Goal: Information Seeking & Learning: Learn about a topic

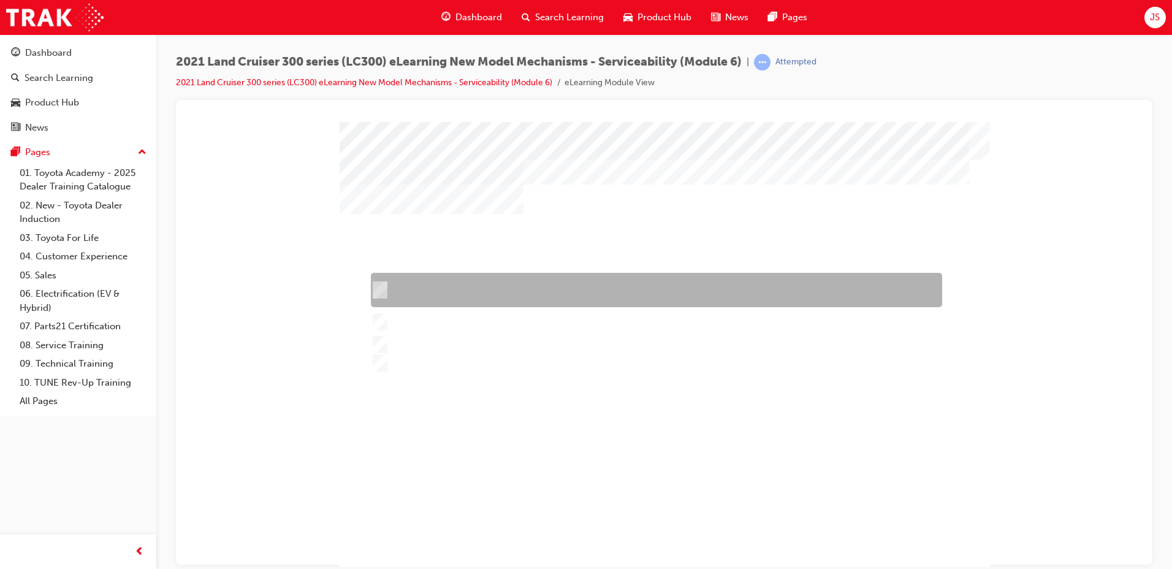
click at [441, 279] on div at bounding box center [653, 290] width 571 height 34
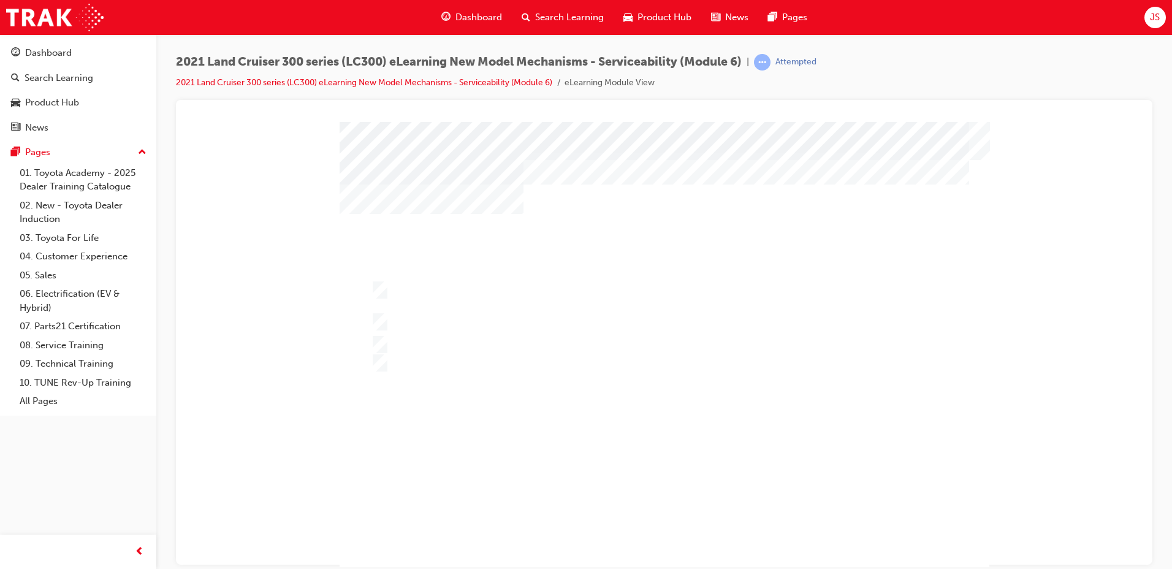
click at [467, 325] on div at bounding box center [665, 351] width 650 height 460
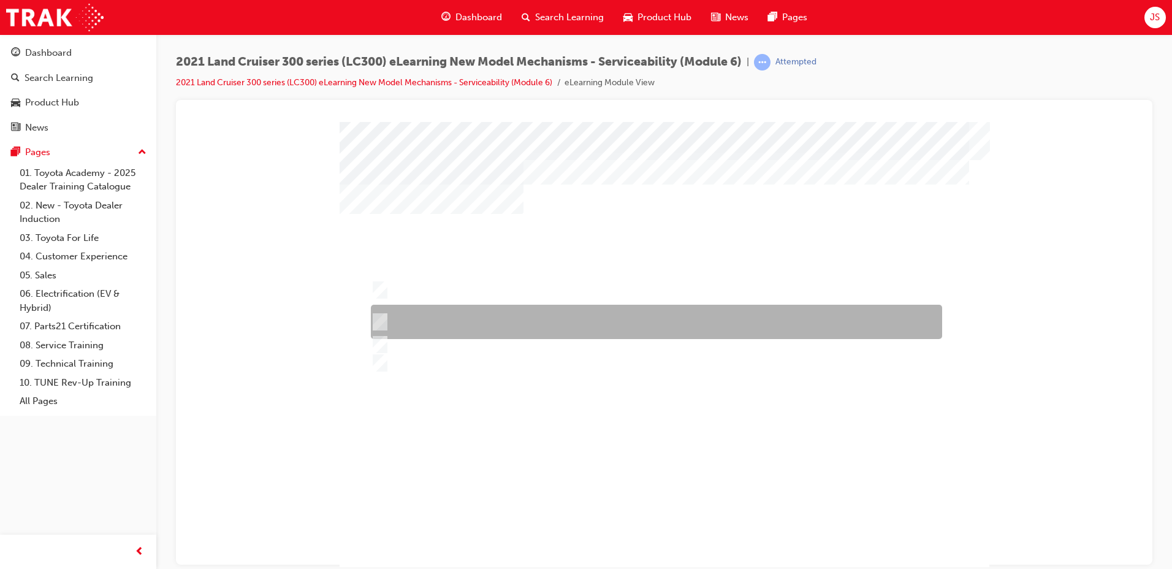
click at [467, 323] on div at bounding box center [653, 322] width 571 height 34
radio input "false"
radio input "true"
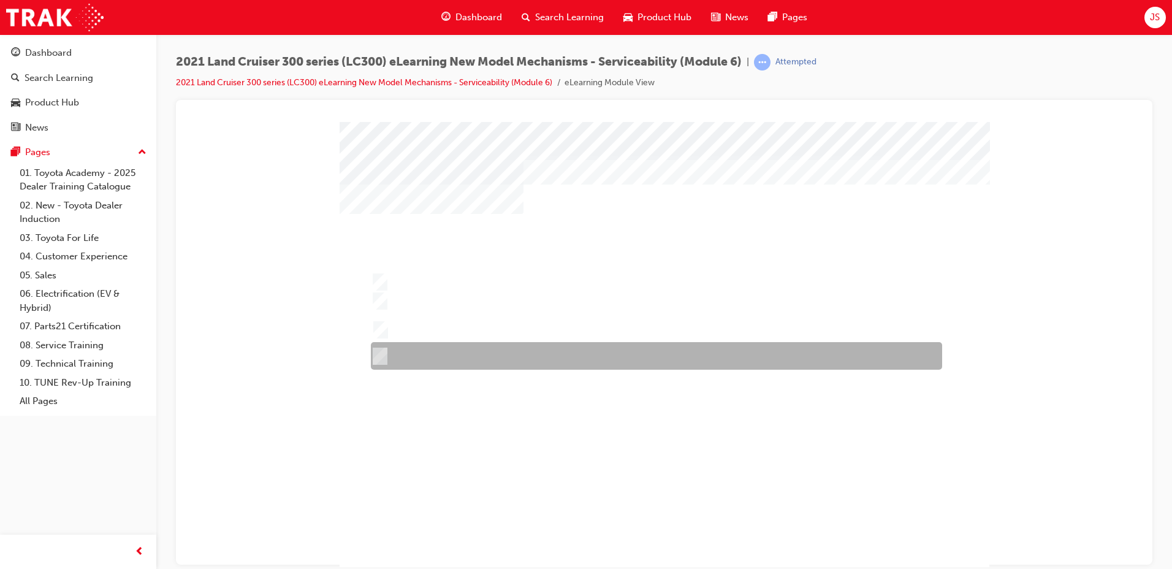
click at [469, 353] on div at bounding box center [653, 356] width 571 height 28
radio input "true"
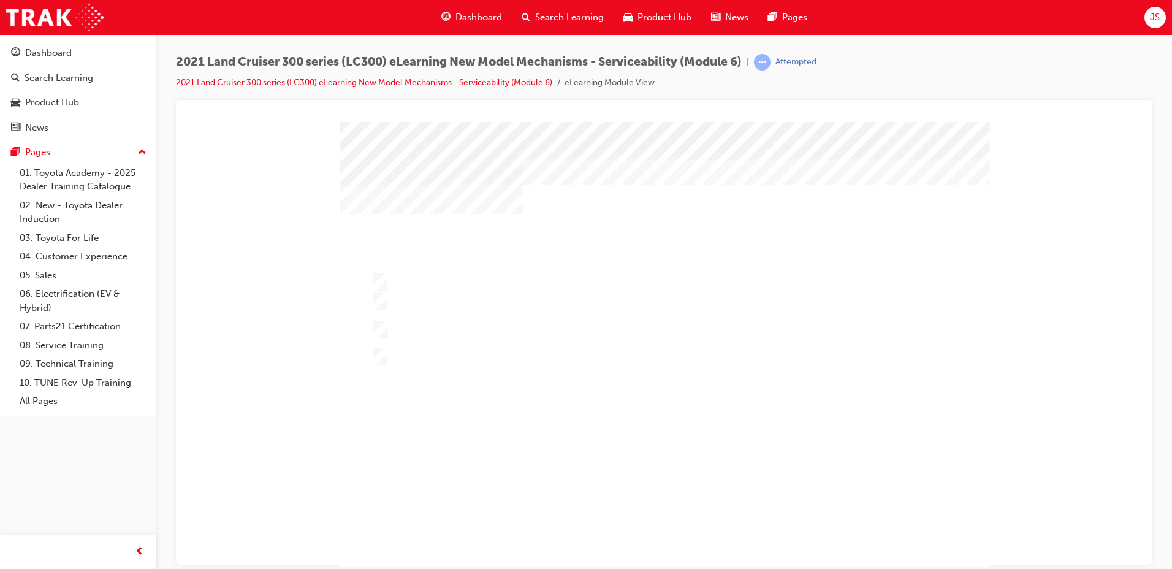
click at [475, 5] on div "Dashboard" at bounding box center [472, 17] width 80 height 25
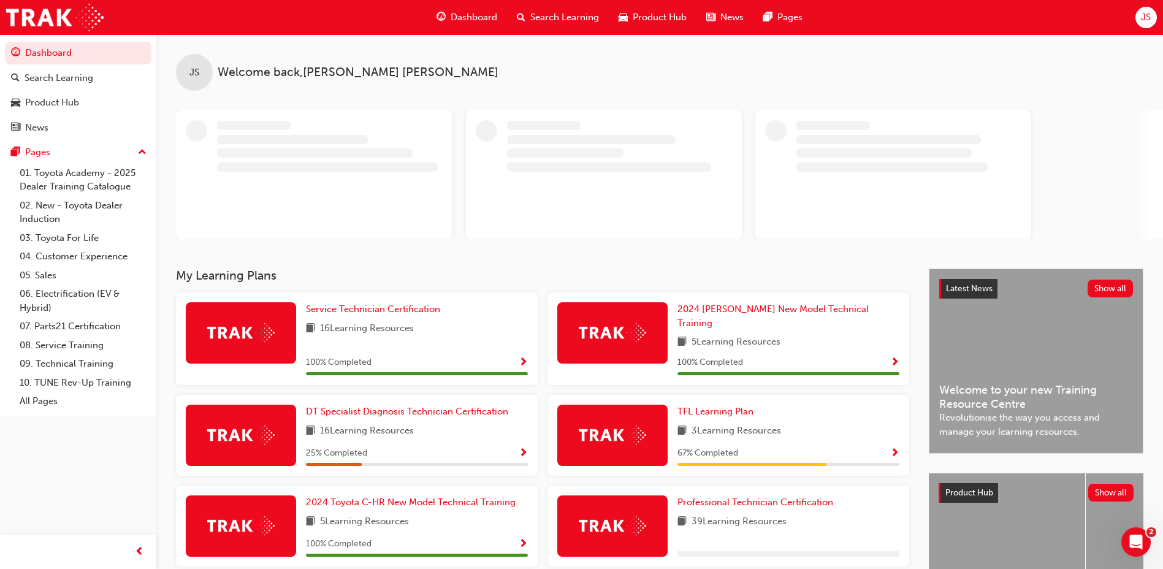
click at [564, 19] on span "Search Learning" at bounding box center [564, 17] width 69 height 14
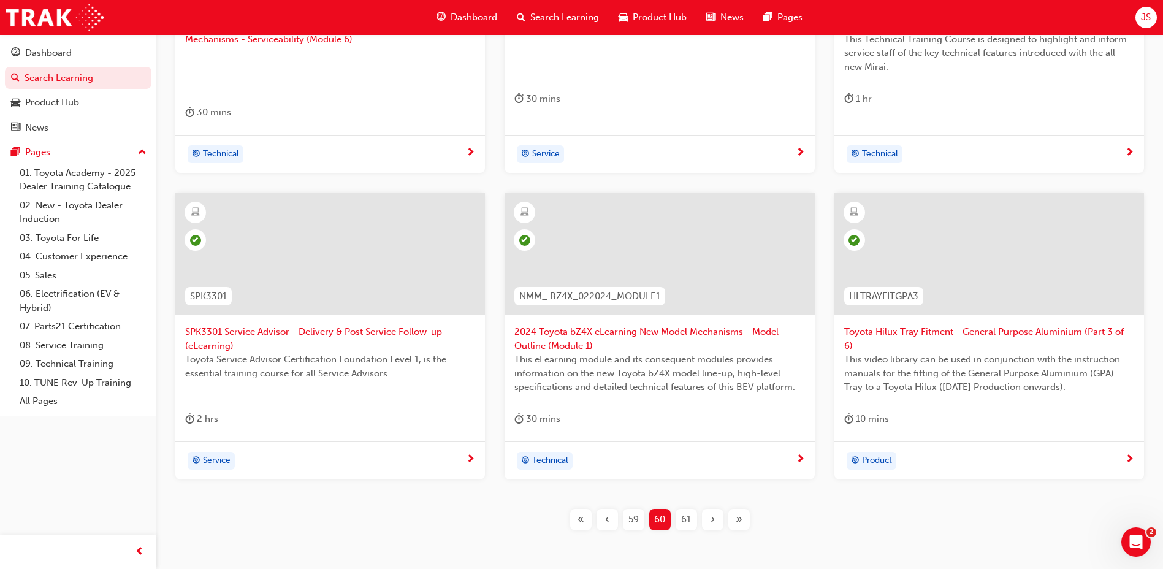
scroll to position [526, 0]
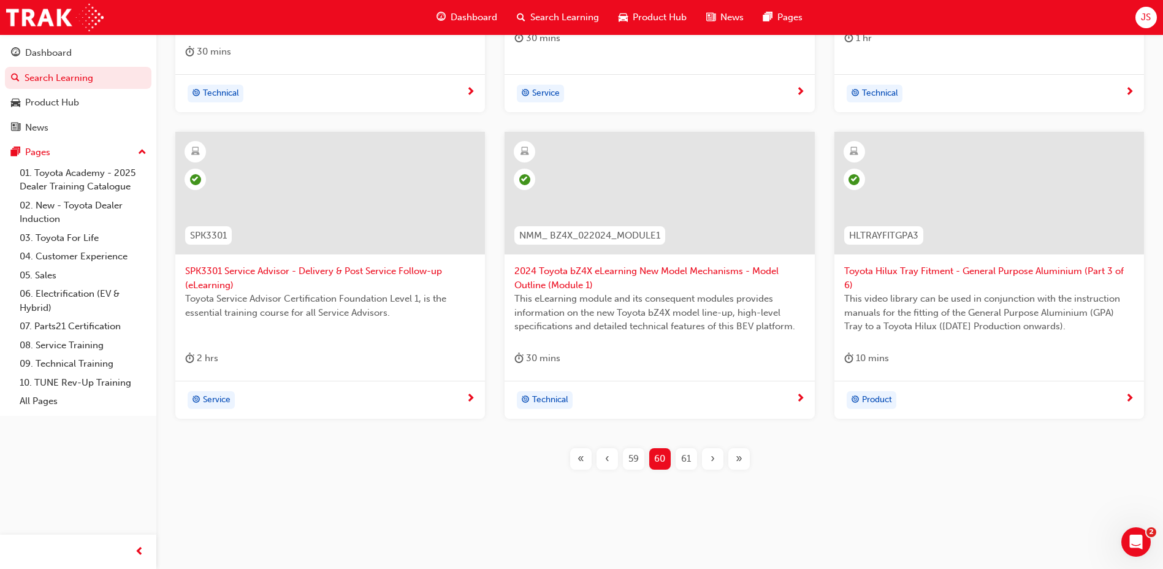
click at [686, 456] on span "61" at bounding box center [686, 459] width 10 height 14
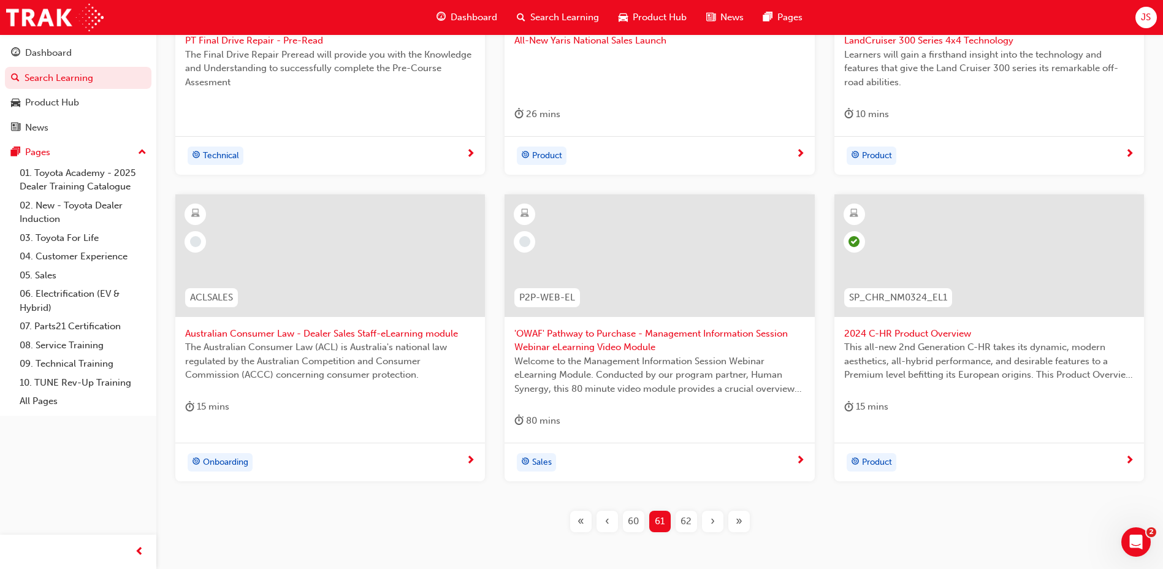
scroll to position [451, 0]
click at [678, 522] on div "62" at bounding box center [686, 520] width 21 height 21
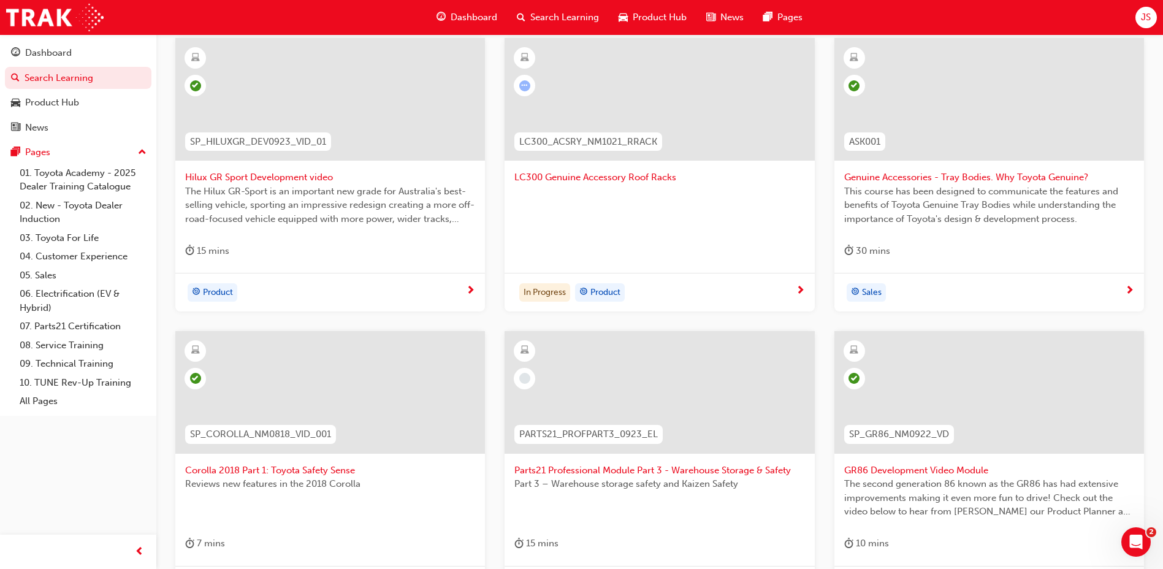
scroll to position [389, 0]
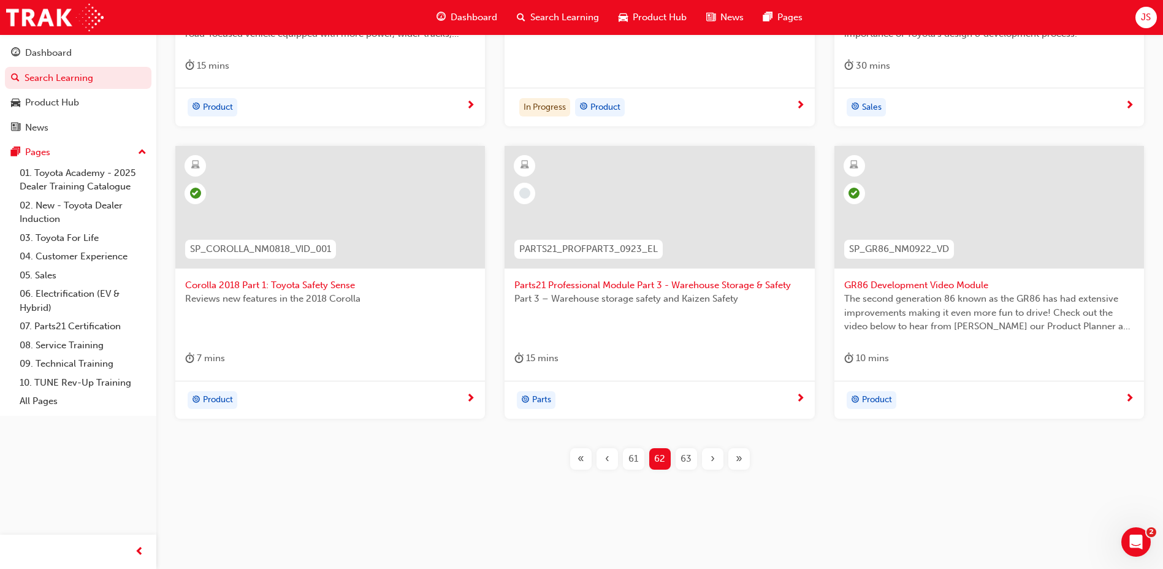
click at [684, 464] on span "63" at bounding box center [686, 459] width 11 height 14
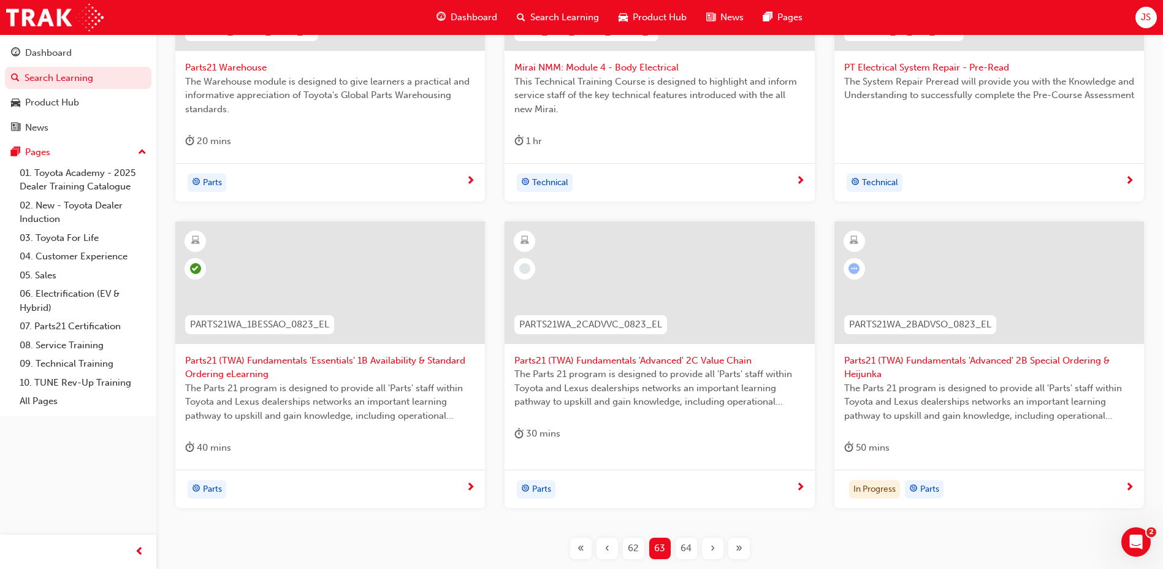
scroll to position [437, 0]
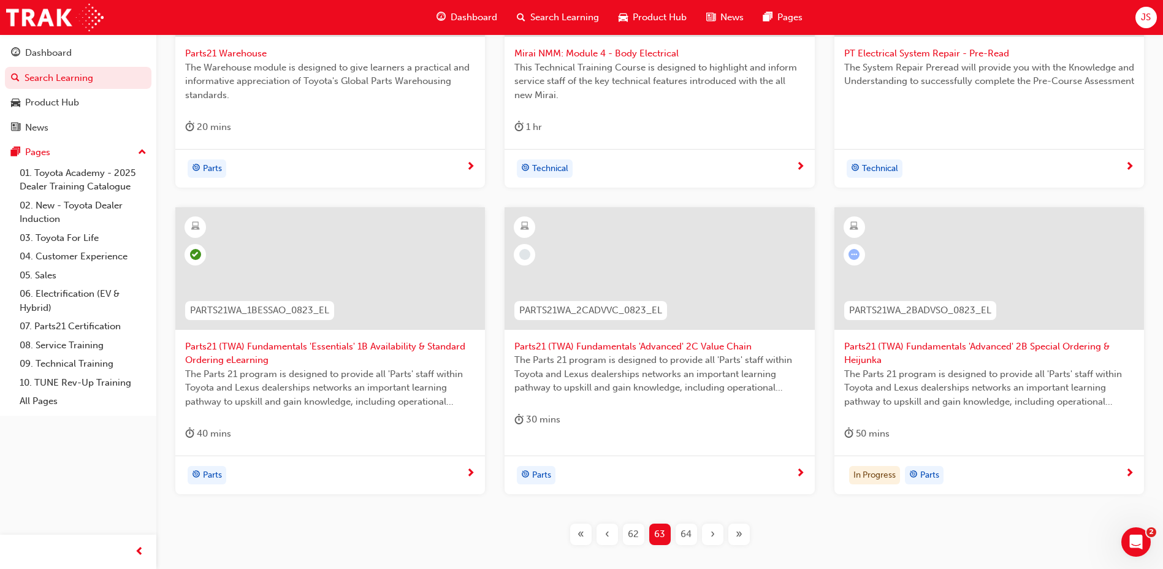
click at [685, 529] on span "64" at bounding box center [686, 534] width 11 height 14
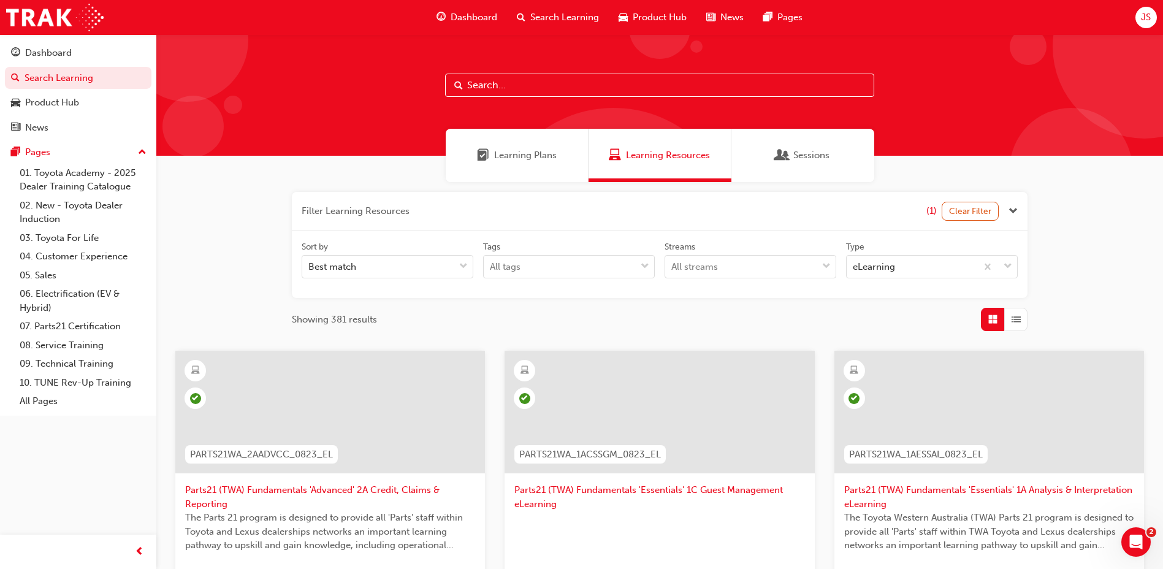
click at [530, 161] on span "Learning Plans" at bounding box center [525, 155] width 63 height 14
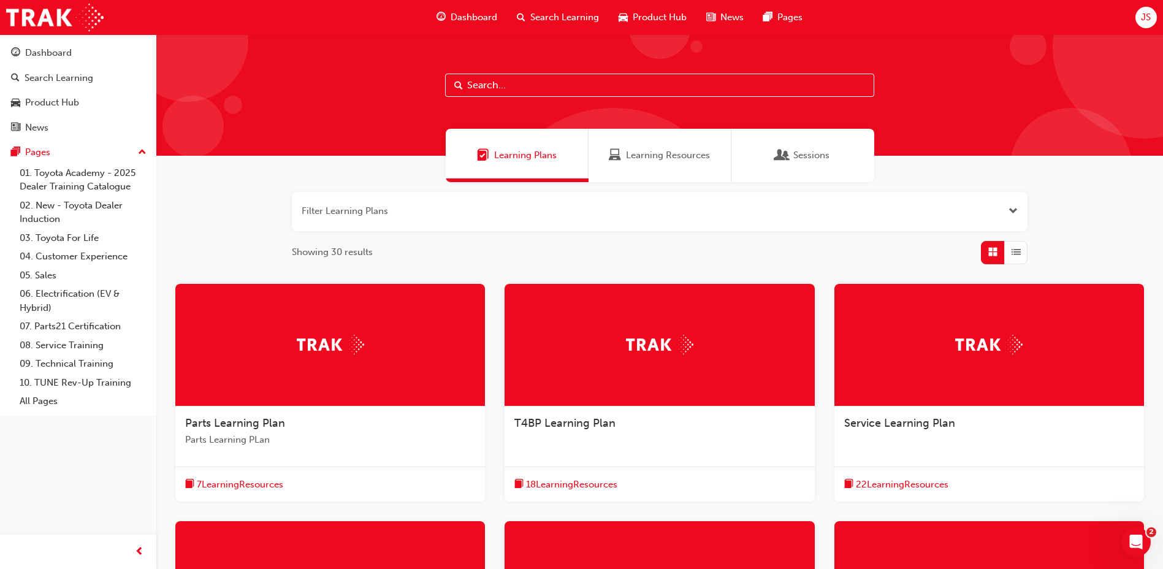
click at [614, 159] on span "Learning Resources" at bounding box center [615, 155] width 12 height 14
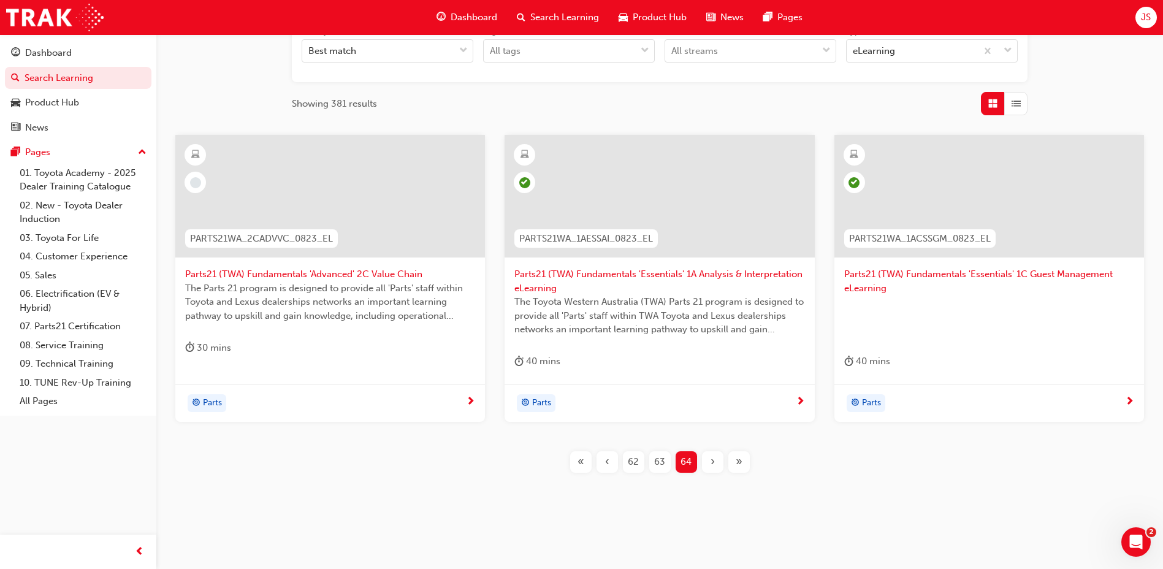
scroll to position [219, 0]
click at [586, 462] on div "«" at bounding box center [580, 458] width 21 height 21
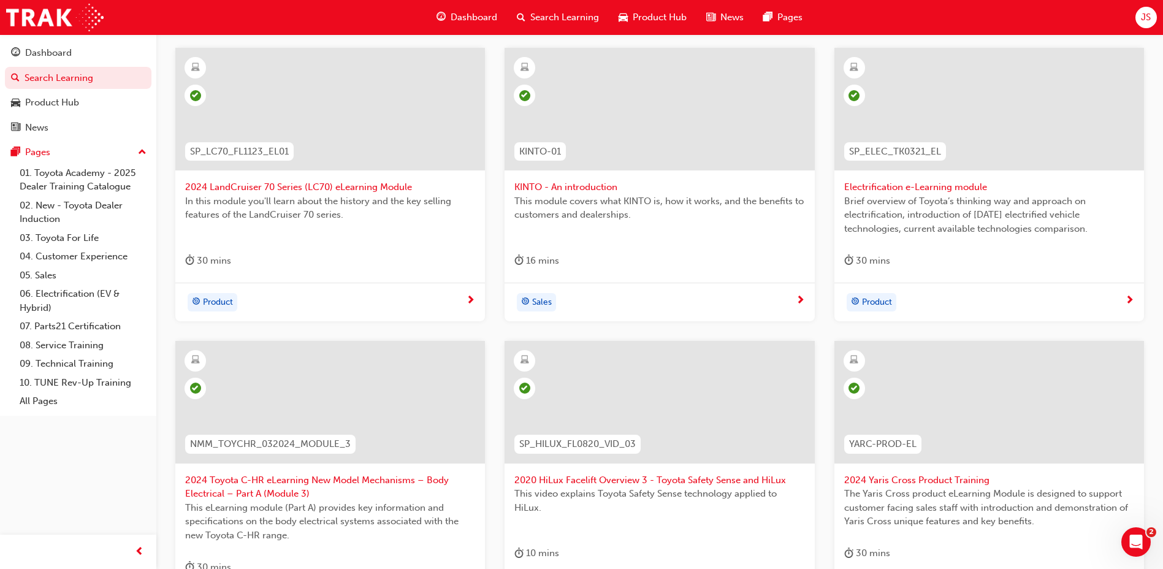
scroll to position [464, 0]
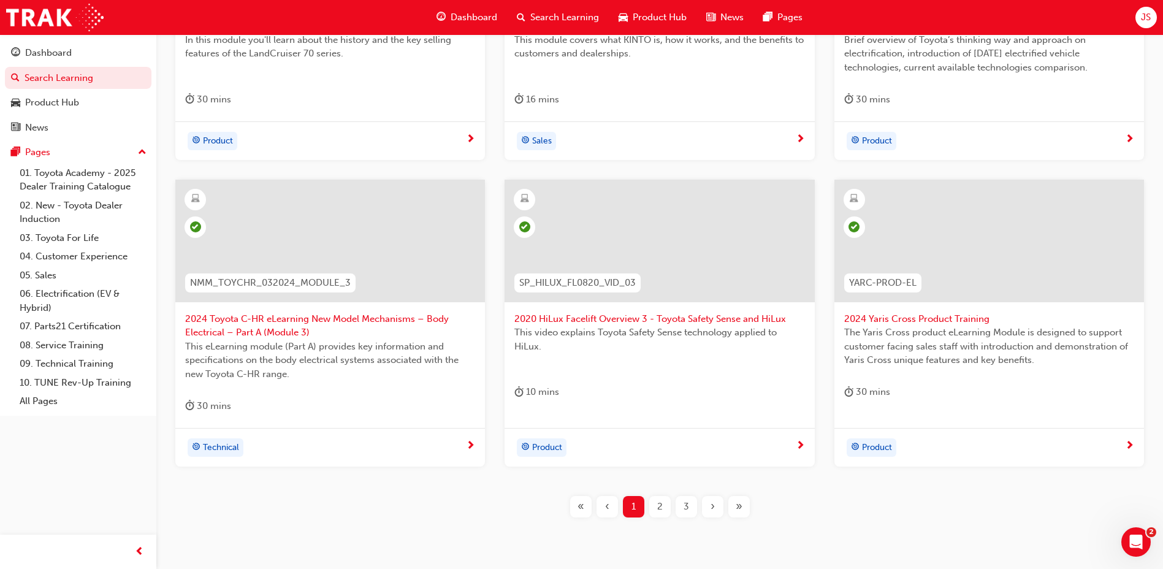
click at [661, 511] on span "2" at bounding box center [660, 507] width 6 height 14
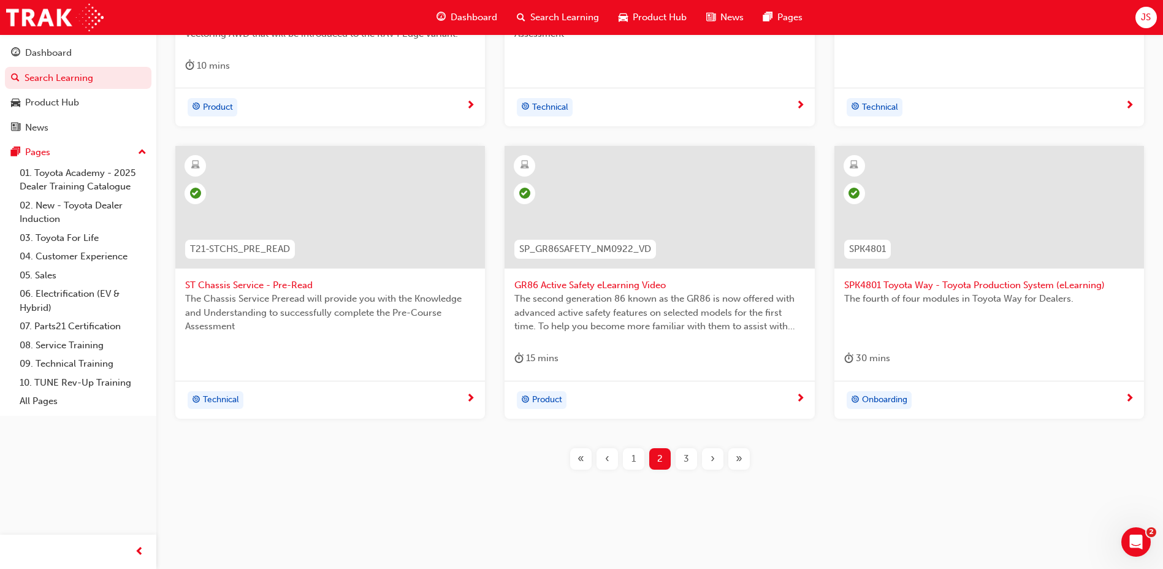
click at [689, 466] on div "3" at bounding box center [686, 458] width 21 height 21
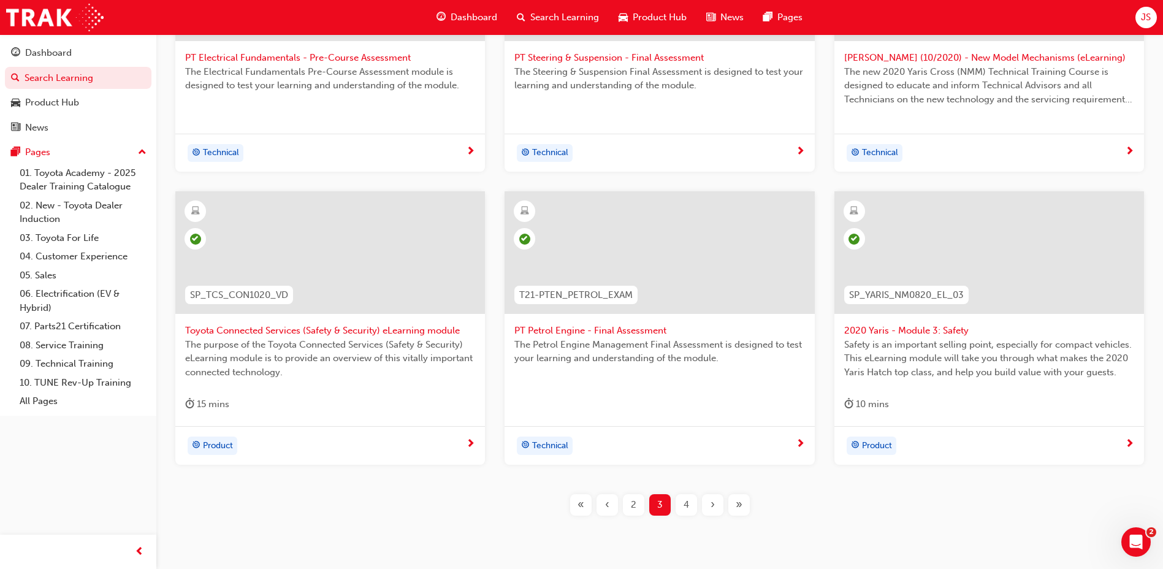
scroll to position [478, 0]
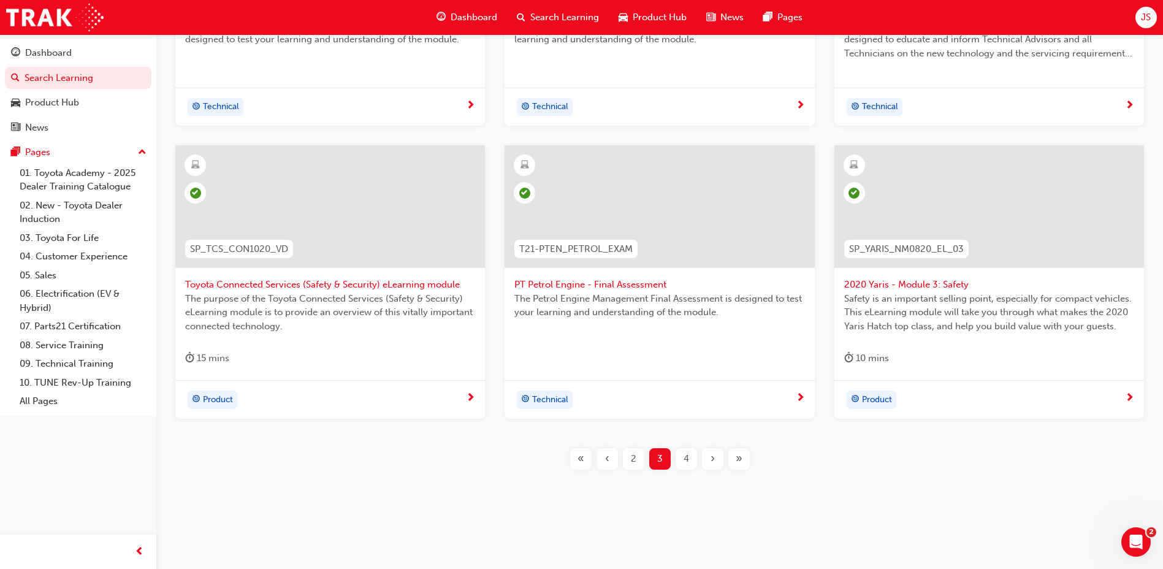
click at [695, 462] on div "4" at bounding box center [686, 458] width 21 height 21
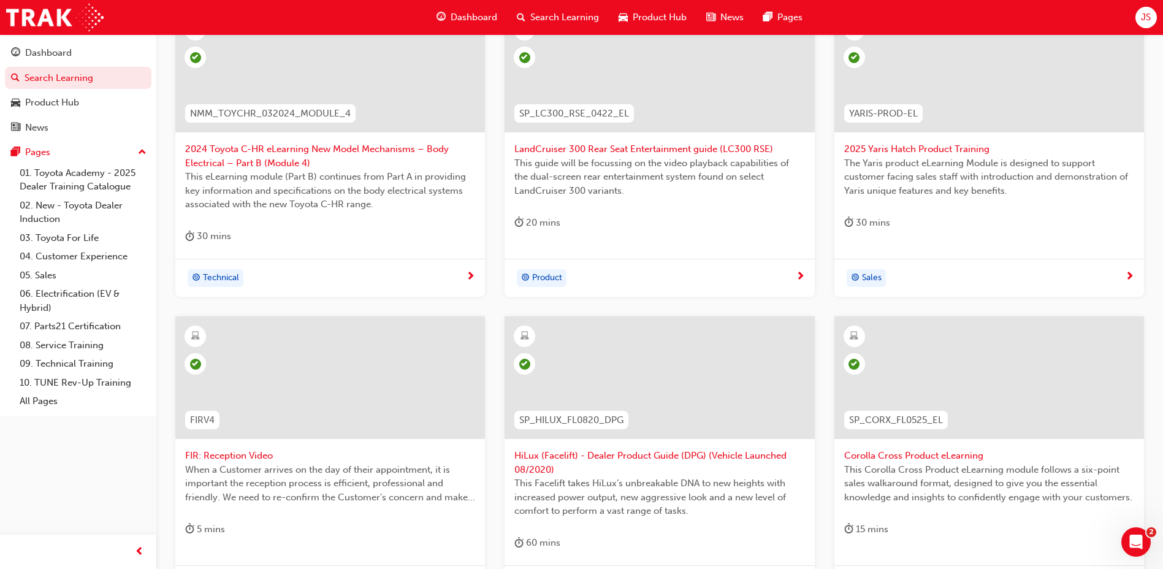
scroll to position [526, 0]
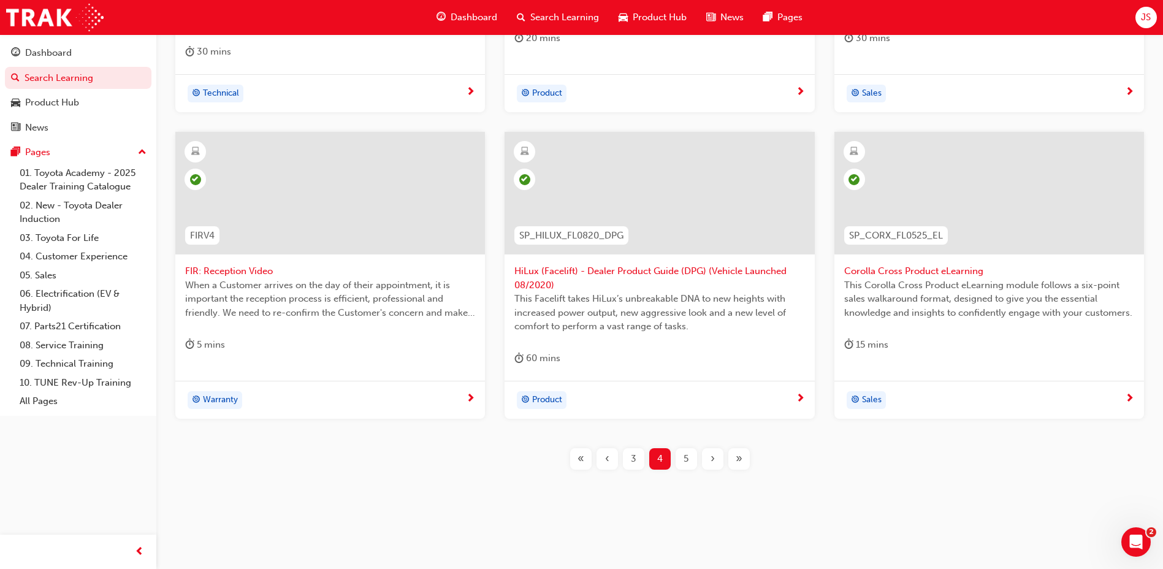
click at [684, 448] on div "NMM_TOYCHR_032024_MODULE_4 2024 Toyota C-HR eLearning New Model Mechanisms – Bo…" at bounding box center [660, 157] width 968 height 664
click at [684, 460] on span "5" at bounding box center [686, 459] width 5 height 14
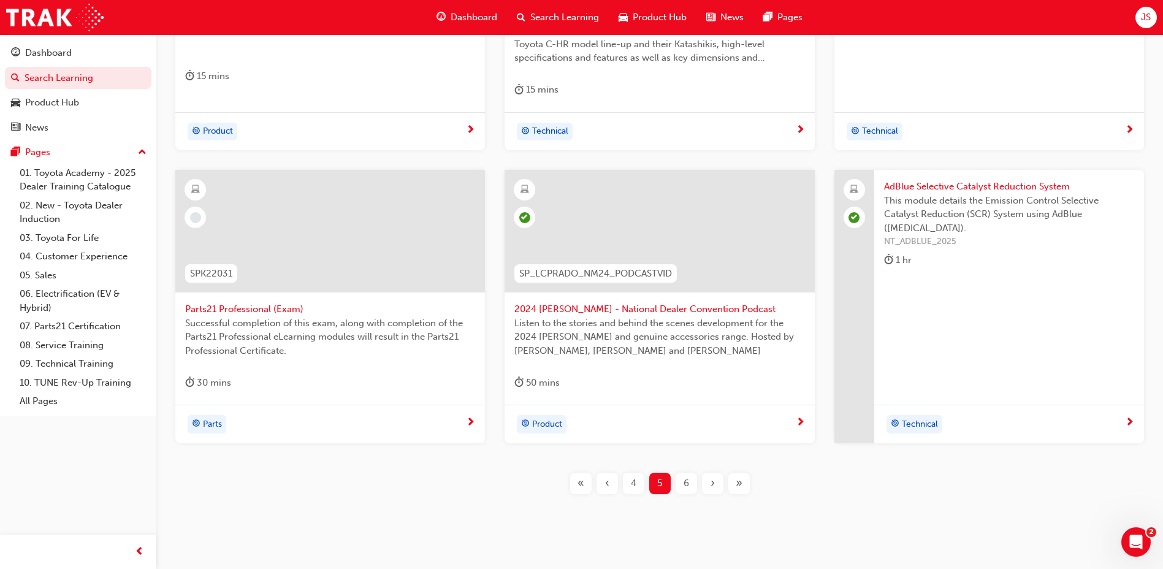
scroll to position [512, 0]
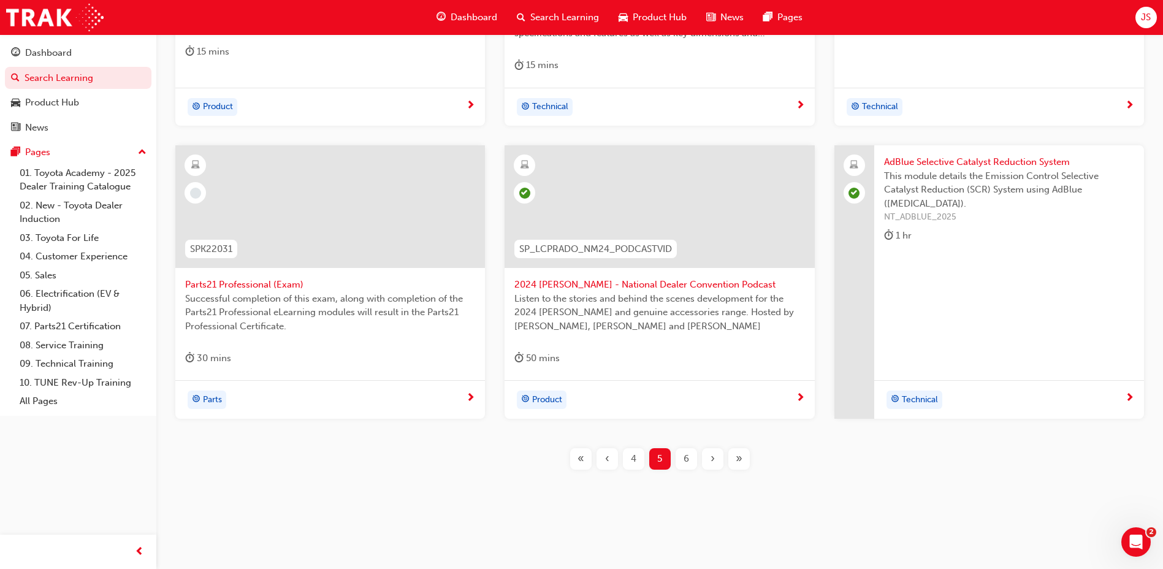
click at [681, 464] on div "6" at bounding box center [686, 458] width 21 height 21
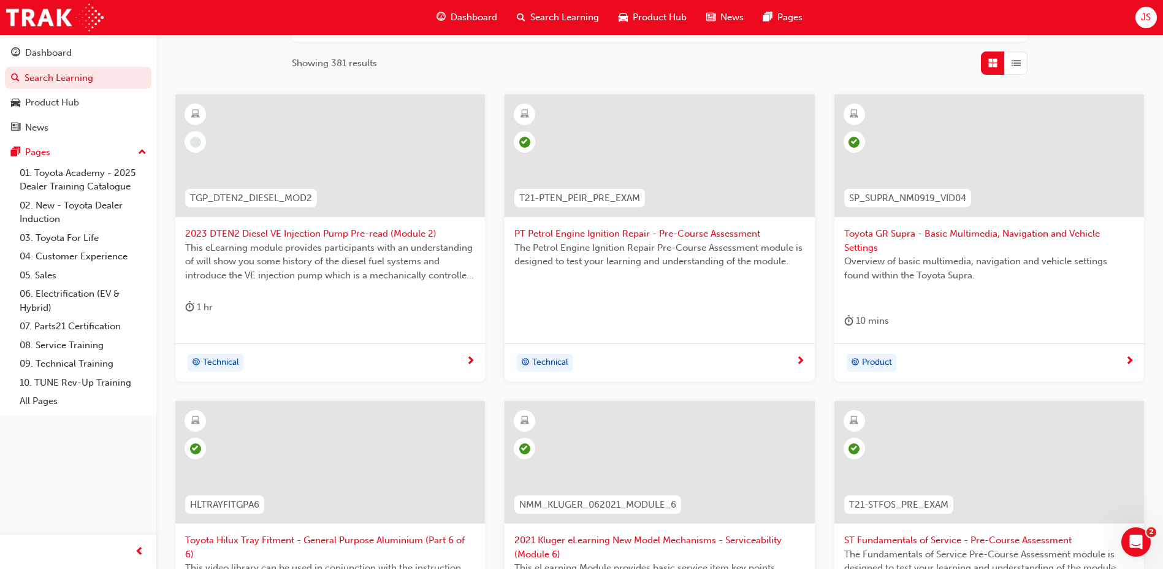
scroll to position [205, 0]
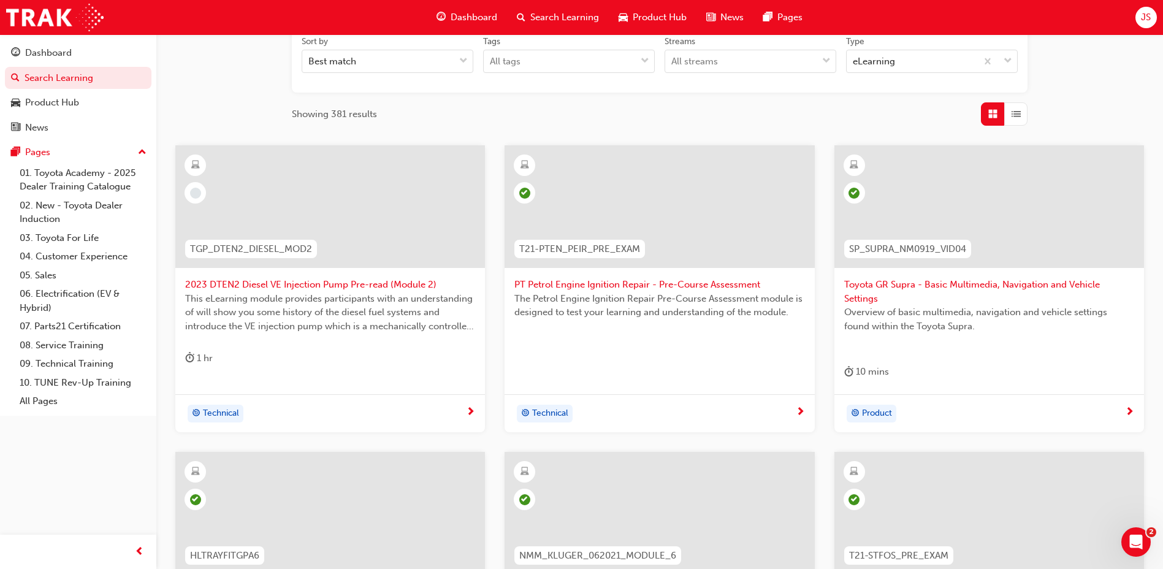
click at [347, 281] on span "2023 DTEN2 Diesel VE Injection Pump Pre-read (Module 2)" at bounding box center [330, 285] width 290 height 14
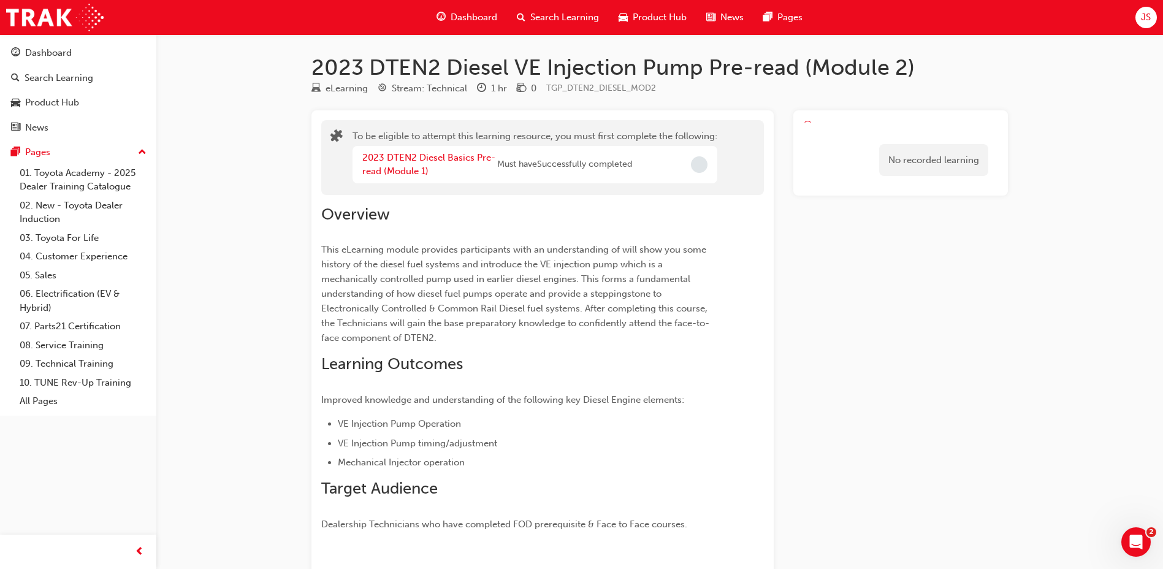
click at [894, 131] on div "No recorded learning" at bounding box center [900, 152] width 215 height 85
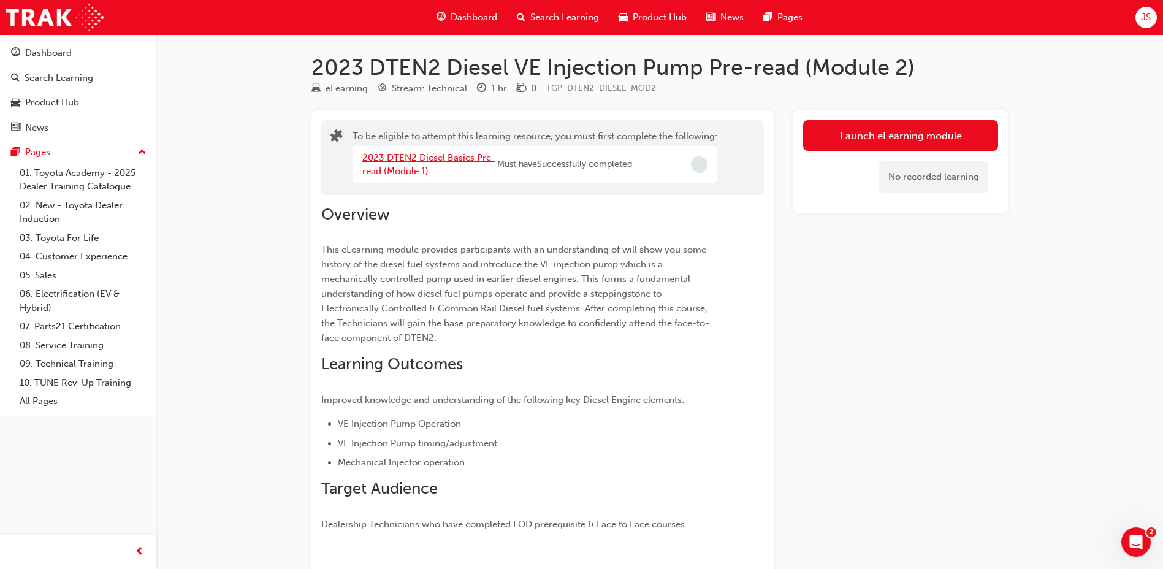
click at [410, 170] on link "2023 DTEN2 Diesel Basics Pre-read (Module 1)" at bounding box center [428, 164] width 133 height 25
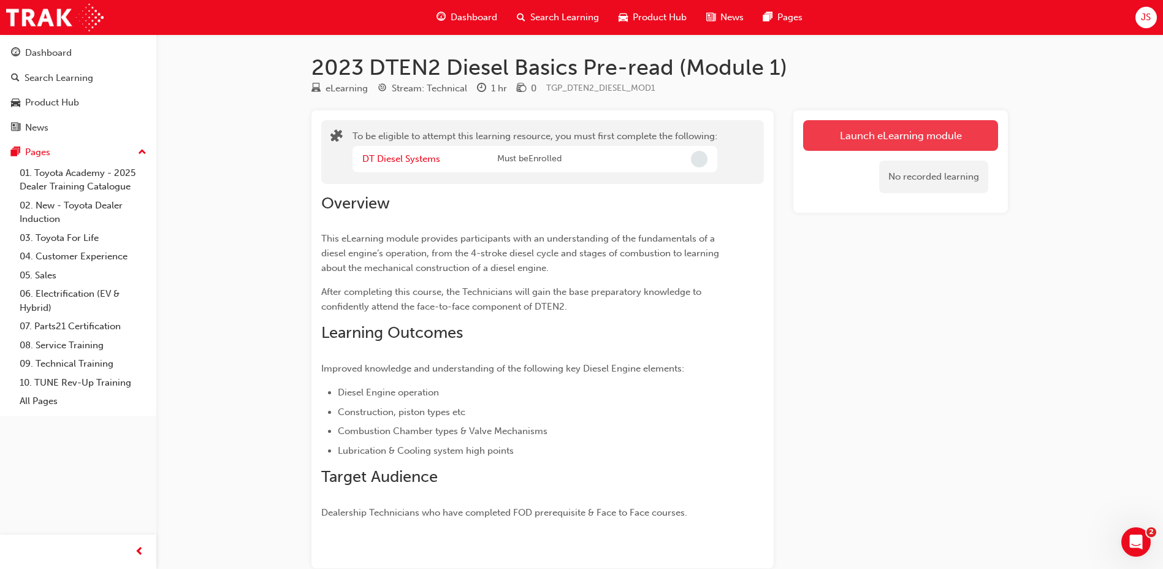
click at [878, 137] on button "Launch eLearning module" at bounding box center [900, 135] width 195 height 31
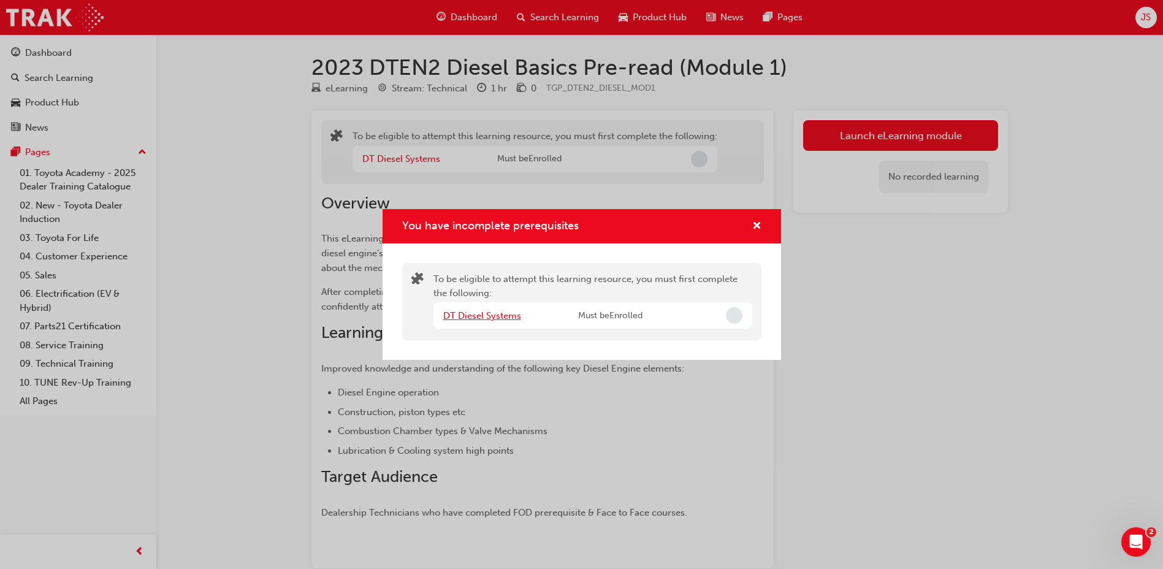
click at [492, 317] on link "DT Diesel Systems" at bounding box center [482, 315] width 78 height 11
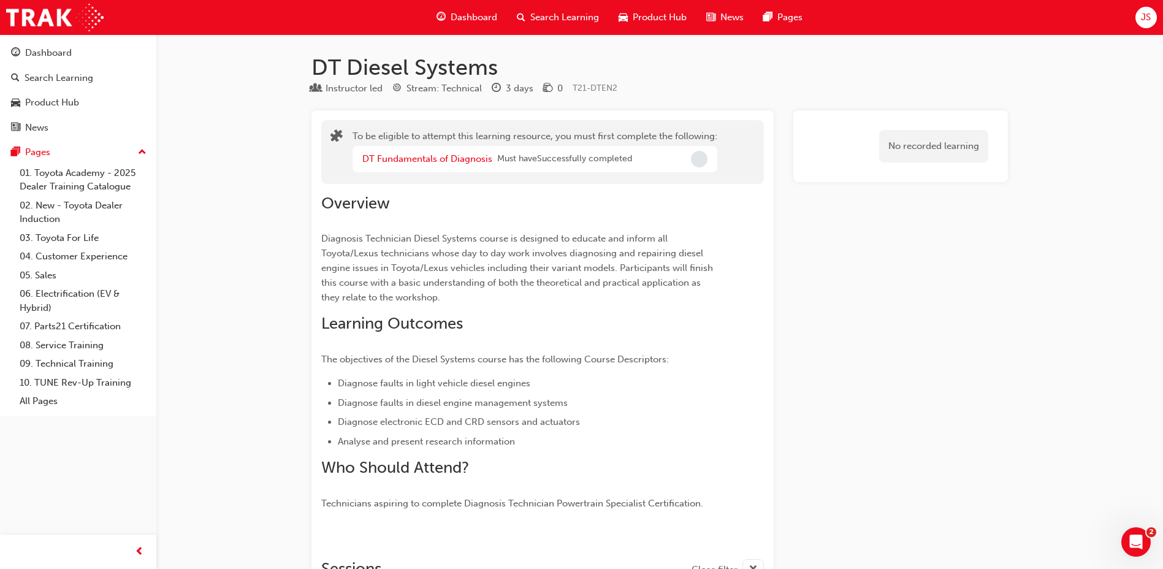
click at [840, 127] on div "No recorded learning" at bounding box center [900, 146] width 195 height 52
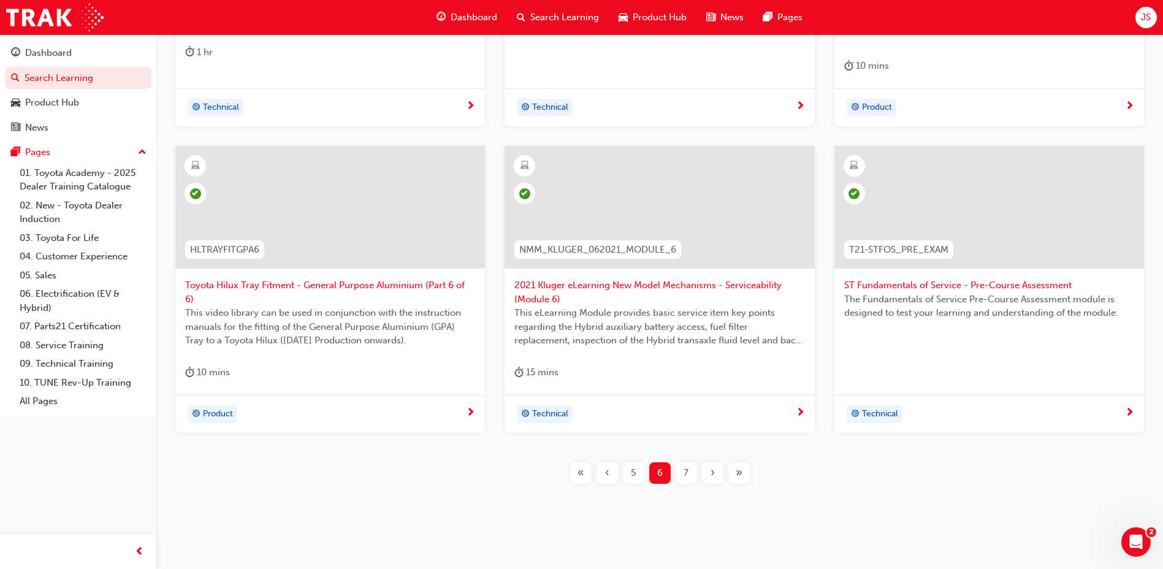
scroll to position [512, 0]
click at [689, 466] on div "7" at bounding box center [686, 472] width 21 height 21
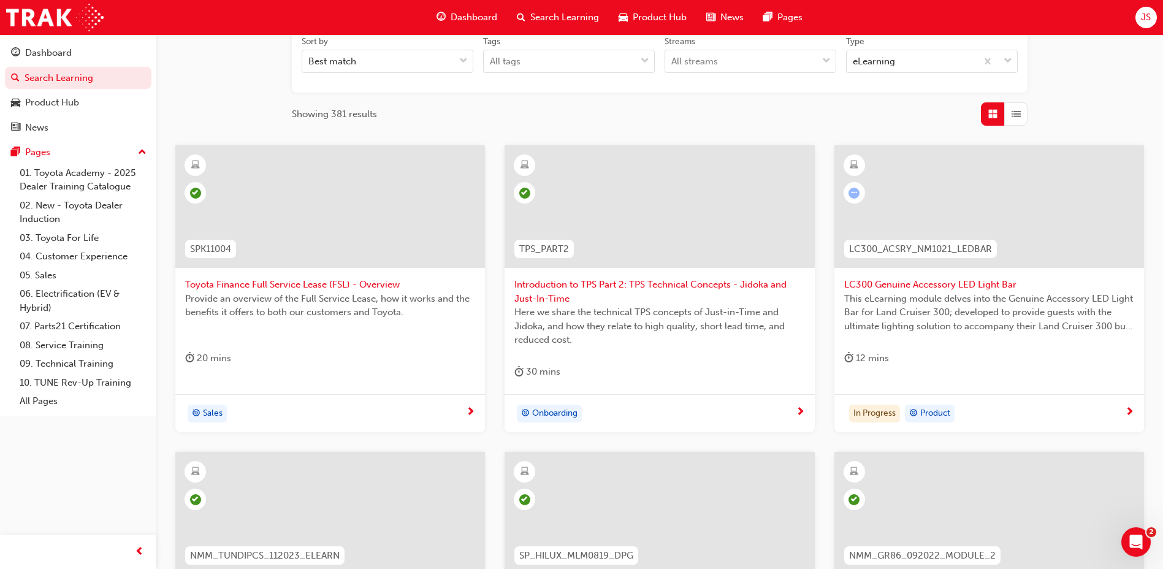
scroll to position [512, 0]
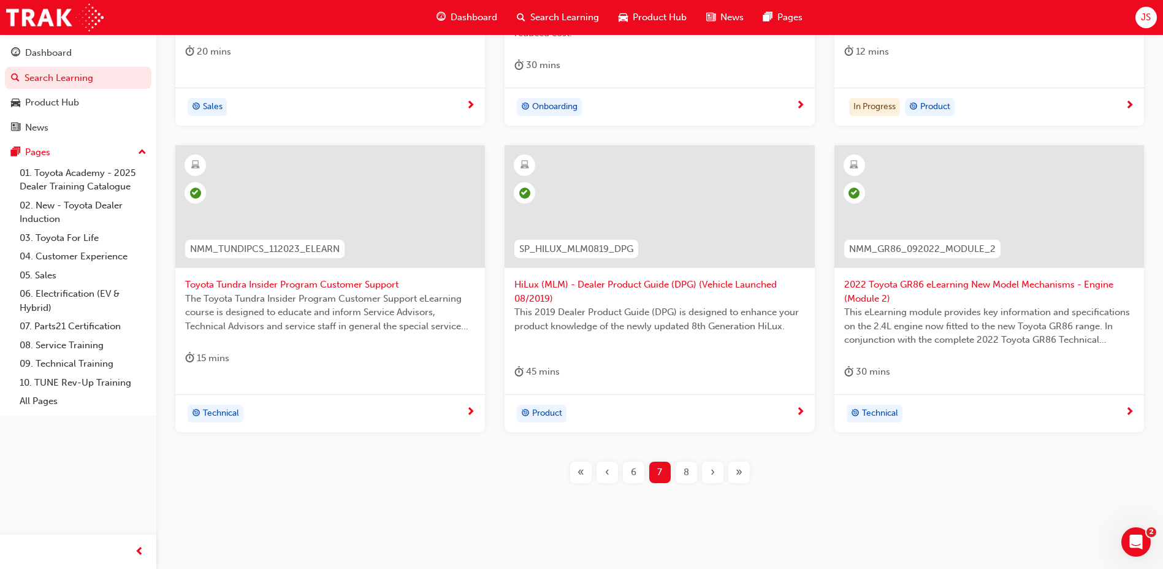
click at [688, 476] on span "8" at bounding box center [687, 472] width 6 height 14
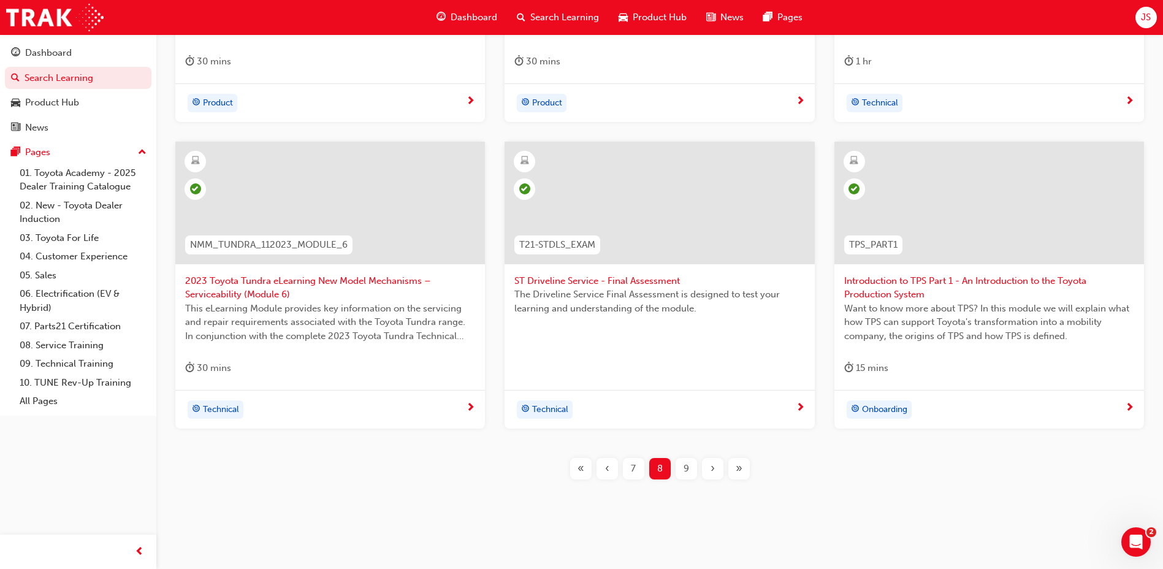
scroll to position [512, 0]
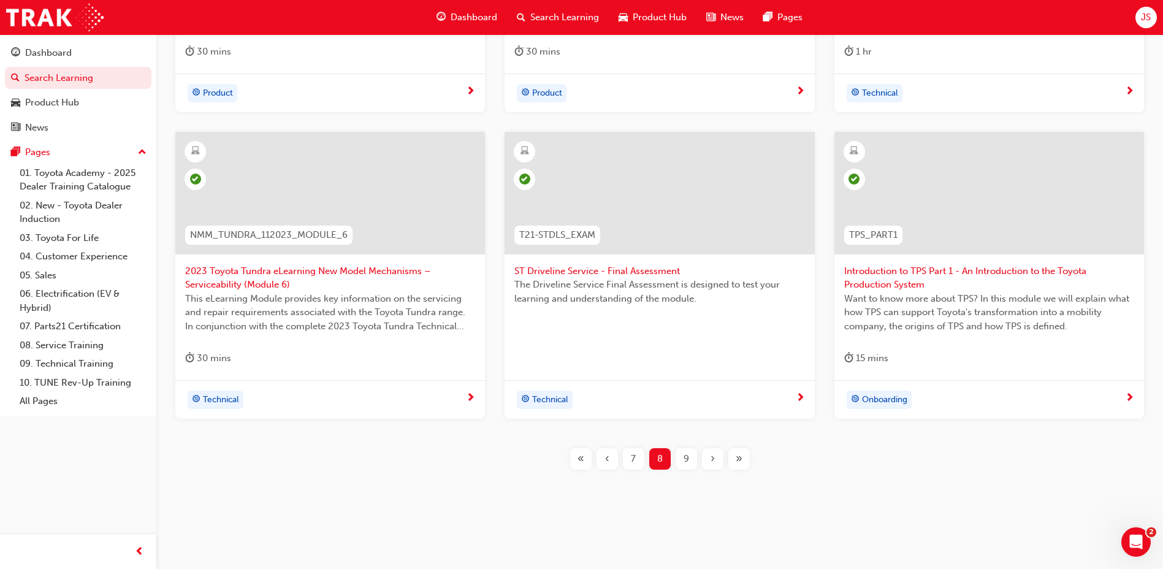
click at [688, 459] on span "9" at bounding box center [687, 459] width 6 height 14
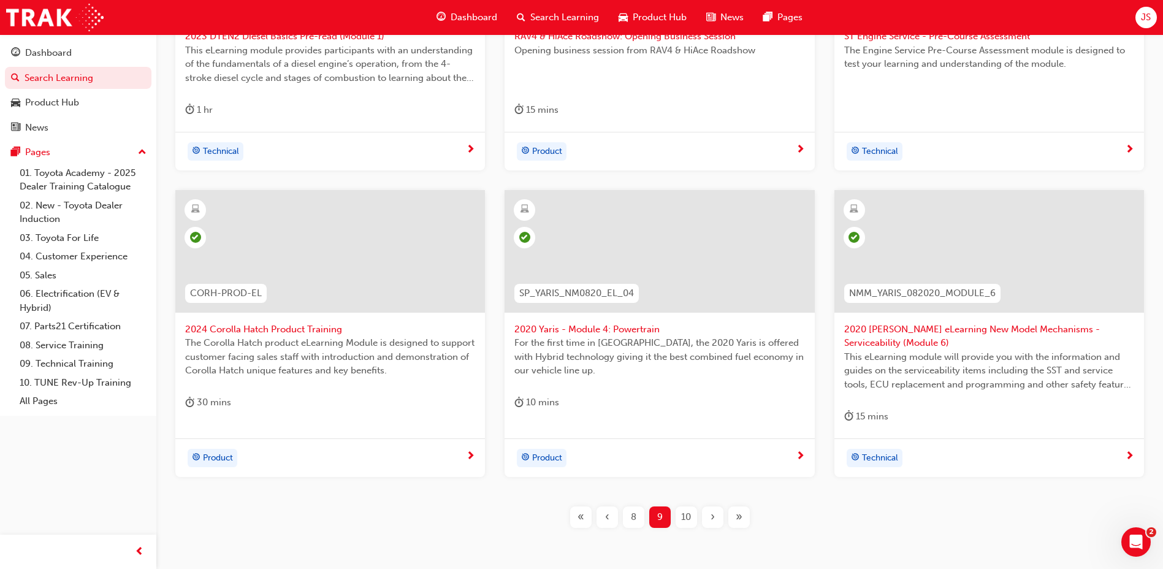
scroll to position [512, 0]
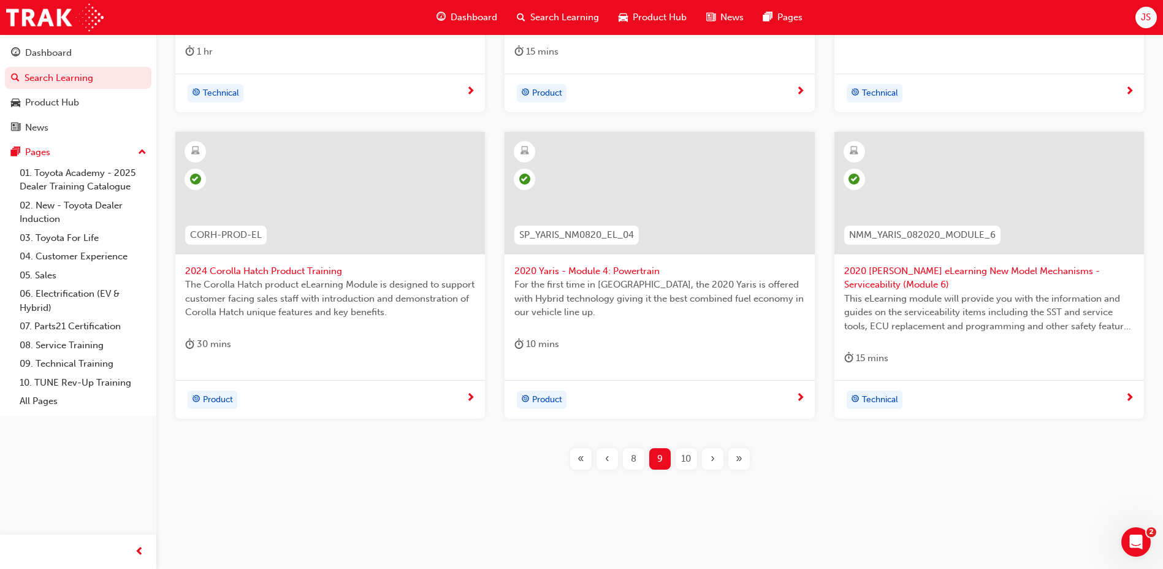
click at [681, 463] on span "10" at bounding box center [686, 459] width 10 height 14
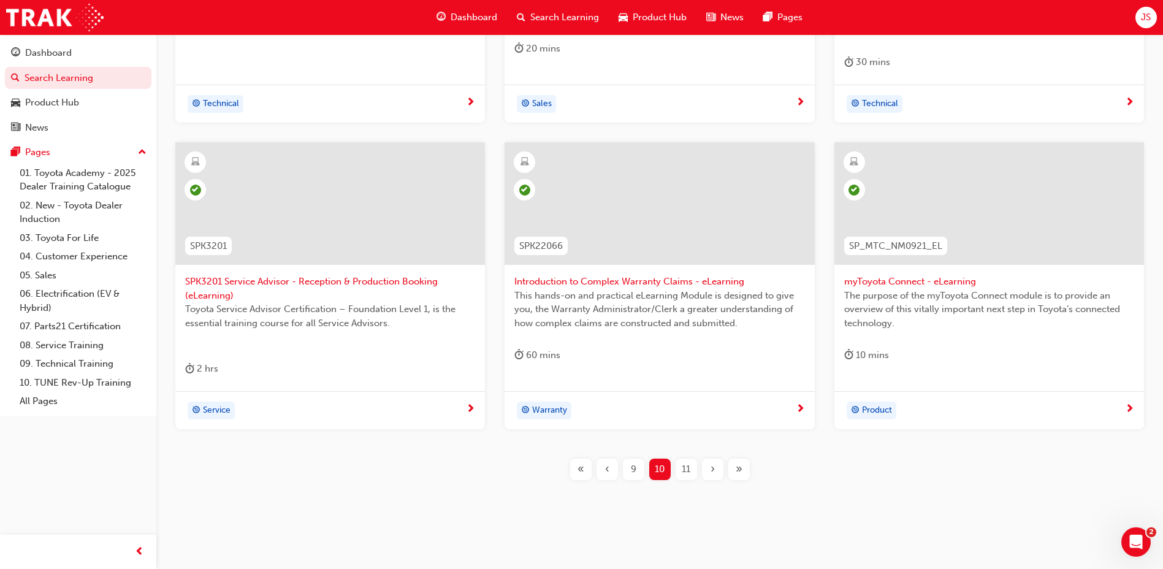
scroll to position [526, 0]
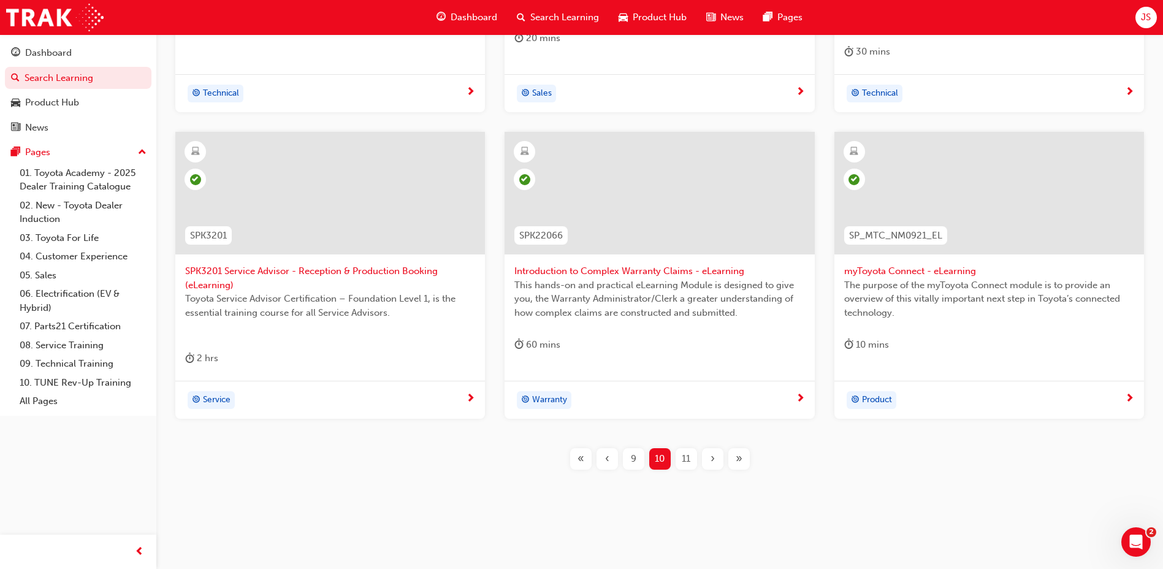
click at [687, 465] on span "11" at bounding box center [686, 459] width 9 height 14
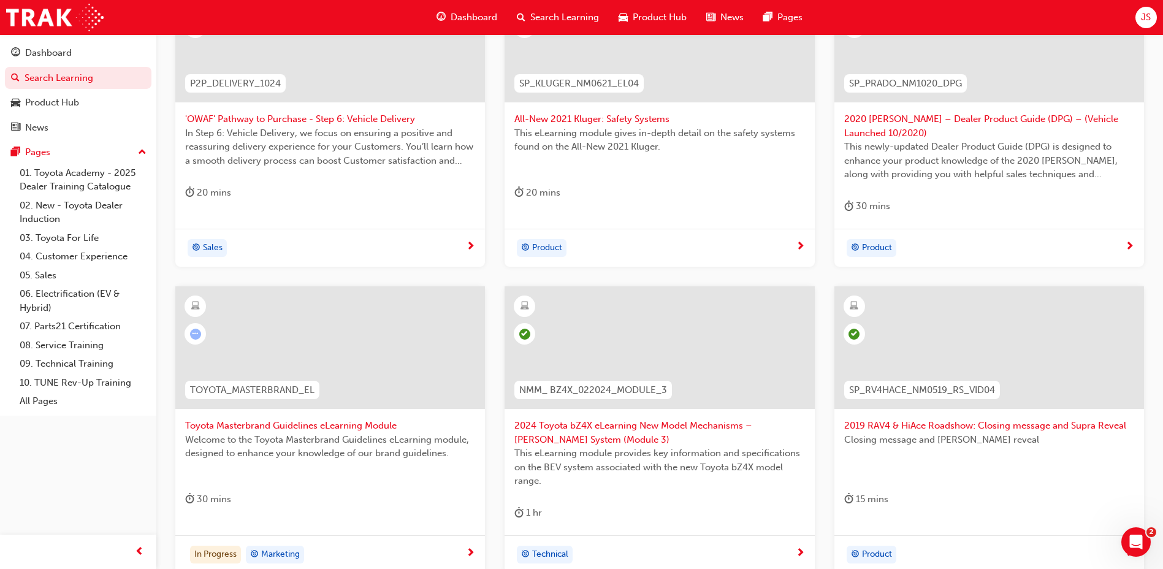
scroll to position [526, 0]
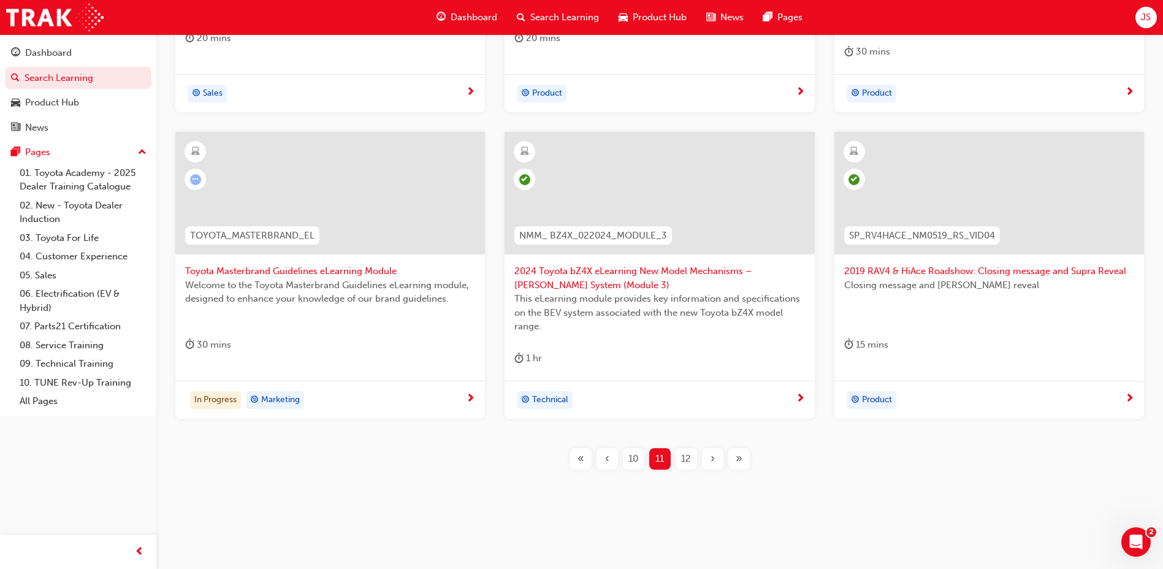
click at [288, 267] on span "Toyota Masterbrand Guidelines eLearning Module" at bounding box center [330, 271] width 290 height 14
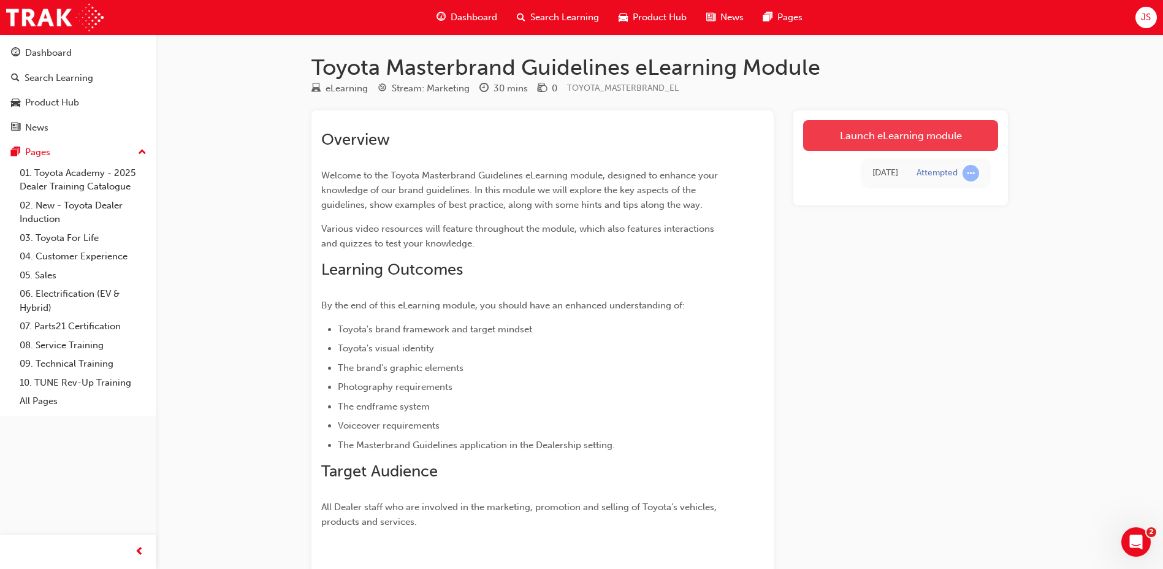
click at [925, 134] on link "Launch eLearning module" at bounding box center [900, 135] width 195 height 31
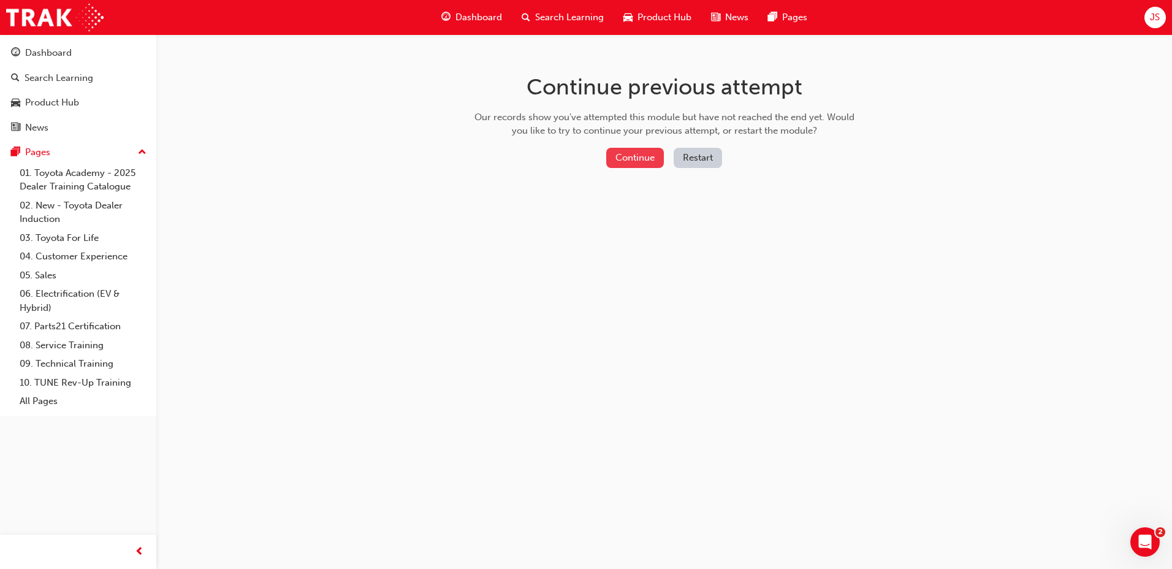
click at [650, 151] on button "Continue" at bounding box center [635, 158] width 58 height 20
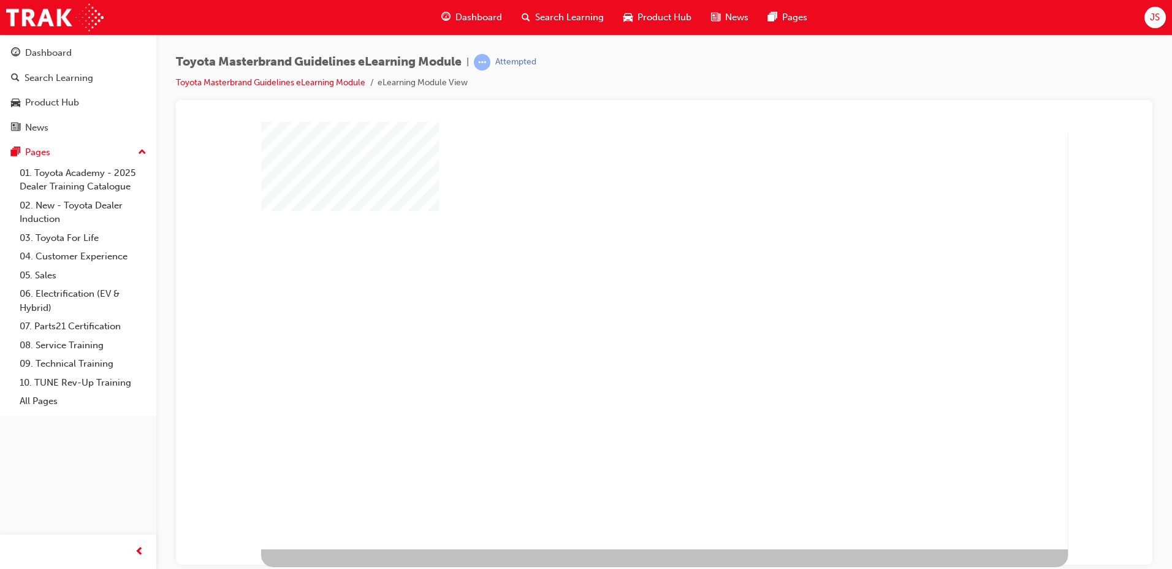
click at [630, 300] on div "play" at bounding box center [630, 300] width 0 height 0
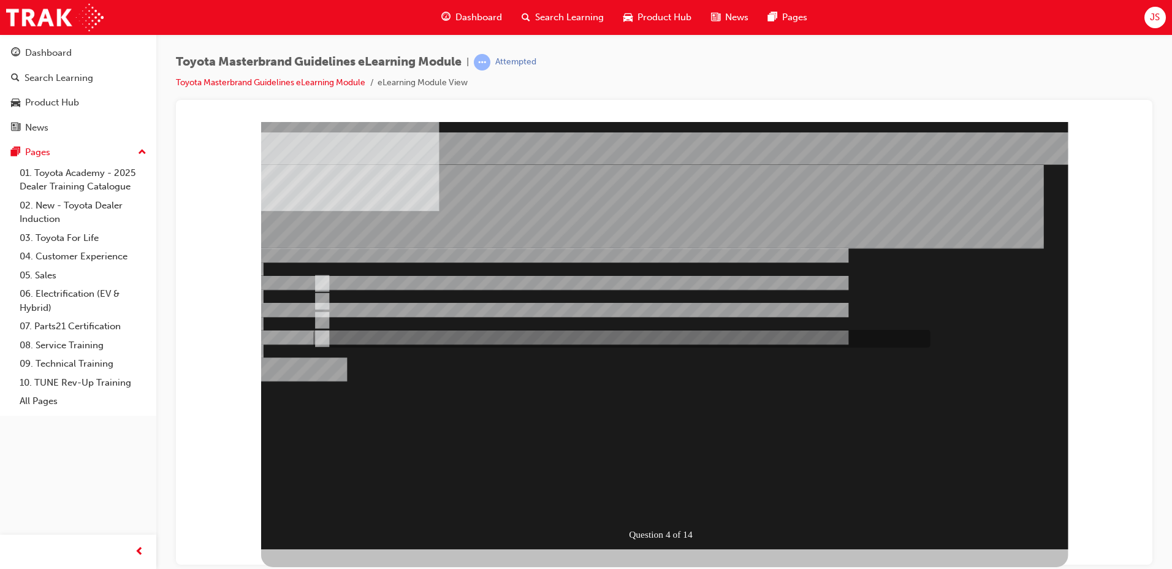
radio input "false"
radio input "true"
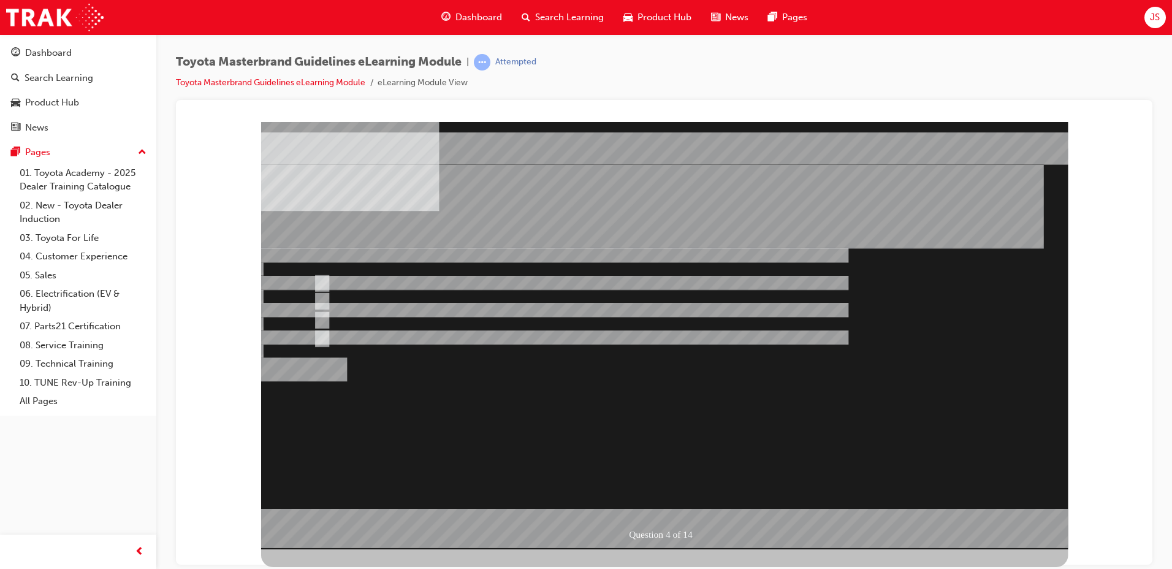
click at [359, 297] on div at bounding box center [664, 334] width 807 height 427
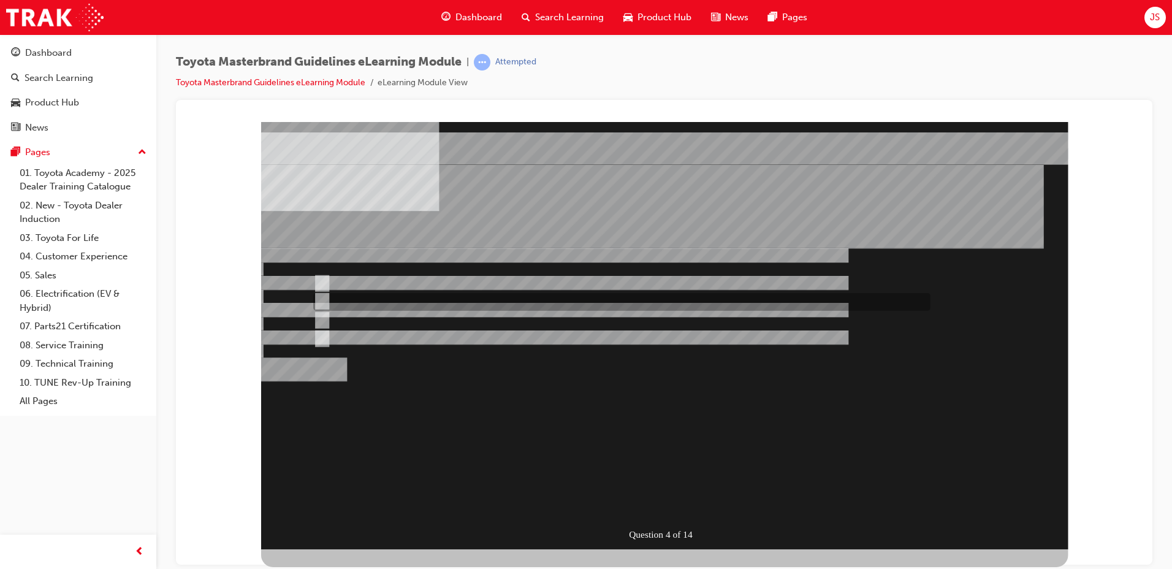
radio input "true"
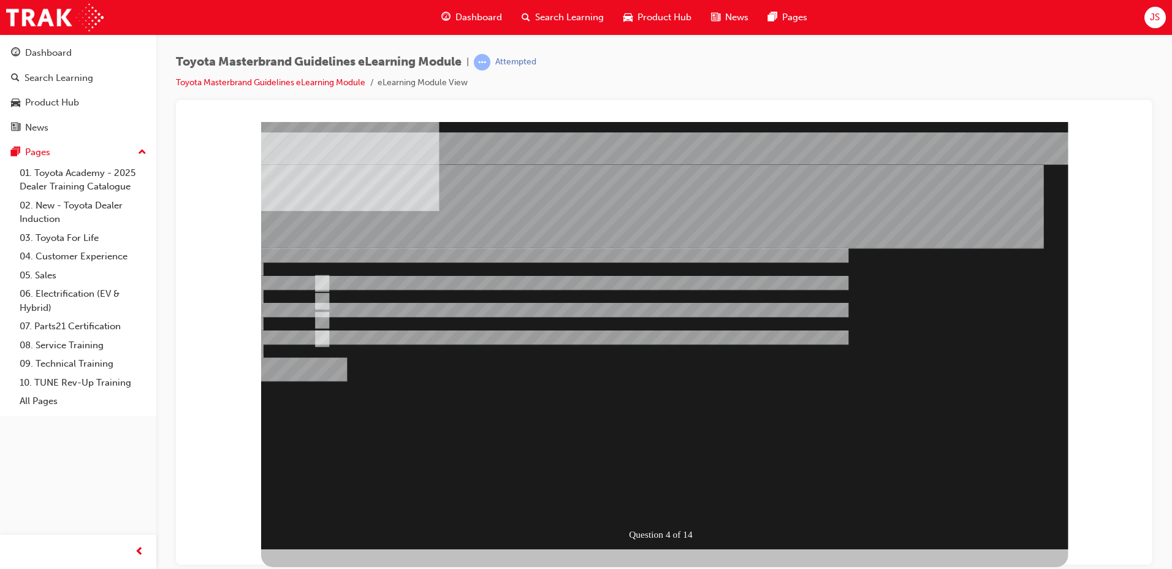
click at [364, 356] on div "Question 5 of 14" at bounding box center [664, 334] width 807 height 427
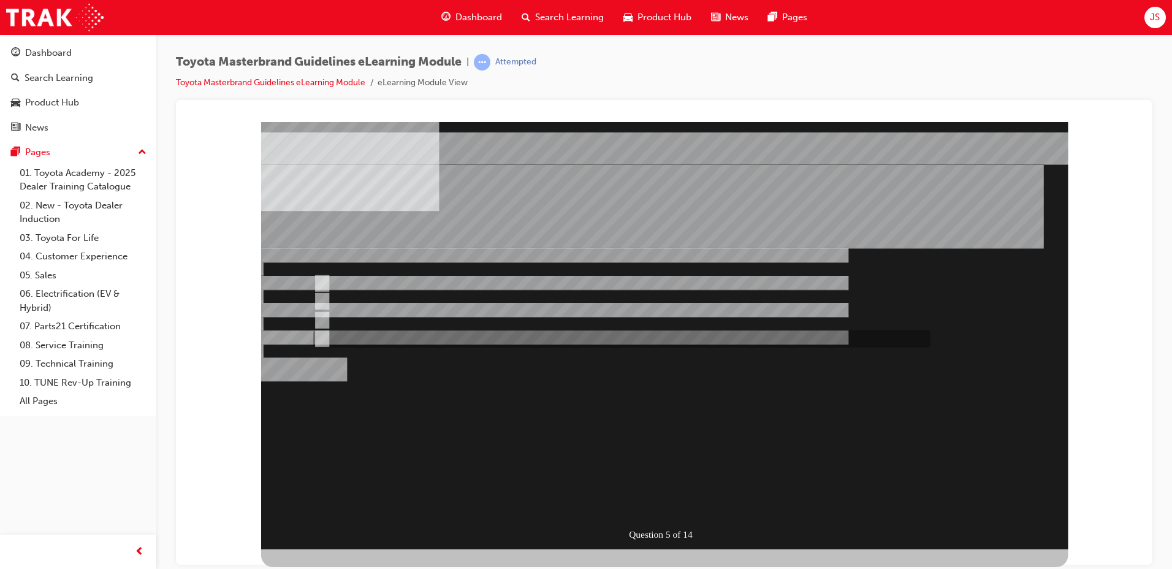
radio input "true"
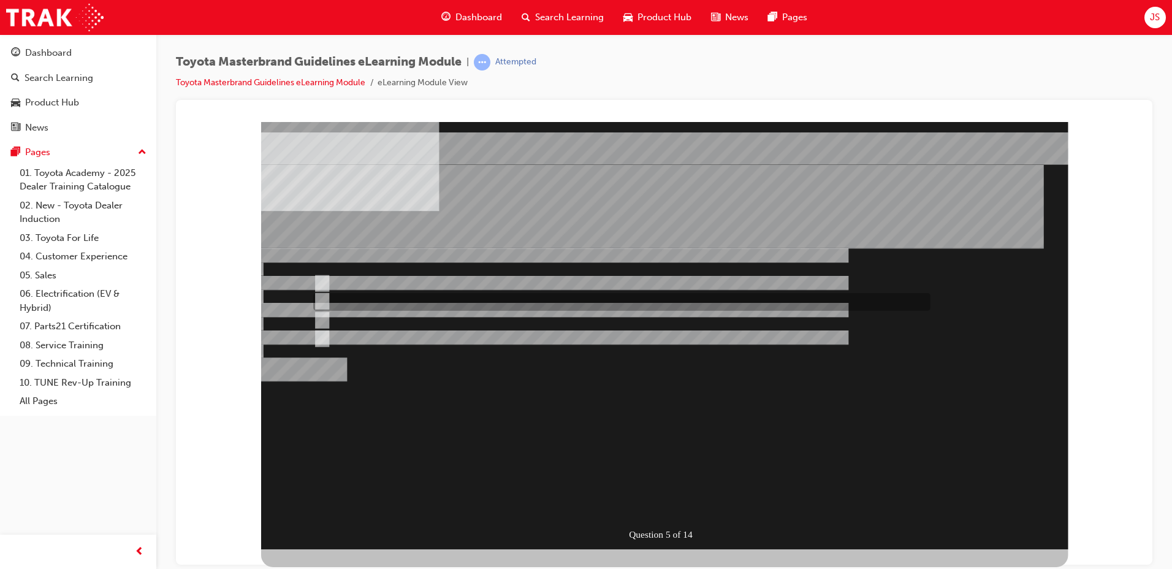
radio input "true"
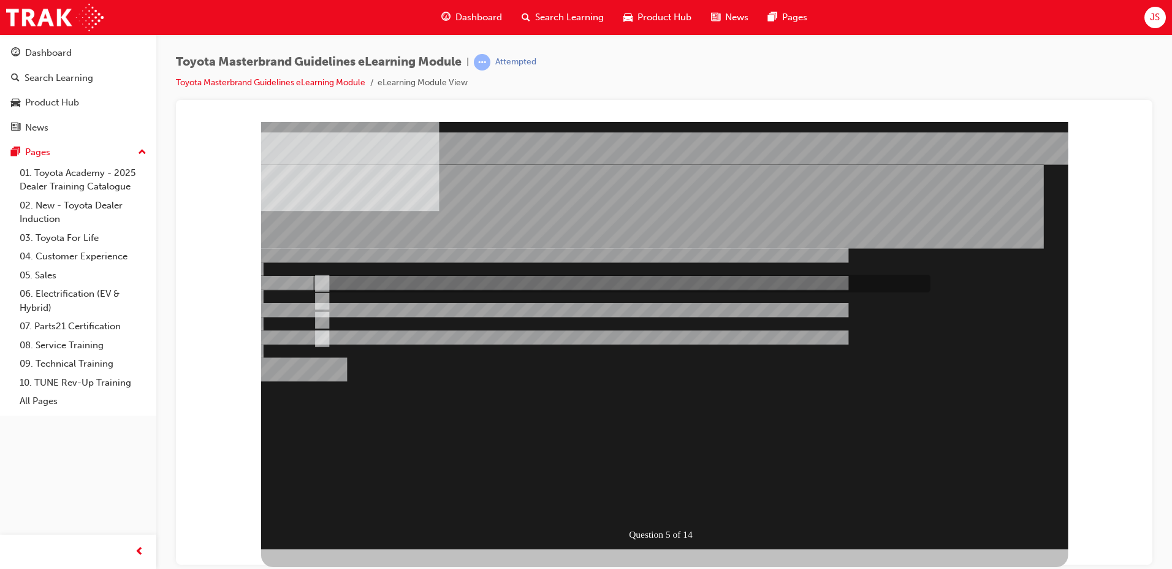
radio input "true"
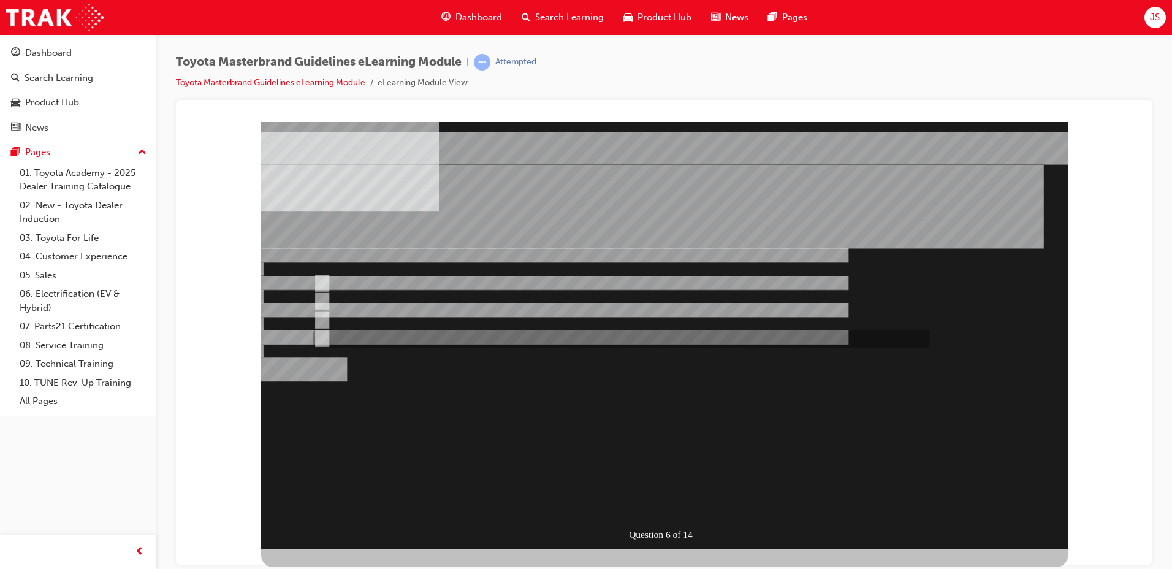
radio input "true"
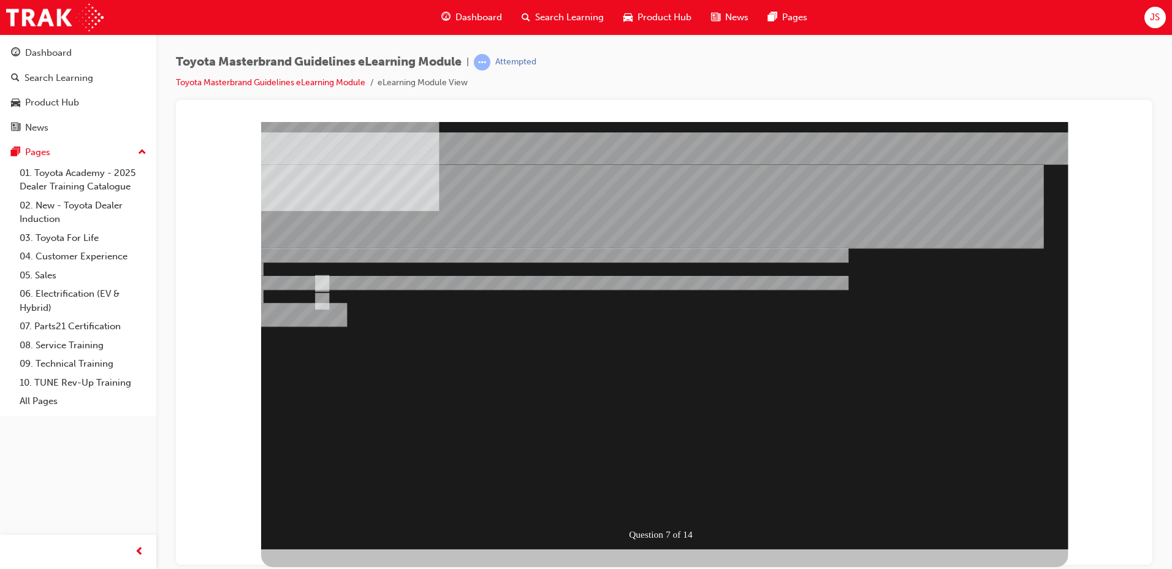
click at [658, 517] on div "Question 7 of 14" at bounding box center [664, 334] width 807 height 427
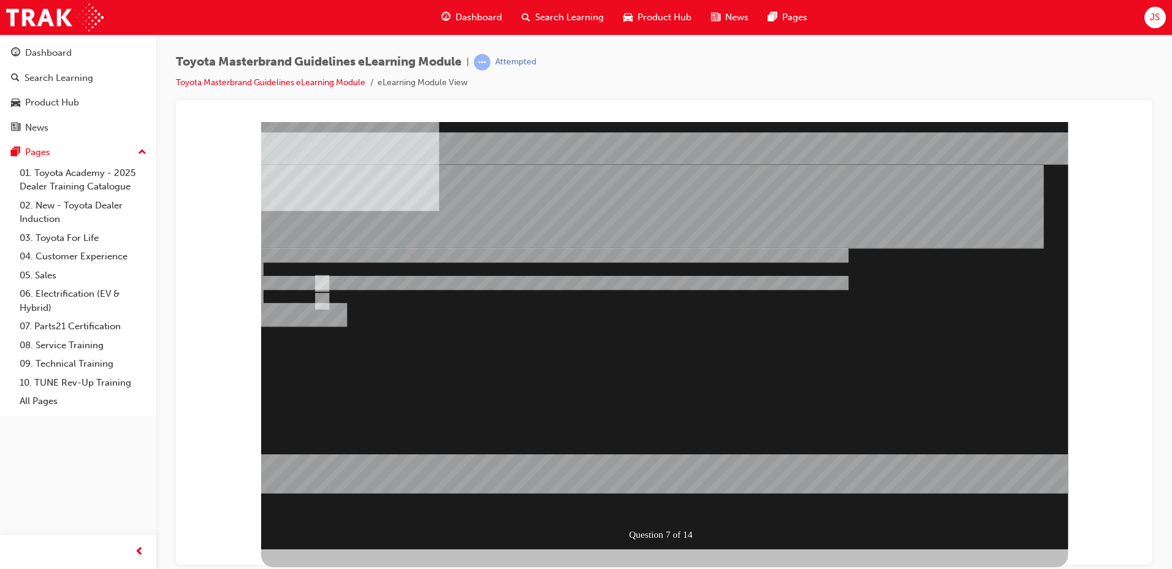
click at [354, 297] on div at bounding box center [664, 334] width 807 height 427
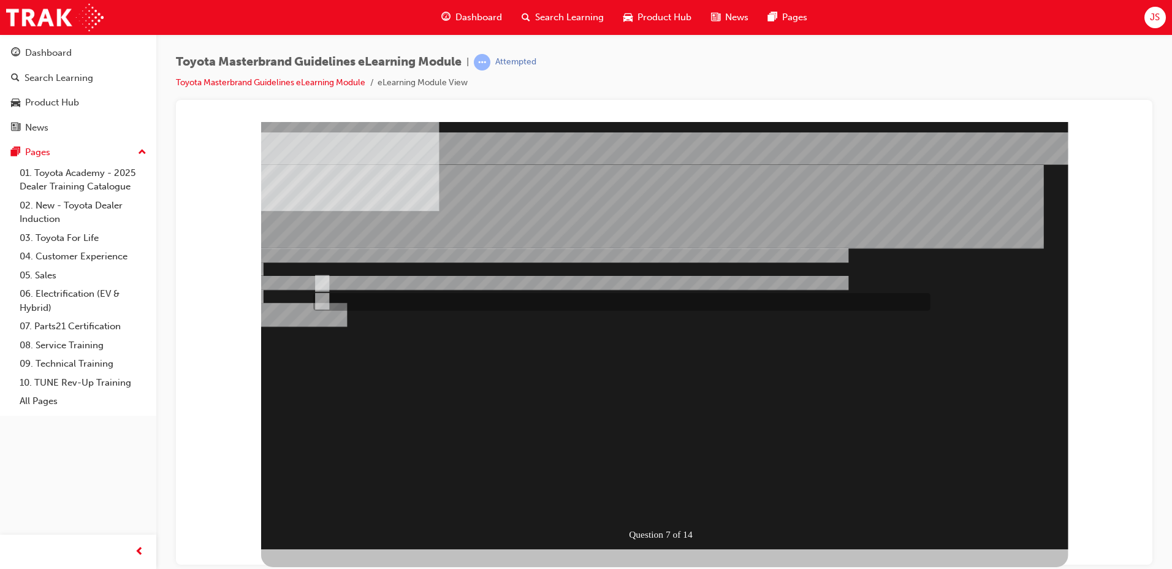
radio input "false"
radio input "true"
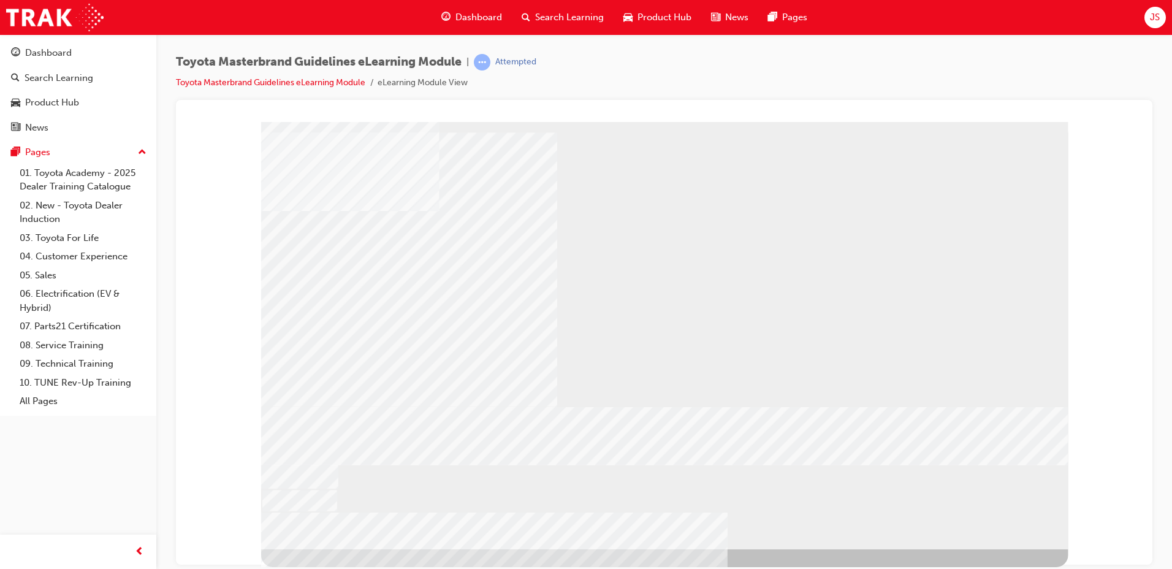
drag, startPoint x: 472, startPoint y: 343, endPoint x: 472, endPoint y: 388, distance: 45.4
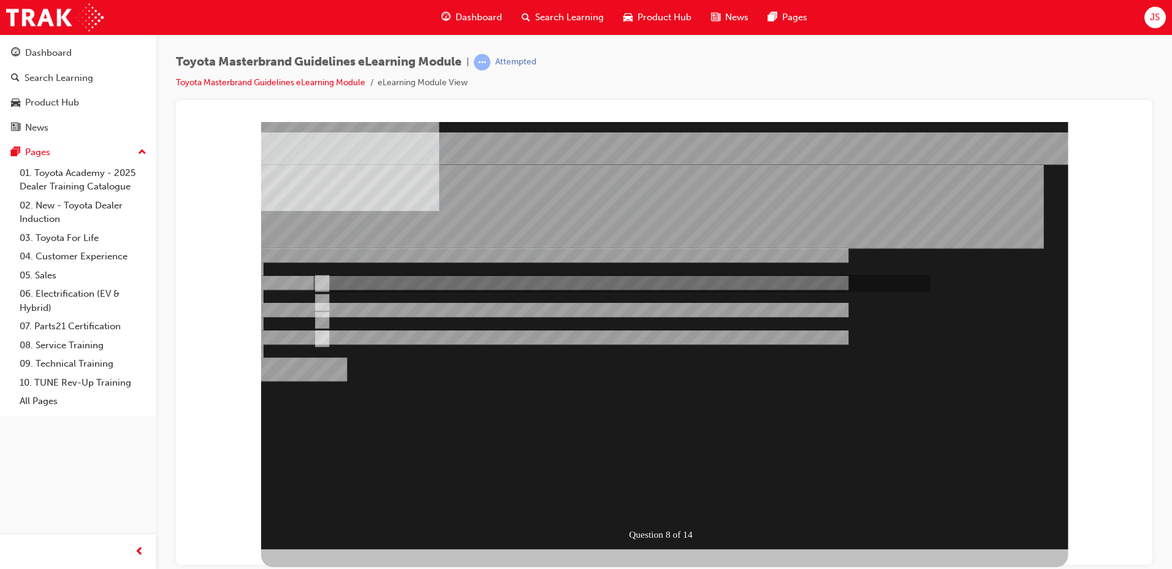
radio input "true"
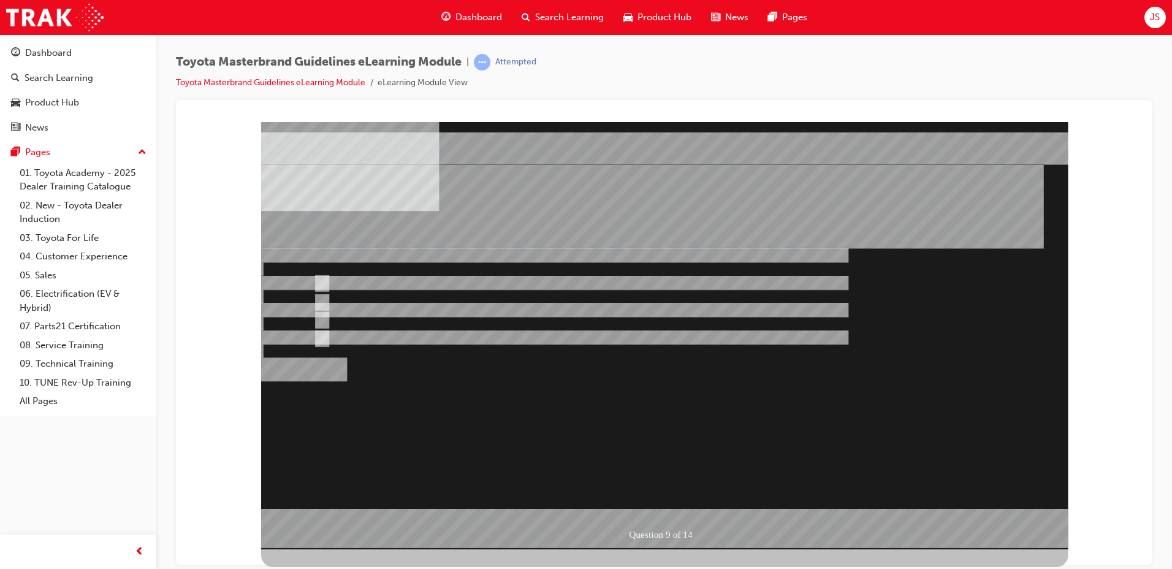
click at [405, 320] on div at bounding box center [664, 334] width 807 height 427
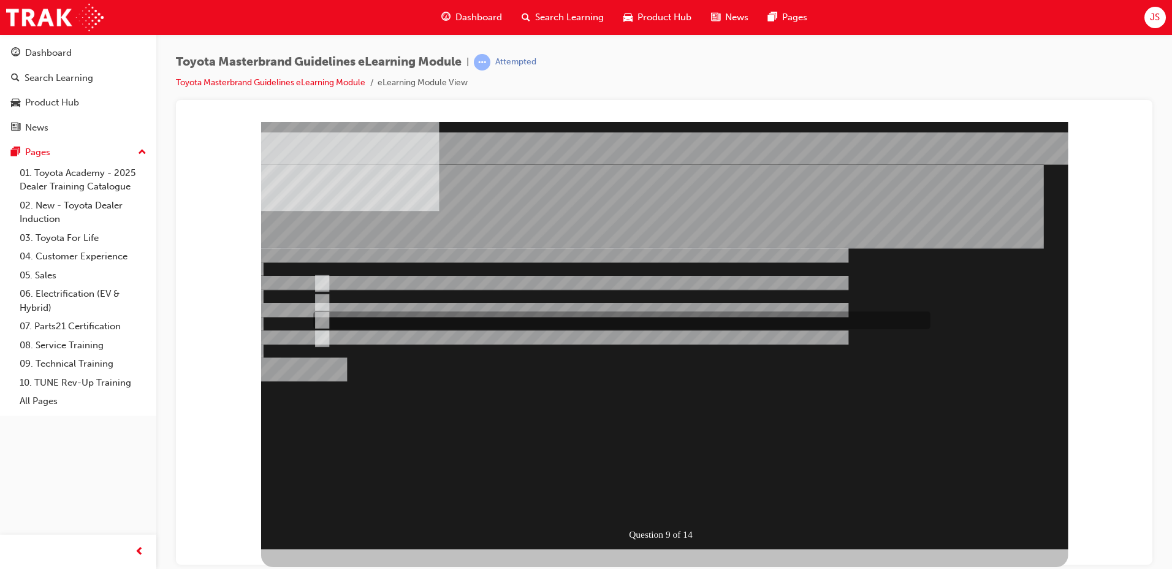
radio input "false"
radio input "true"
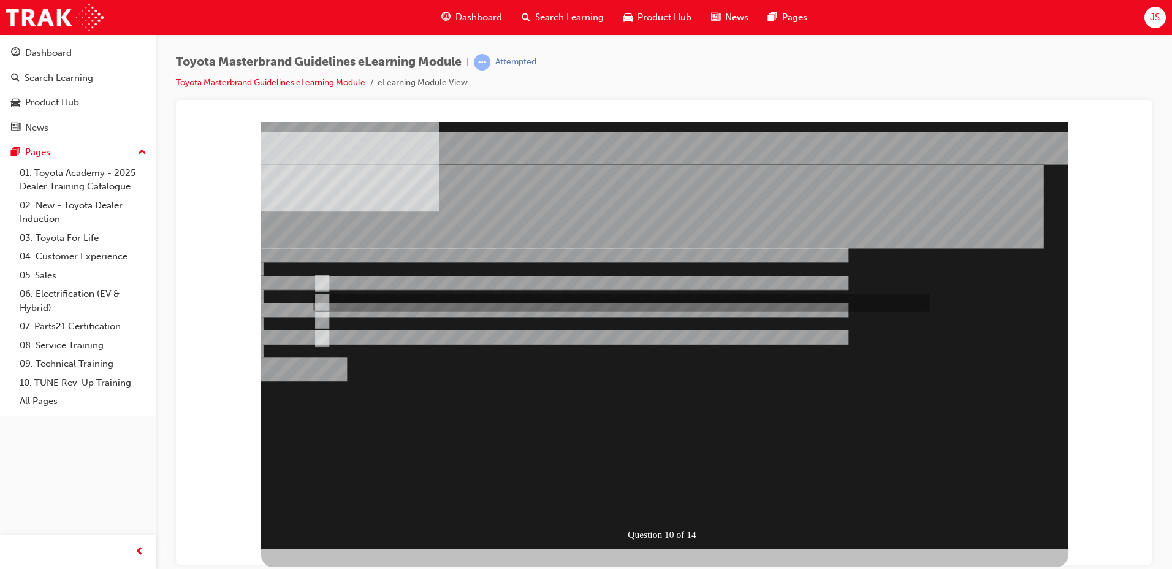
radio input "true"
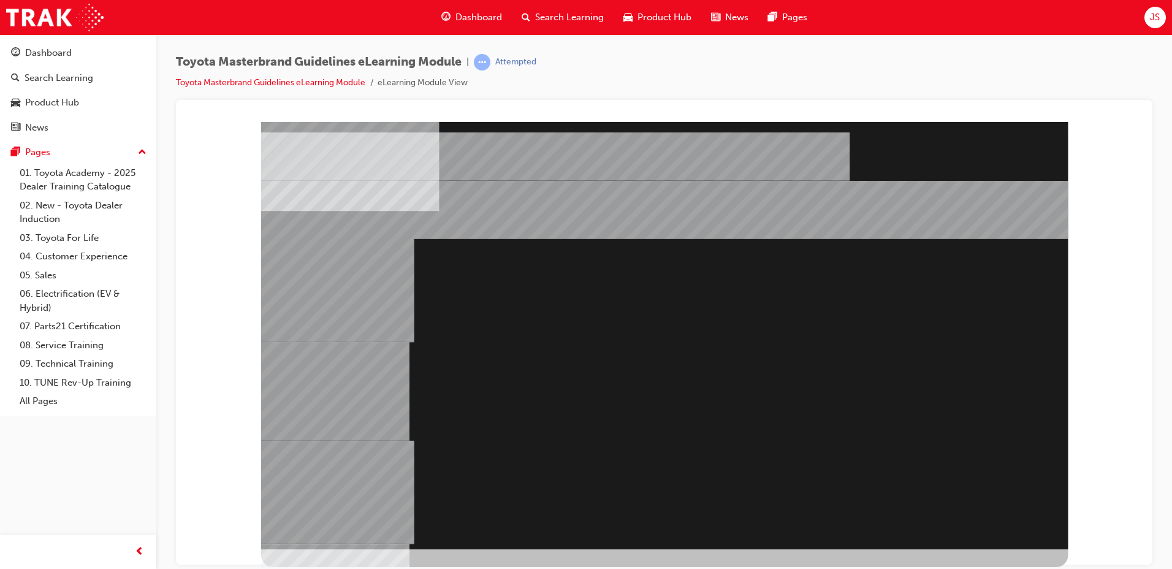
drag, startPoint x: 540, startPoint y: 410, endPoint x: 583, endPoint y: 405, distance: 43.1
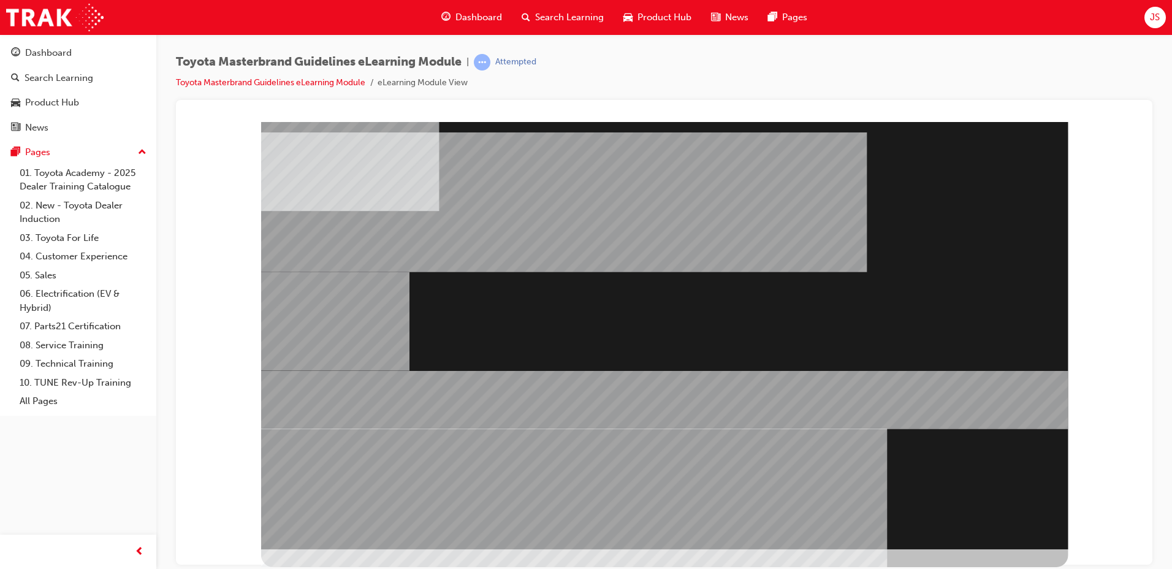
drag, startPoint x: 571, startPoint y: 418, endPoint x: 638, endPoint y: 312, distance: 125.4
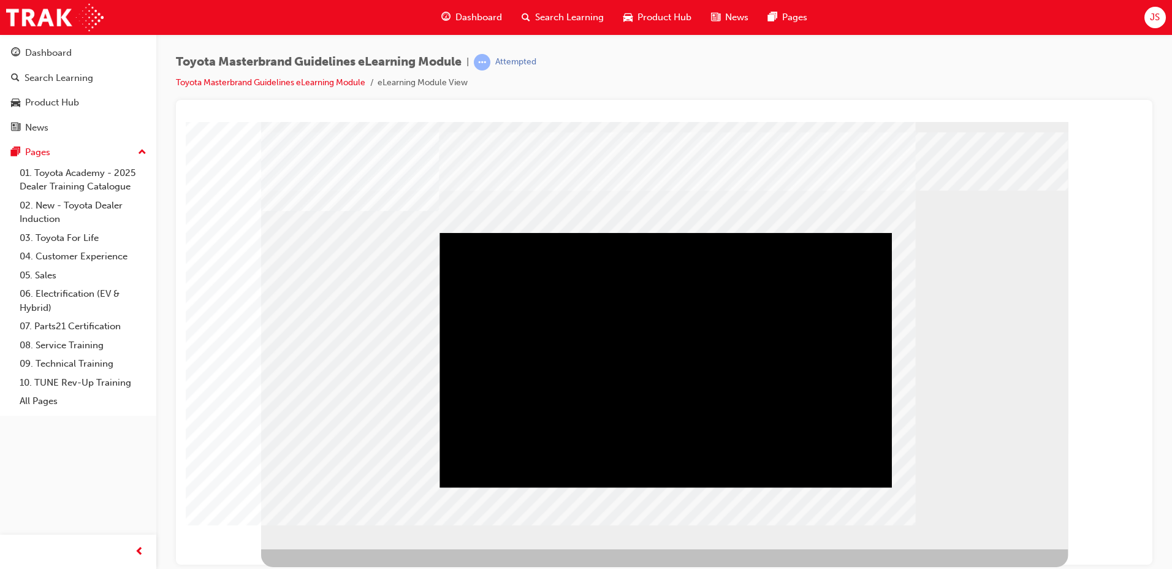
drag, startPoint x: 462, startPoint y: 435, endPoint x: 507, endPoint y: 428, distance: 45.3
click at [463, 232] on div "Play" at bounding box center [666, 232] width 453 height 0
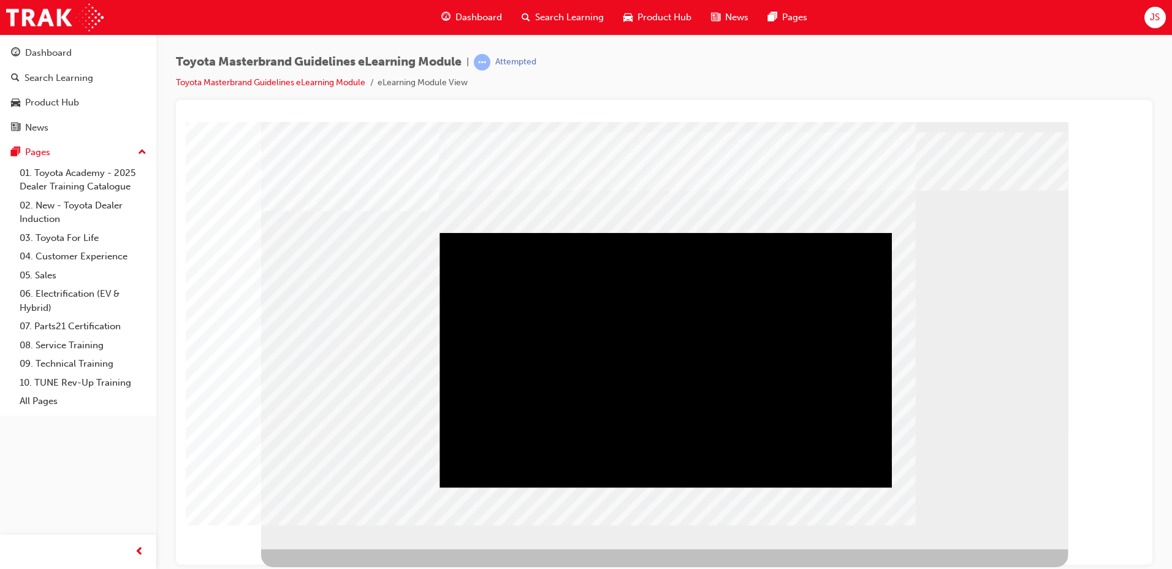
drag, startPoint x: 989, startPoint y: 522, endPoint x: 973, endPoint y: 503, distance: 25.2
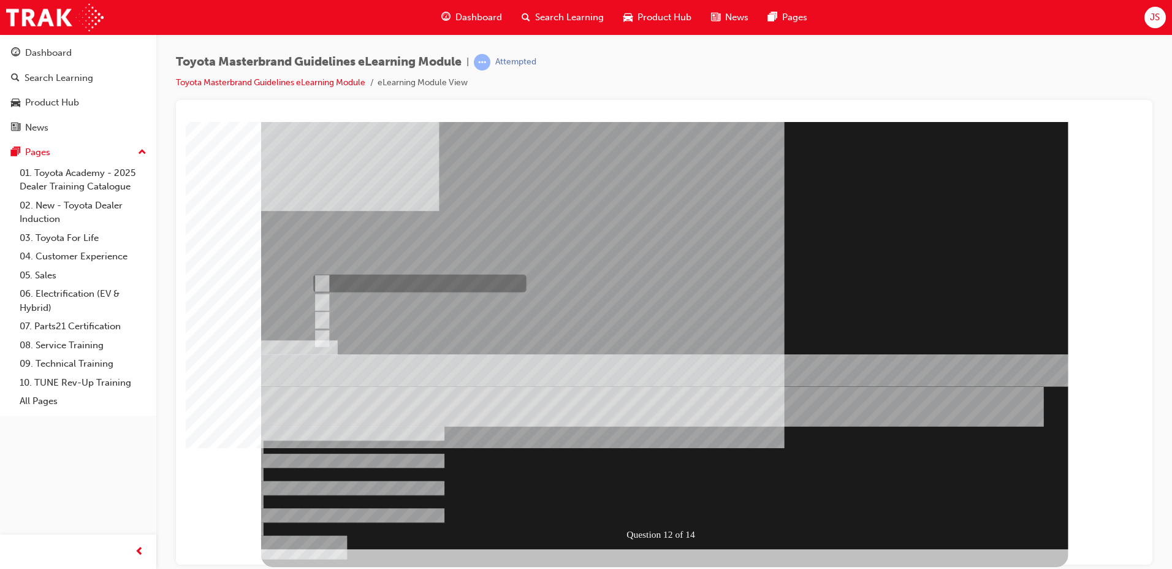
radio input "true"
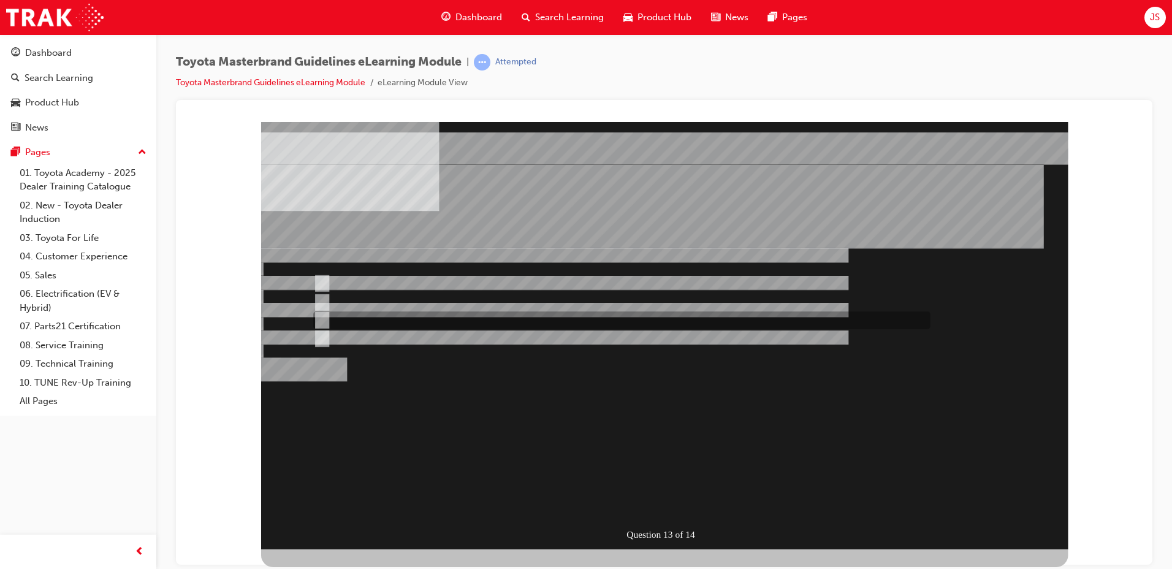
radio input "true"
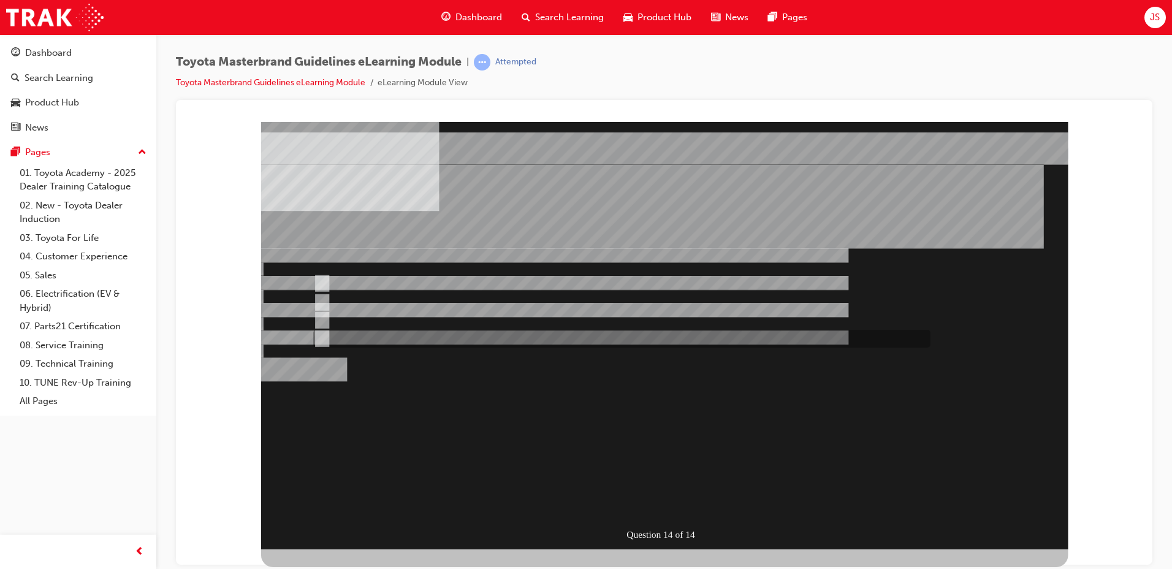
radio input "true"
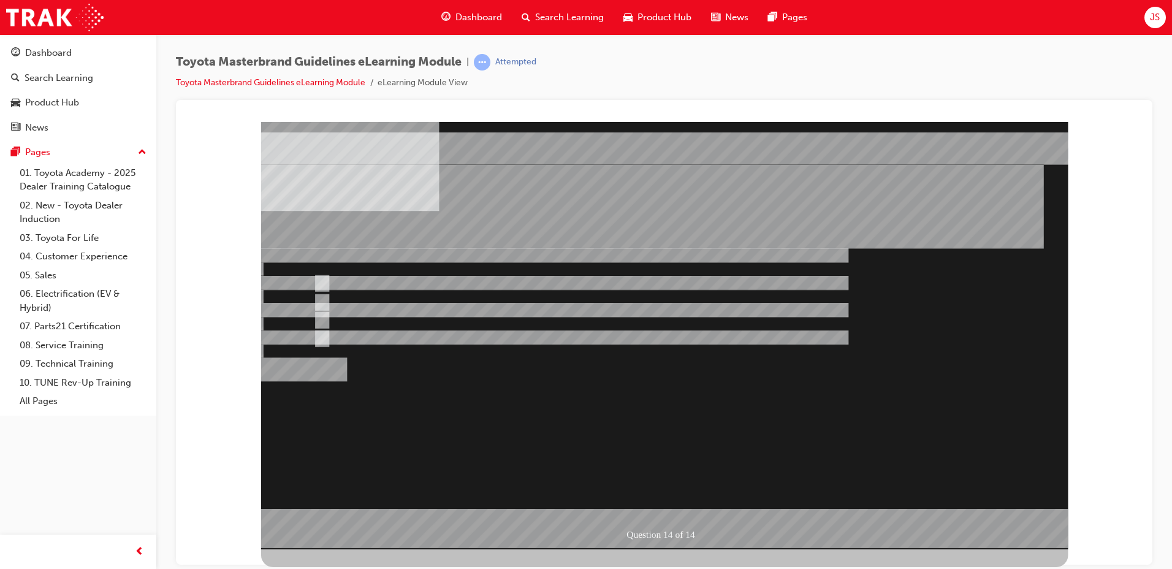
click at [349, 310] on div at bounding box center [664, 334] width 807 height 427
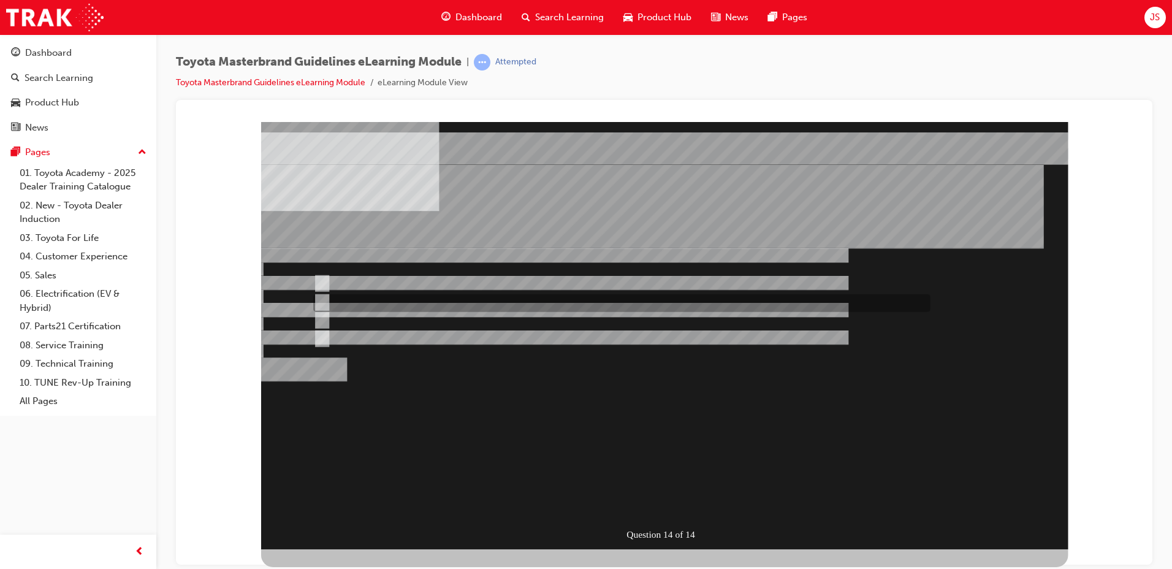
radio input "false"
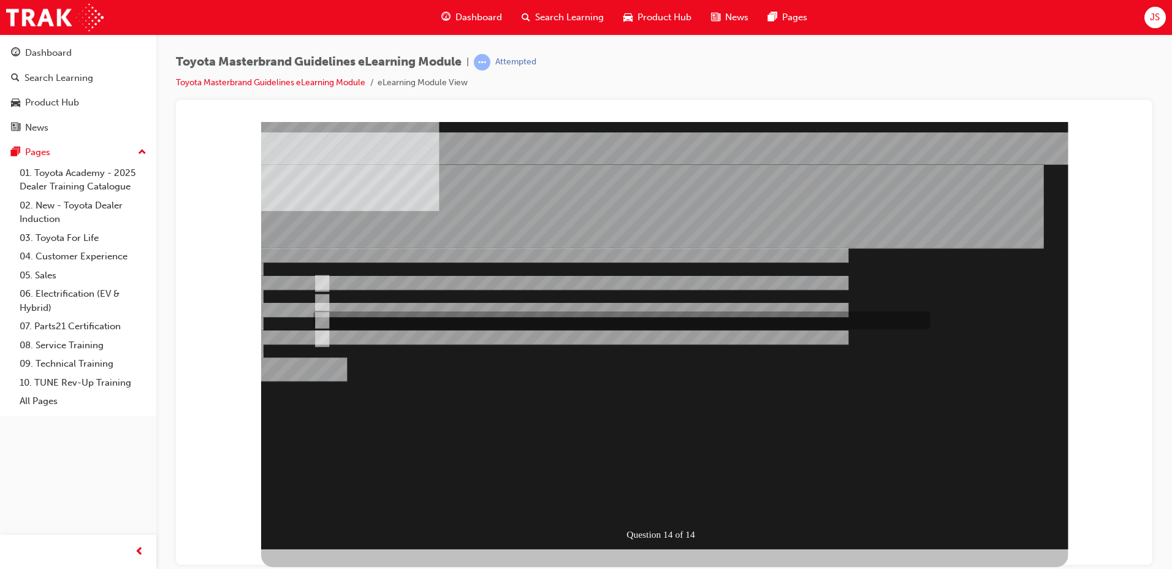
radio input "false"
radio input "true"
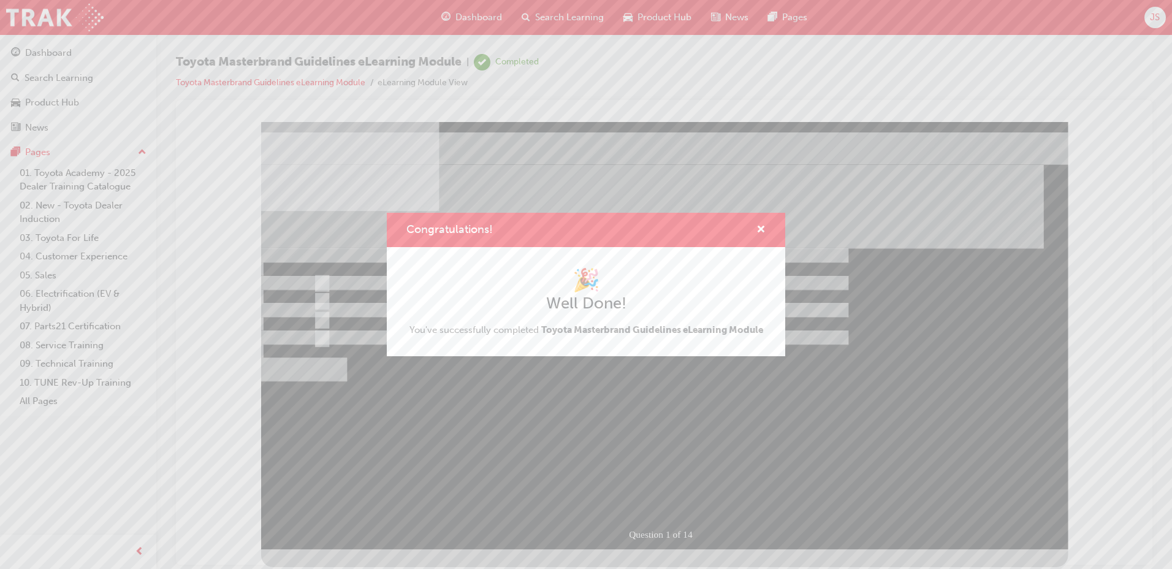
click at [755, 235] on div "Congratulations!" at bounding box center [756, 230] width 19 height 15
click at [757, 233] on span "cross-icon" at bounding box center [761, 230] width 9 height 11
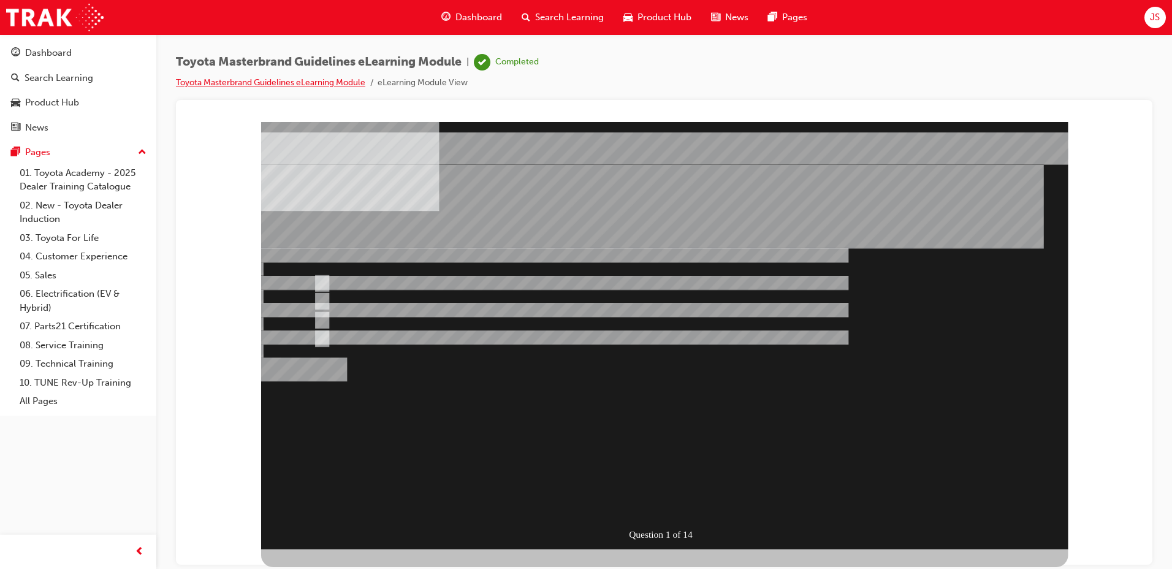
click at [280, 82] on link "Toyota Masterbrand Guidelines eLearning Module" at bounding box center [270, 82] width 189 height 10
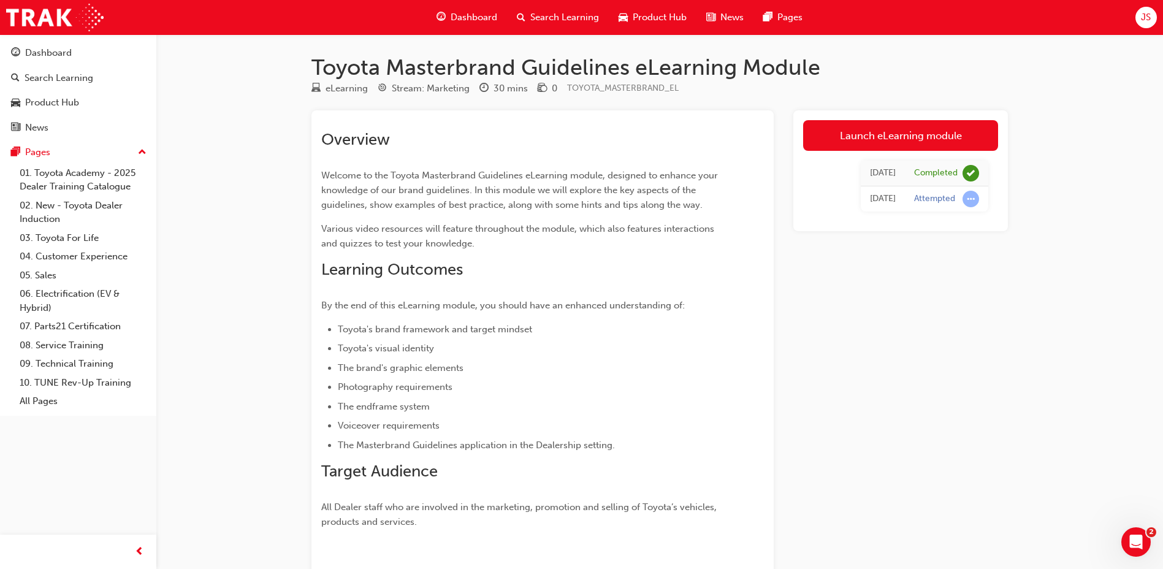
click at [600, 16] on div "Search Learning" at bounding box center [558, 17] width 102 height 25
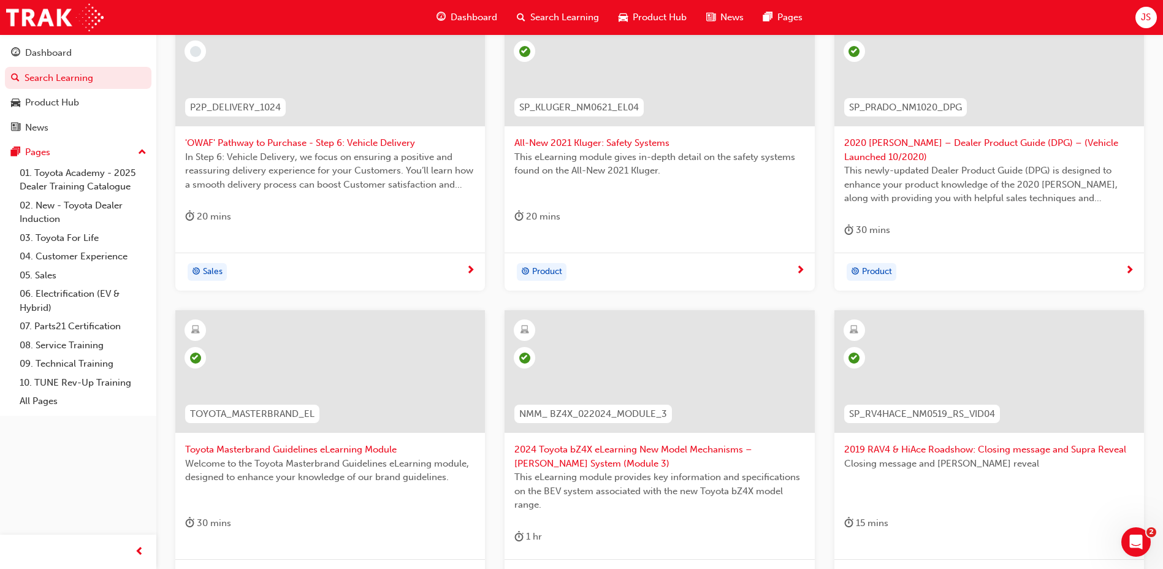
scroll to position [184, 0]
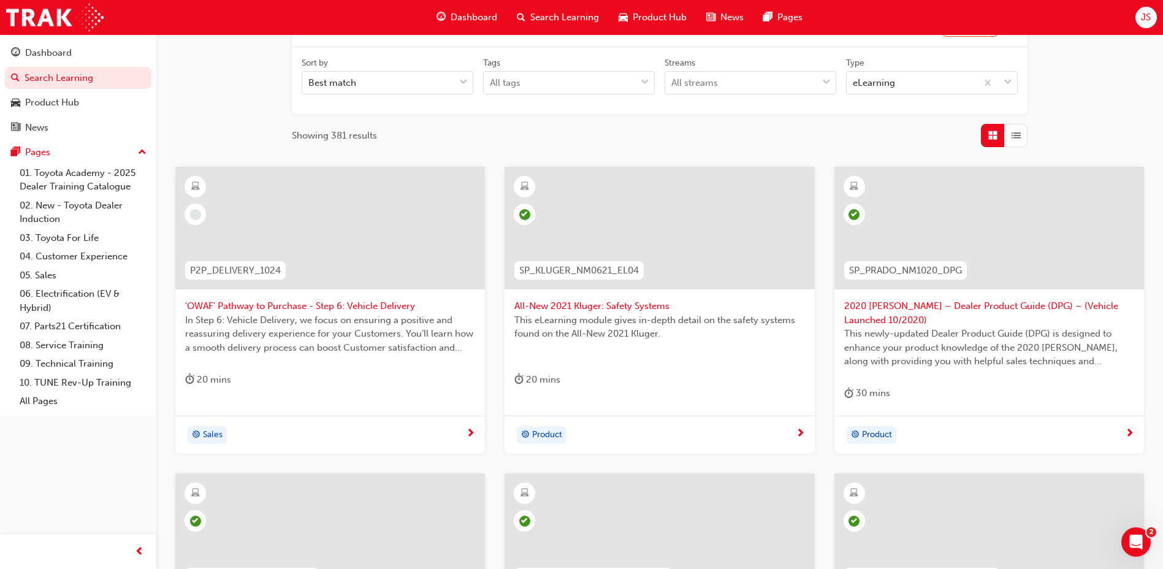
click at [277, 307] on span "'OWAF' Pathway to Purchase - Step 6: Vehicle Delivery" at bounding box center [330, 306] width 290 height 14
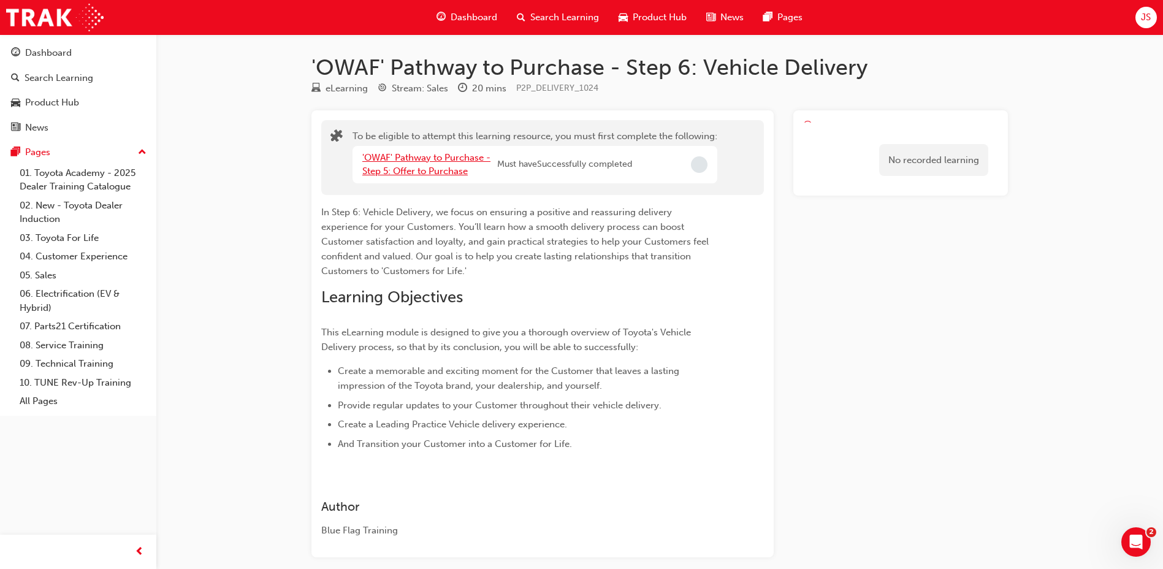
click at [454, 167] on link "'OWAF' Pathway to Purchase - Step 5: Offer to Purchase" at bounding box center [426, 164] width 128 height 25
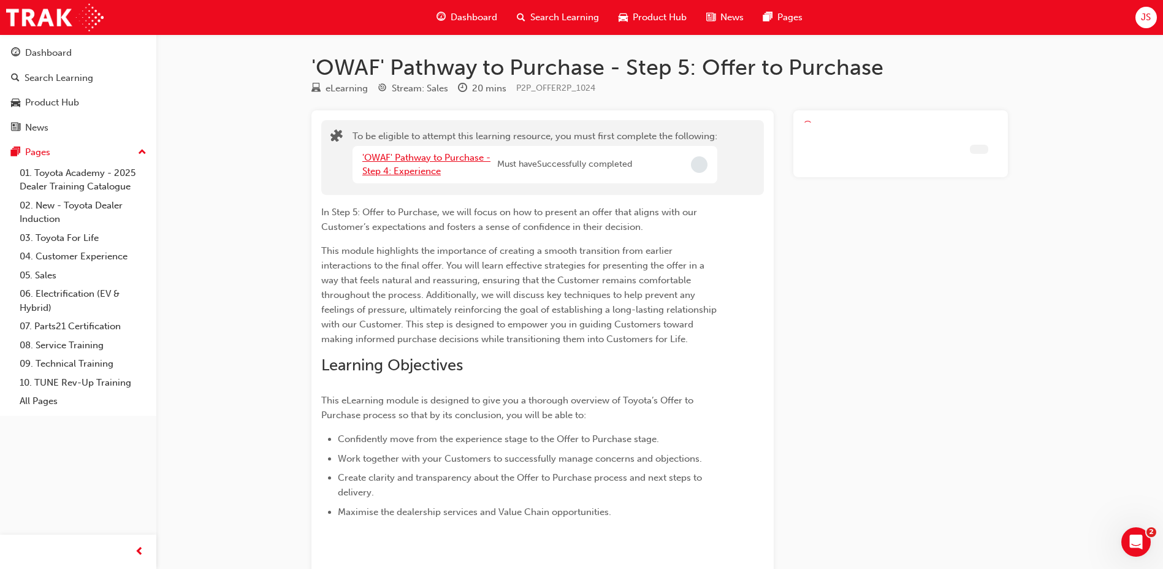
click at [446, 160] on link "'OWAF' Pathway to Purchase - Step 4: Experience" at bounding box center [426, 164] width 128 height 25
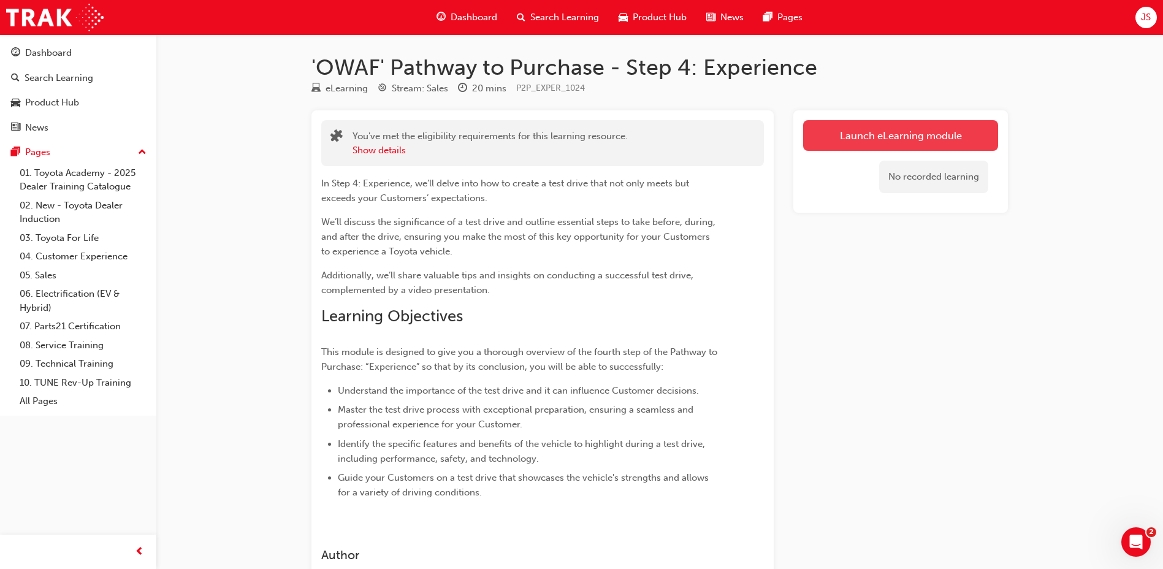
click at [917, 136] on link "Launch eLearning module" at bounding box center [900, 135] width 195 height 31
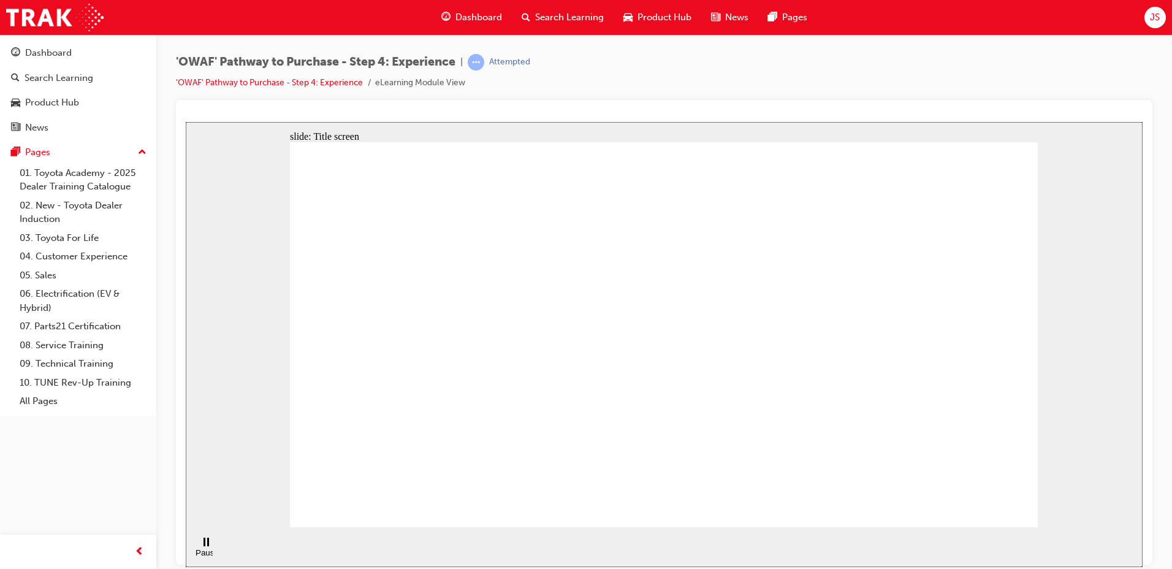
drag, startPoint x: 353, startPoint y: 185, endPoint x: 1030, endPoint y: 438, distance: 722.2
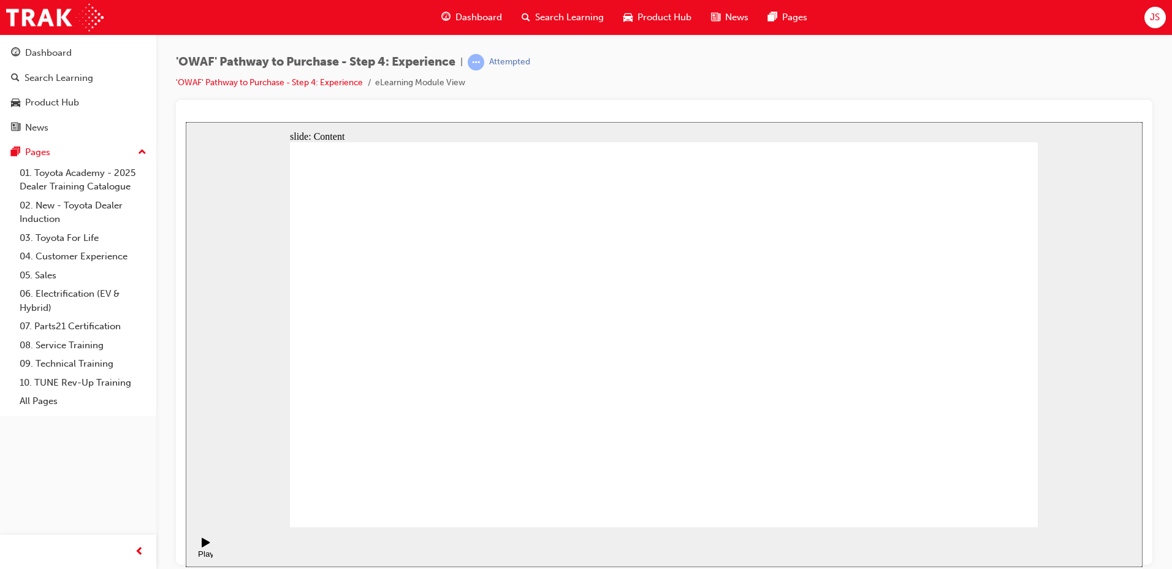
drag, startPoint x: 551, startPoint y: 176, endPoint x: 765, endPoint y: 329, distance: 263.4
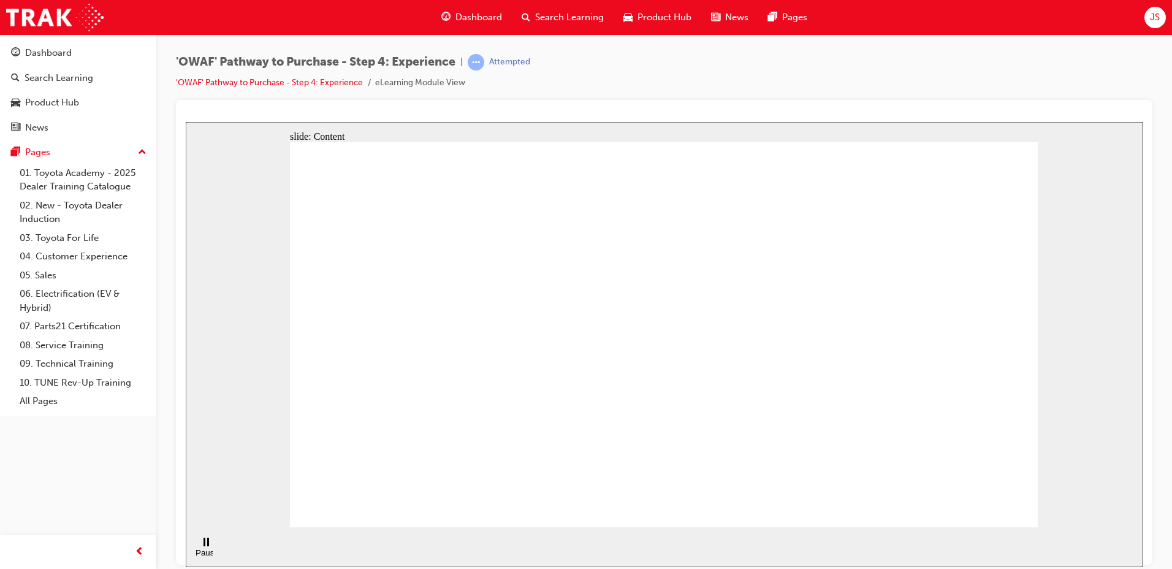
drag, startPoint x: 465, startPoint y: 217, endPoint x: 1015, endPoint y: 429, distance: 588.7
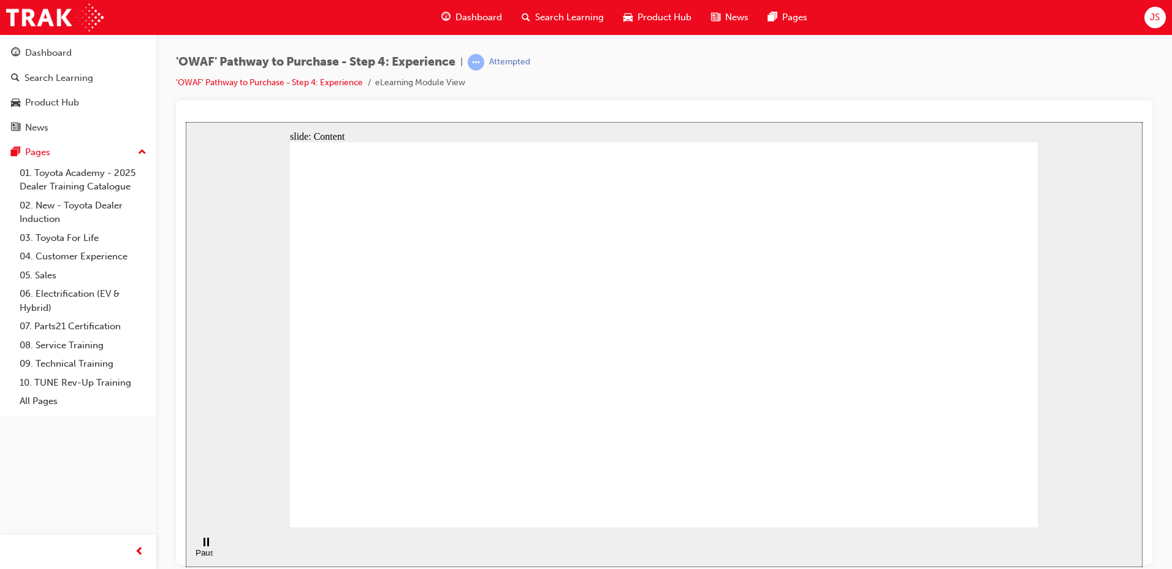
drag, startPoint x: 669, startPoint y: 145, endPoint x: 747, endPoint y: 463, distance: 327.8
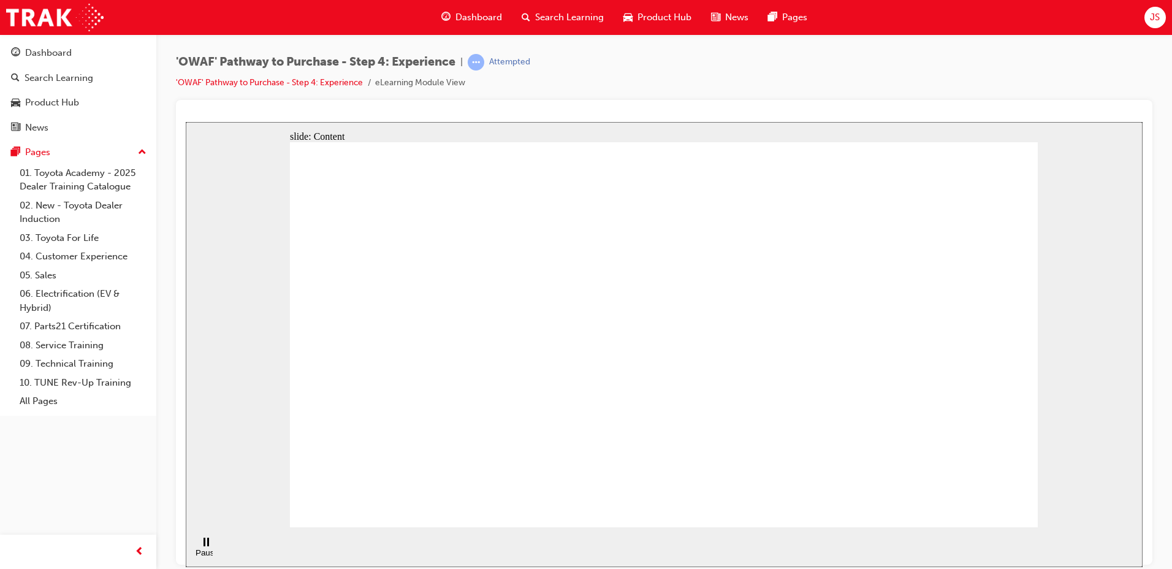
drag, startPoint x: 668, startPoint y: 145, endPoint x: 1034, endPoint y: 524, distance: 526.9
drag, startPoint x: 1036, startPoint y: 524, endPoint x: 865, endPoint y: 314, distance: 270.6
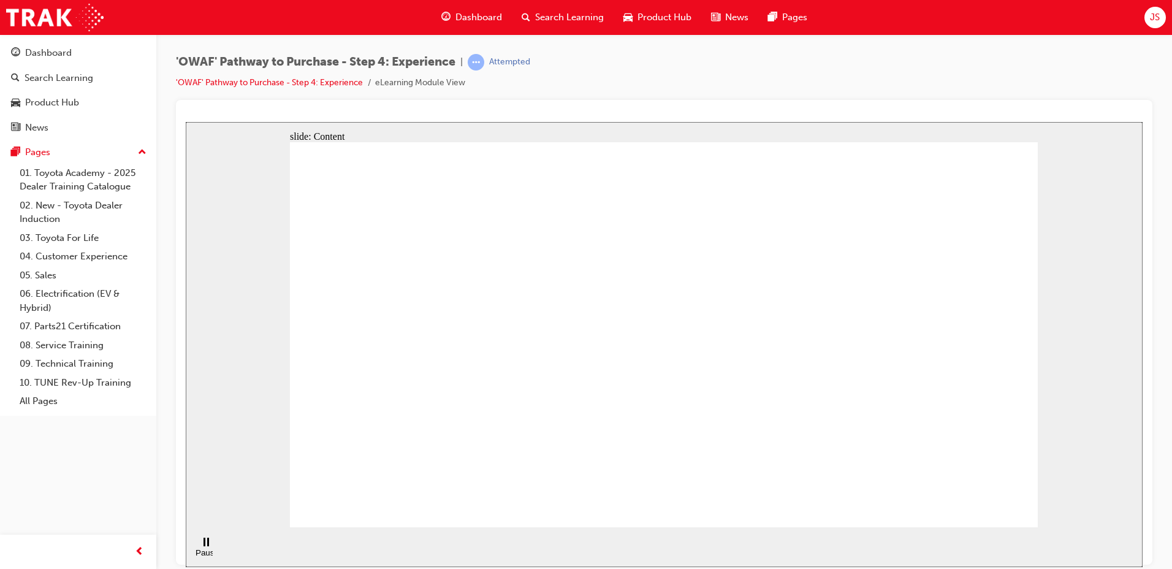
drag, startPoint x: 952, startPoint y: 402, endPoint x: 468, endPoint y: 336, distance: 488.8
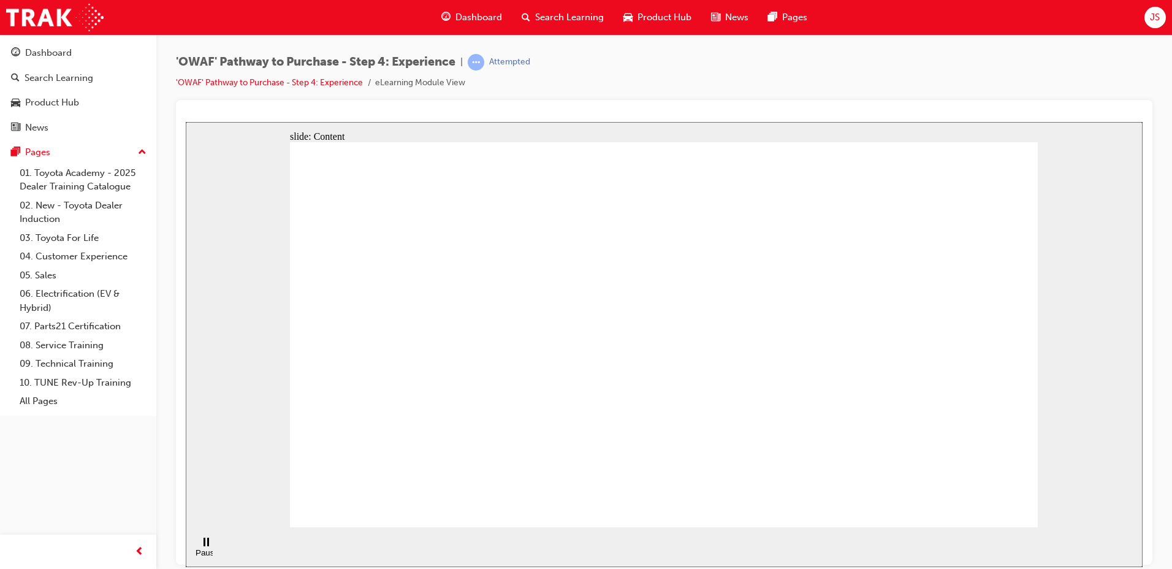
drag, startPoint x: 418, startPoint y: 335, endPoint x: 731, endPoint y: 364, distance: 314.7
drag, startPoint x: 798, startPoint y: 384, endPoint x: 770, endPoint y: 386, distance: 28.3
drag, startPoint x: 524, startPoint y: 385, endPoint x: 725, endPoint y: 361, distance: 201.9
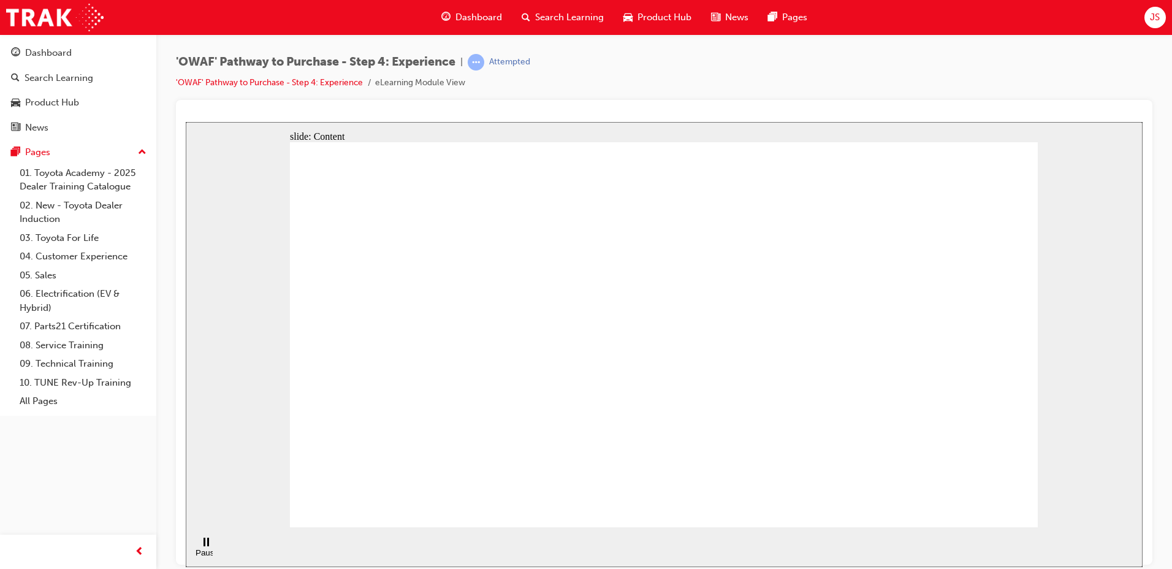
drag, startPoint x: 505, startPoint y: 370, endPoint x: 820, endPoint y: 384, distance: 315.5
drag, startPoint x: 820, startPoint y: 384, endPoint x: 661, endPoint y: 388, distance: 159.5
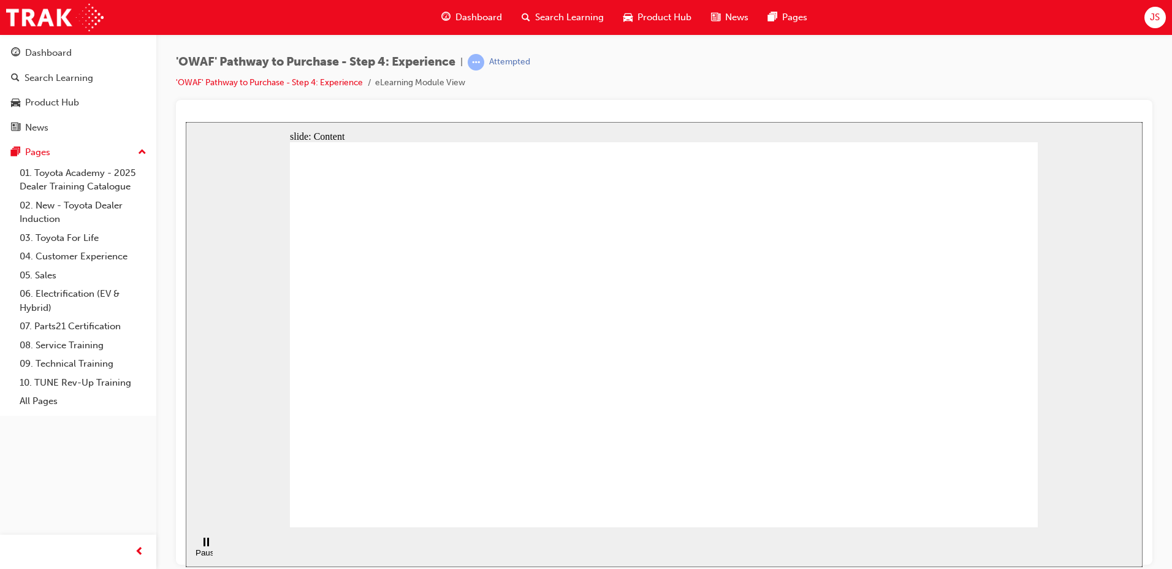
drag, startPoint x: 440, startPoint y: 389, endPoint x: 703, endPoint y: 394, distance: 263.1
drag, startPoint x: 704, startPoint y: 397, endPoint x: 660, endPoint y: 407, distance: 45.2
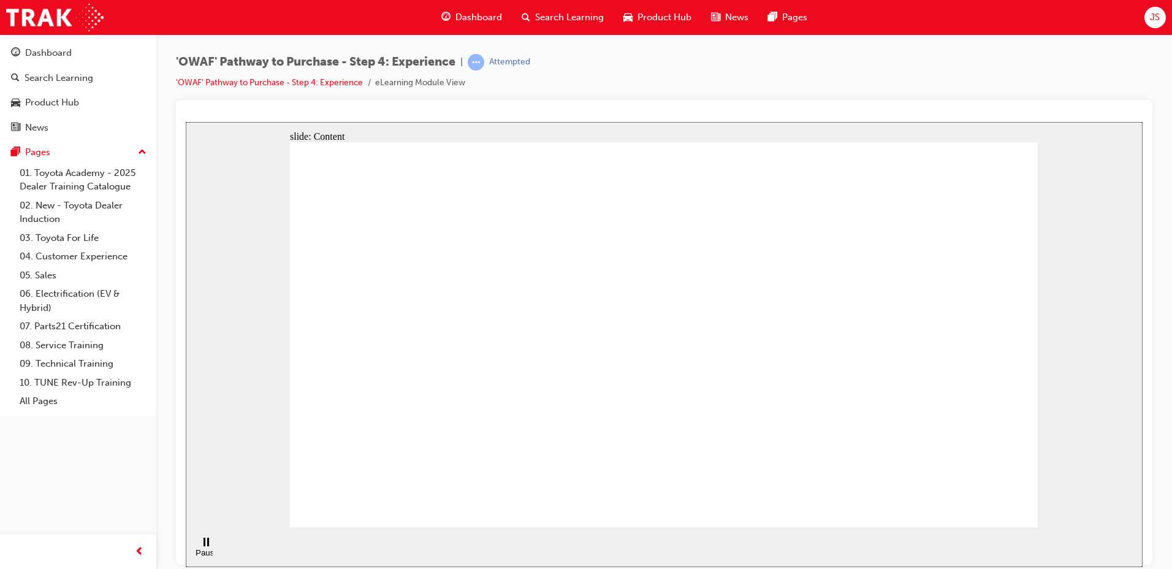
drag, startPoint x: 451, startPoint y: 401, endPoint x: 572, endPoint y: 402, distance: 120.8
drag, startPoint x: 827, startPoint y: 403, endPoint x: 646, endPoint y: 399, distance: 180.3
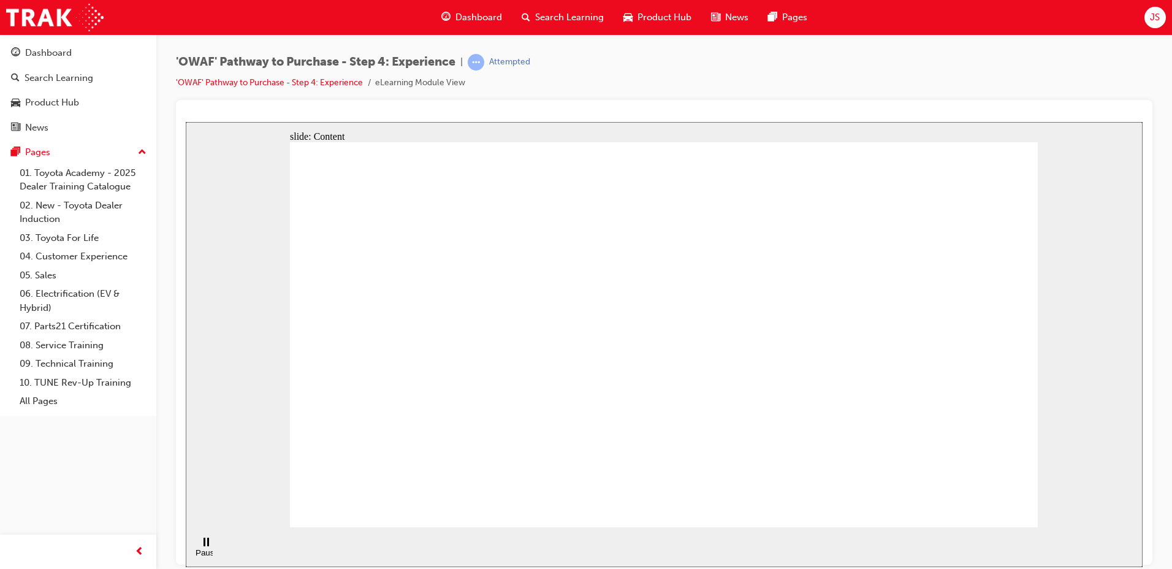
drag, startPoint x: 434, startPoint y: 375, endPoint x: 868, endPoint y: 369, distance: 433.6
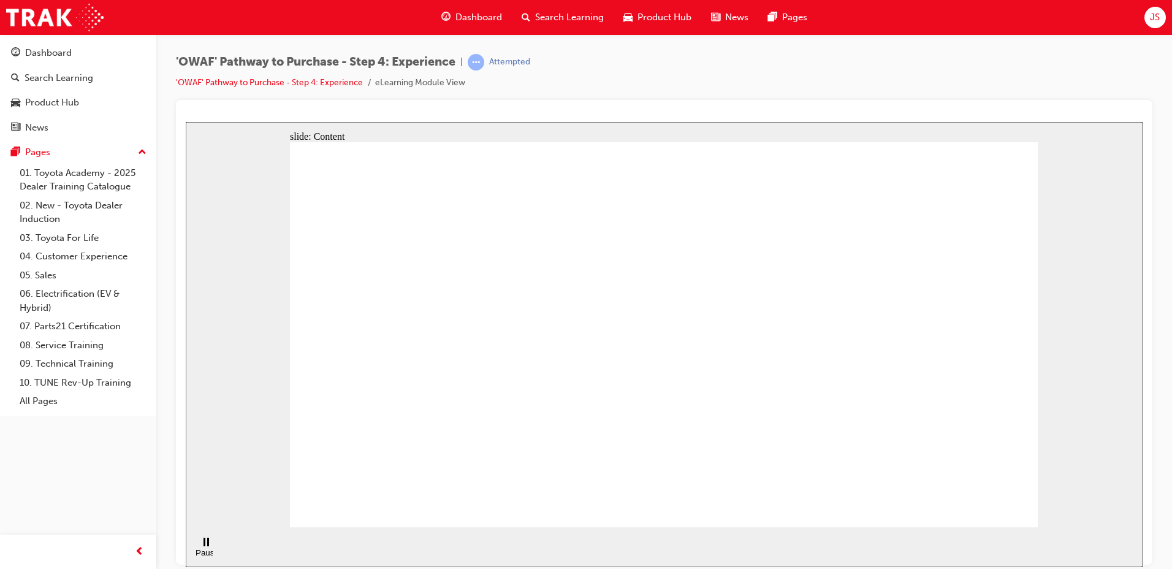
drag, startPoint x: 845, startPoint y: 413, endPoint x: 766, endPoint y: 418, distance: 79.2
drag, startPoint x: 880, startPoint y: 376, endPoint x: 795, endPoint y: 383, distance: 84.9
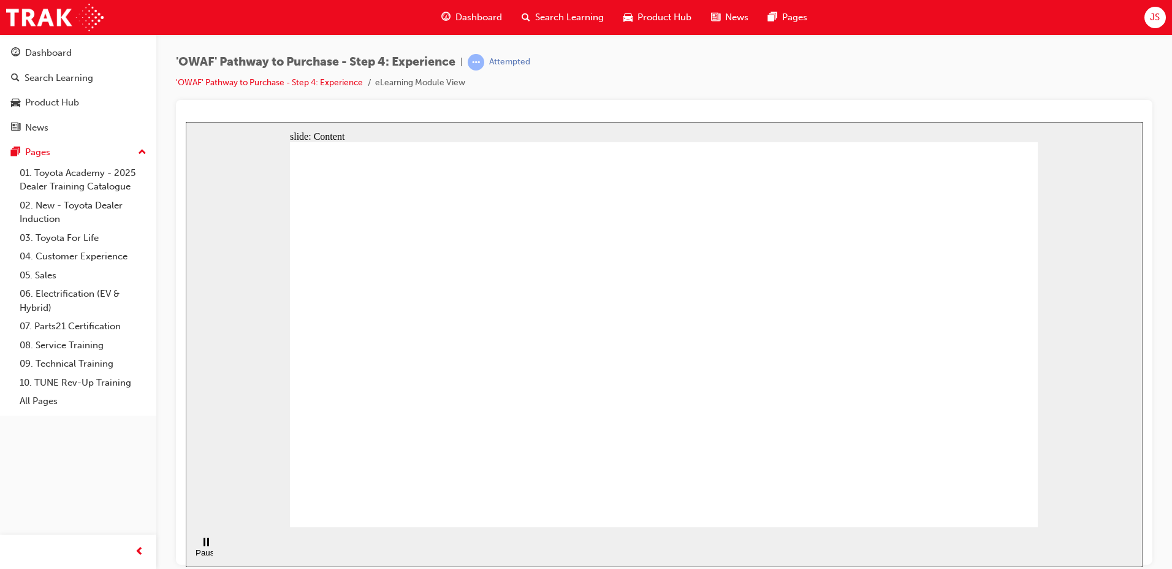
drag, startPoint x: 883, startPoint y: 395, endPoint x: 692, endPoint y: 388, distance: 190.8
drag, startPoint x: 606, startPoint y: 380, endPoint x: 616, endPoint y: 380, distance: 9.8
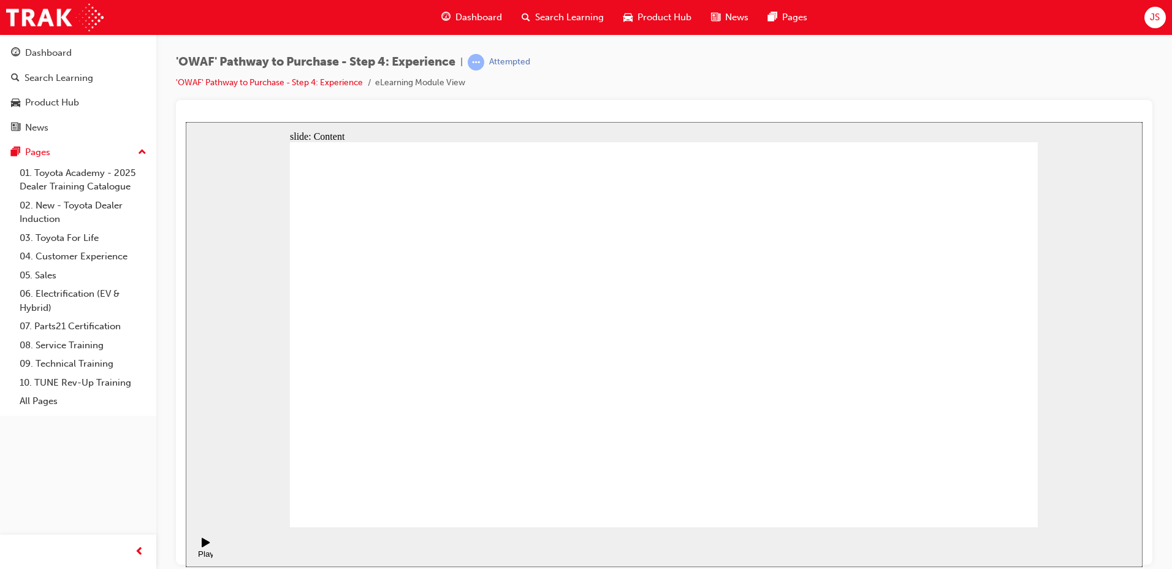
drag, startPoint x: 291, startPoint y: 331, endPoint x: 725, endPoint y: 463, distance: 453.7
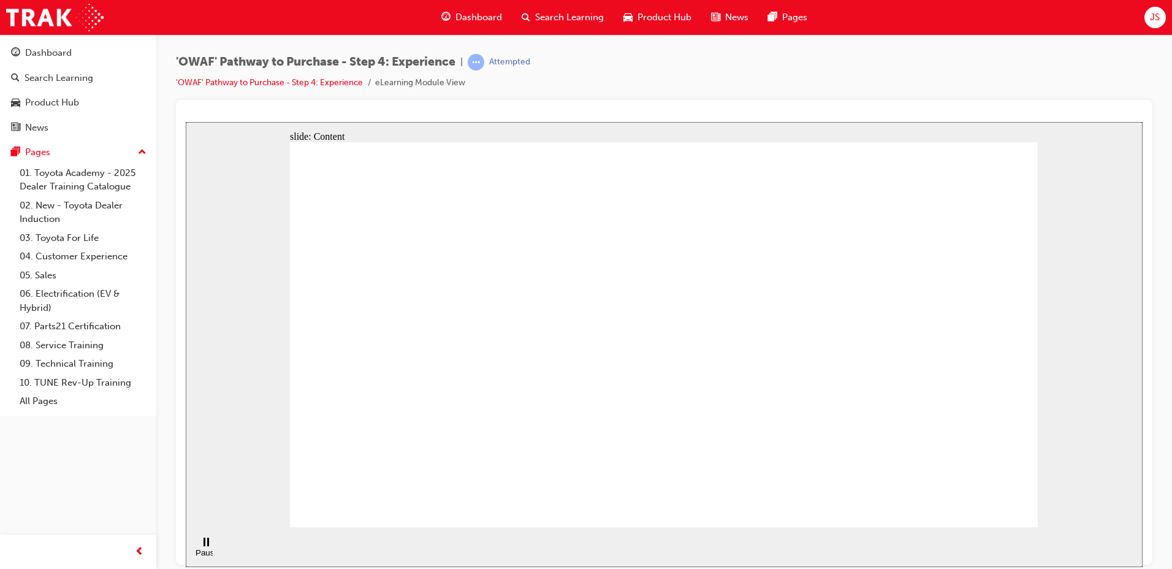
drag, startPoint x: 696, startPoint y: 259, endPoint x: 695, endPoint y: 289, distance: 30.7
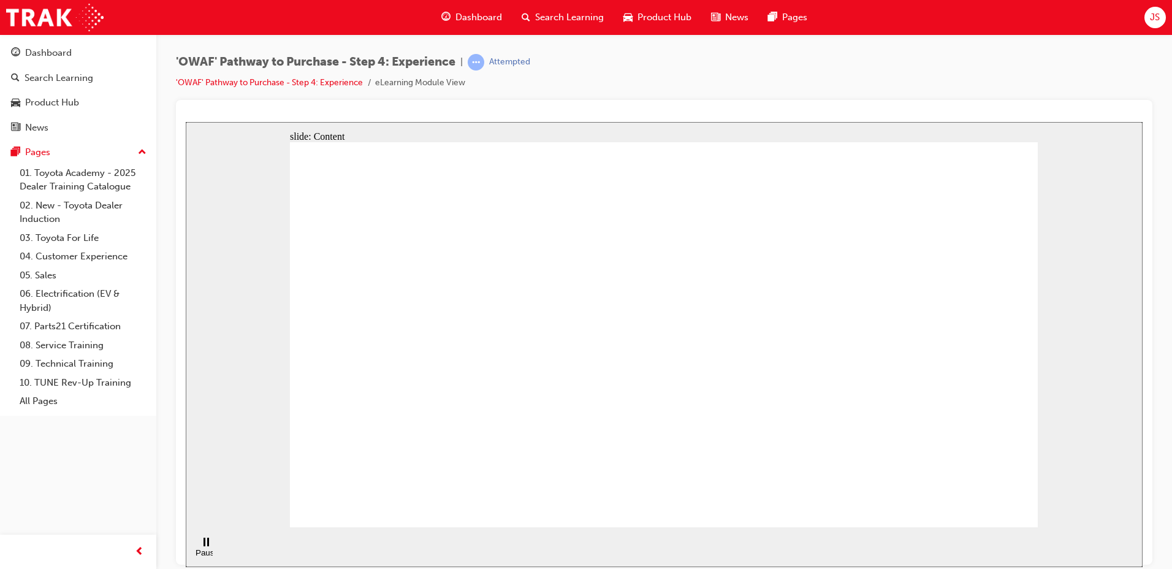
drag, startPoint x: 716, startPoint y: 347, endPoint x: 713, endPoint y: 363, distance: 16.1
drag, startPoint x: 289, startPoint y: 129, endPoint x: 1077, endPoint y: 450, distance: 851.3
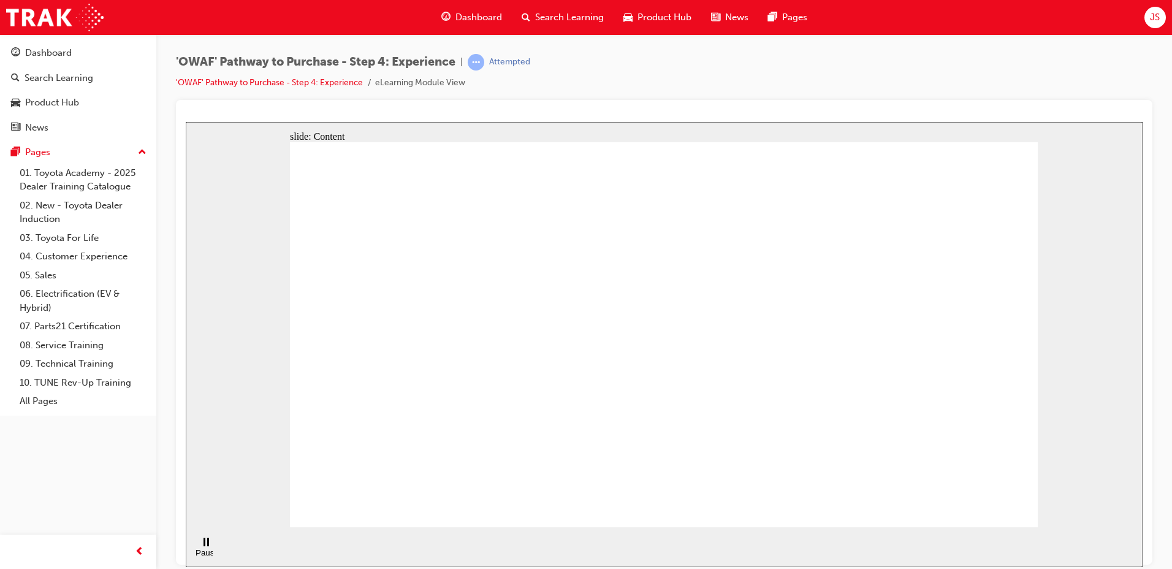
click at [1077, 450] on div "slide: Content Build rapport C A R E Value Chain C A P S Features, Functions & …" at bounding box center [664, 343] width 957 height 445
drag, startPoint x: 656, startPoint y: 331, endPoint x: 656, endPoint y: 365, distance: 35.0
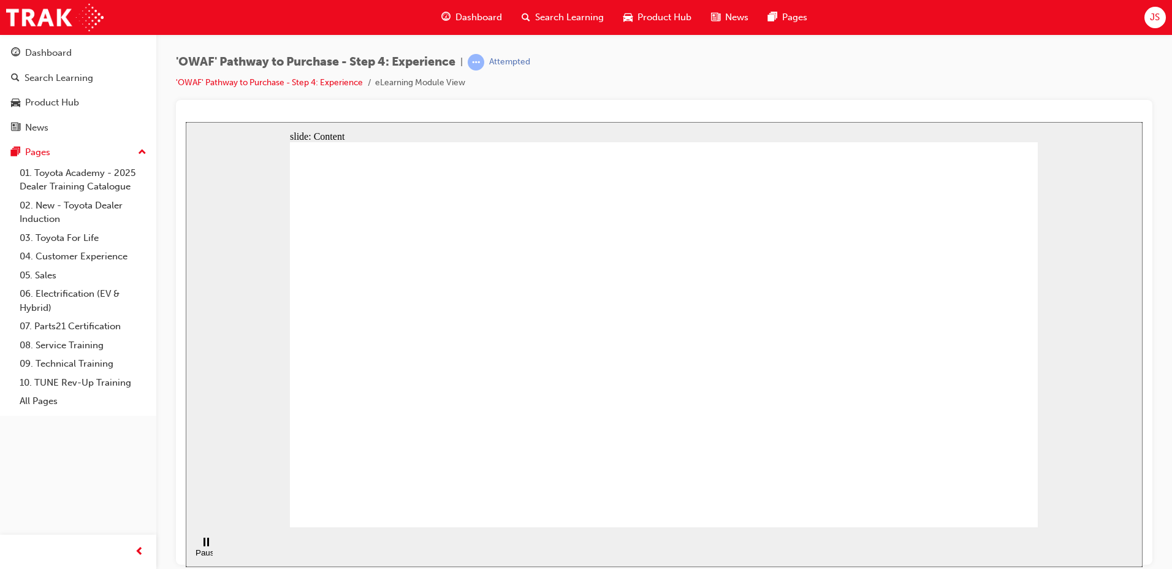
drag, startPoint x: 541, startPoint y: 238, endPoint x: 625, endPoint y: 233, distance: 83.5
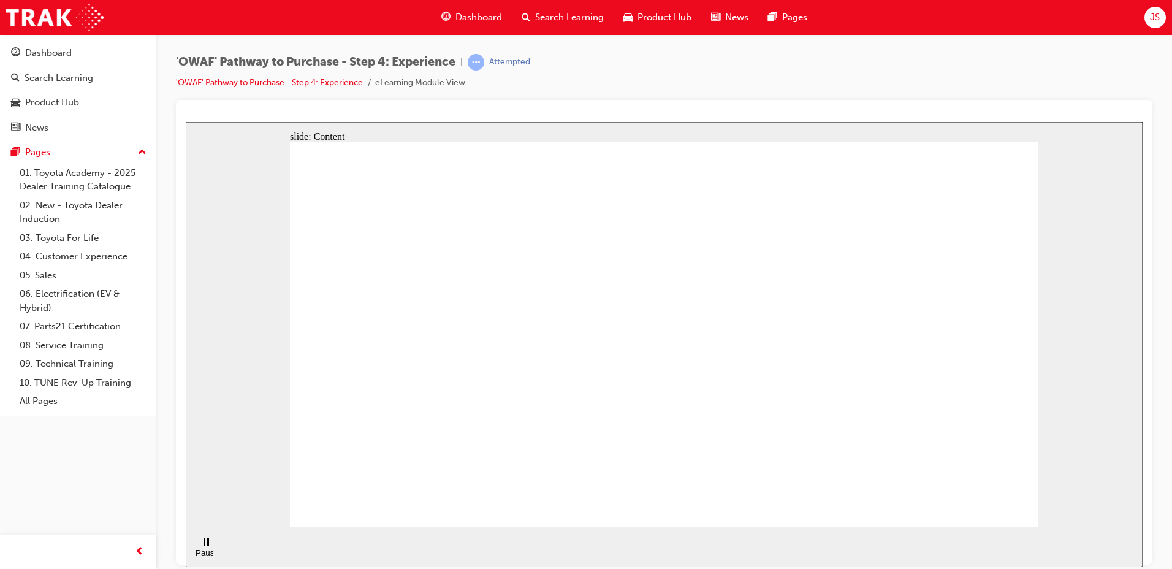
drag, startPoint x: 676, startPoint y: 245, endPoint x: 801, endPoint y: 243, distance: 125.1
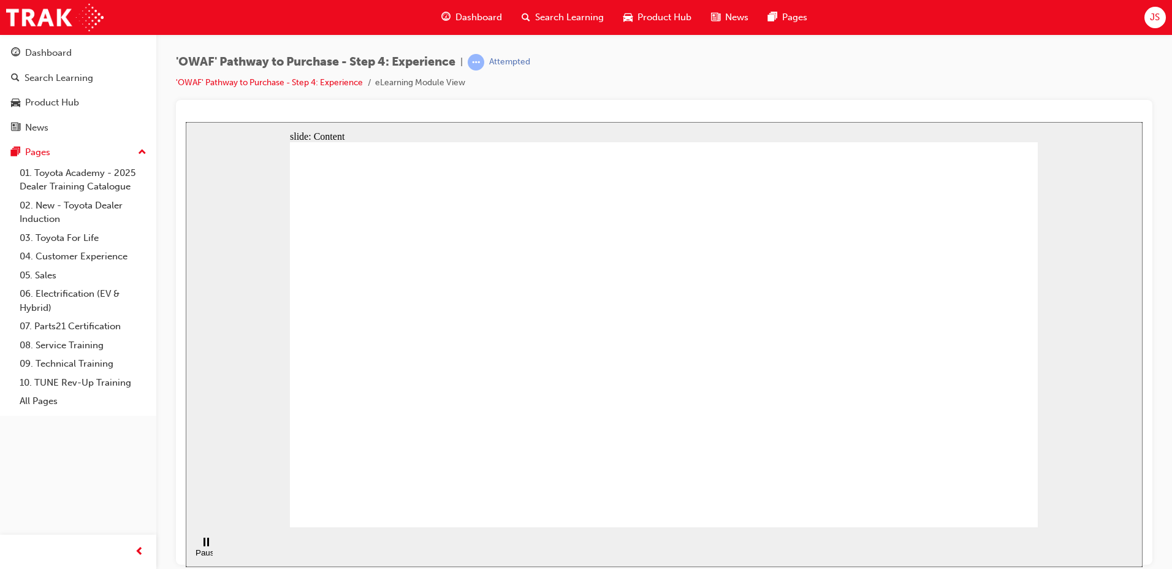
click at [196, 548] on div "Pause (Ctrl+Alt+P)" at bounding box center [206, 557] width 21 height 18
click at [204, 546] on rect "Pause (Ctrl+Alt+P)" at bounding box center [205, 541] width 2 height 9
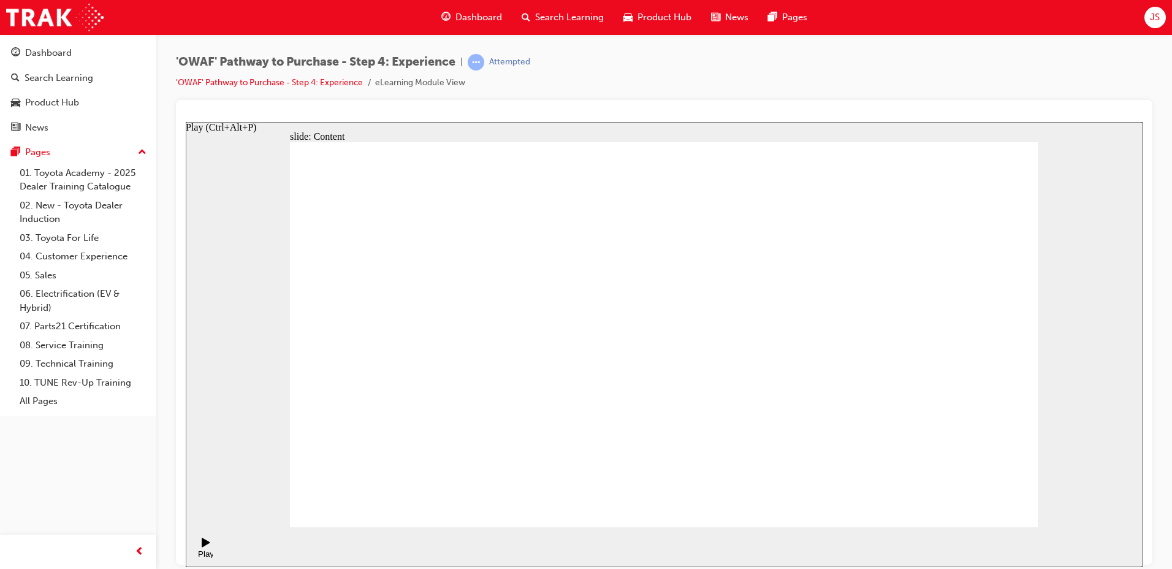
click at [202, 546] on icon "Play (Ctrl+Alt+P)" at bounding box center [206, 541] width 8 height 9
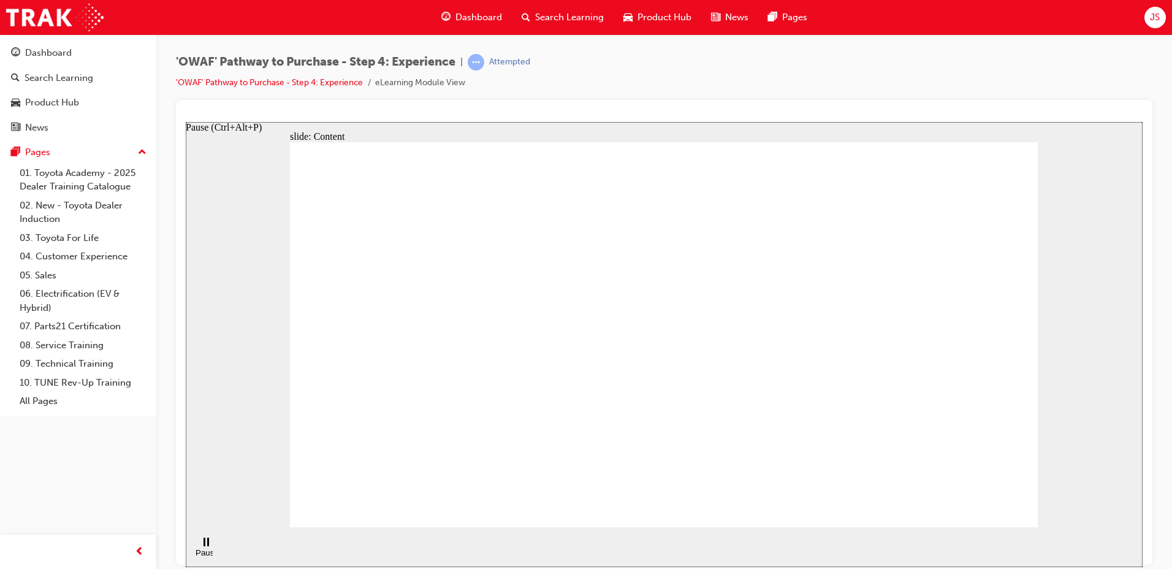
click at [203, 548] on div "Pause (Ctrl+Alt+P)" at bounding box center [206, 557] width 21 height 18
click at [203, 549] on div "Play (Ctrl+Alt+P)" at bounding box center [206, 558] width 21 height 18
click at [203, 548] on div "Pause (Ctrl+Alt+P)" at bounding box center [206, 557] width 21 height 18
click at [203, 549] on div "Play (Ctrl+Alt+P)" at bounding box center [206, 558] width 21 height 18
